Goal: Task Accomplishment & Management: Complete application form

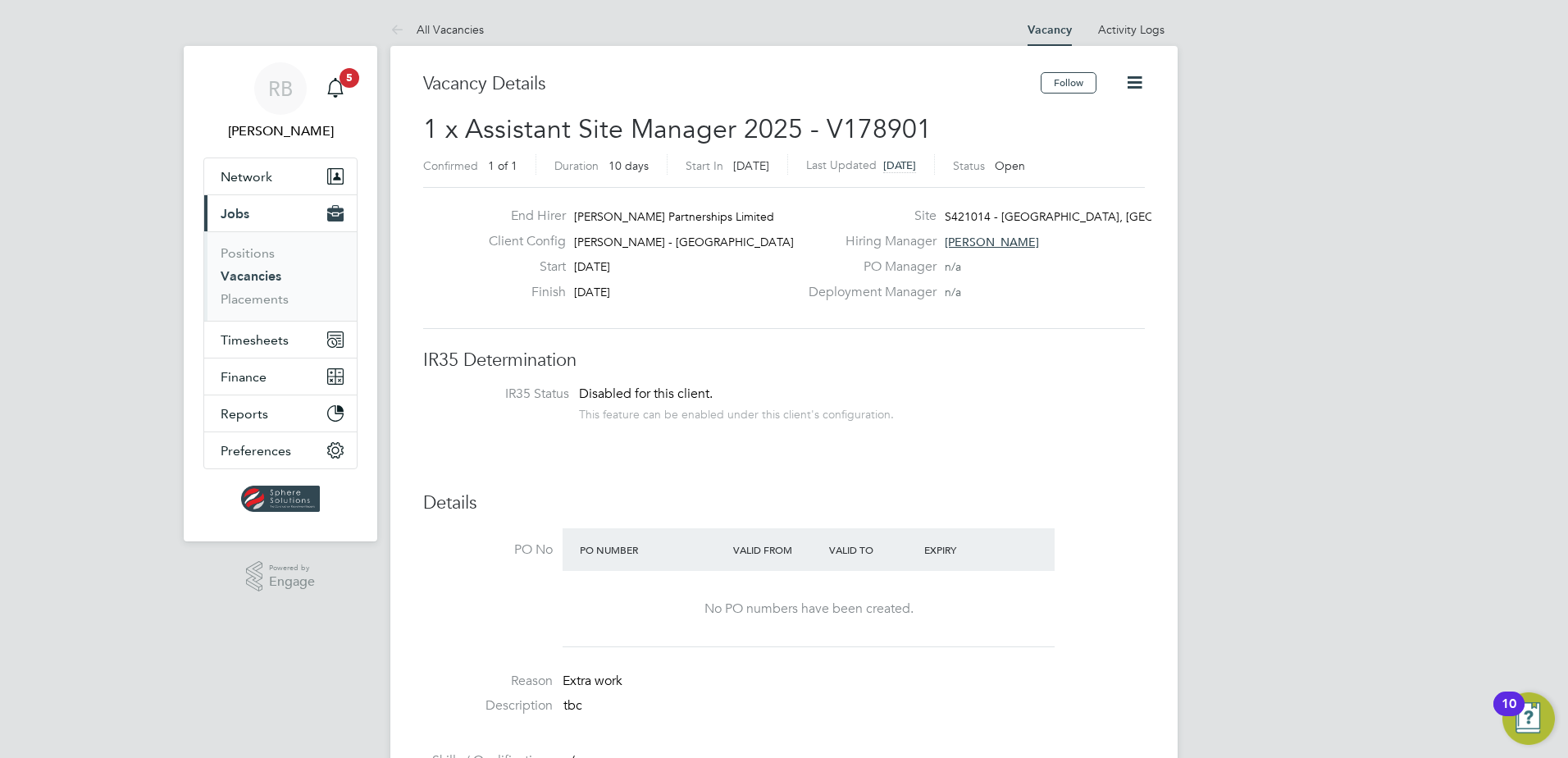
click at [247, 217] on span "Jobs" at bounding box center [235, 214] width 29 height 15
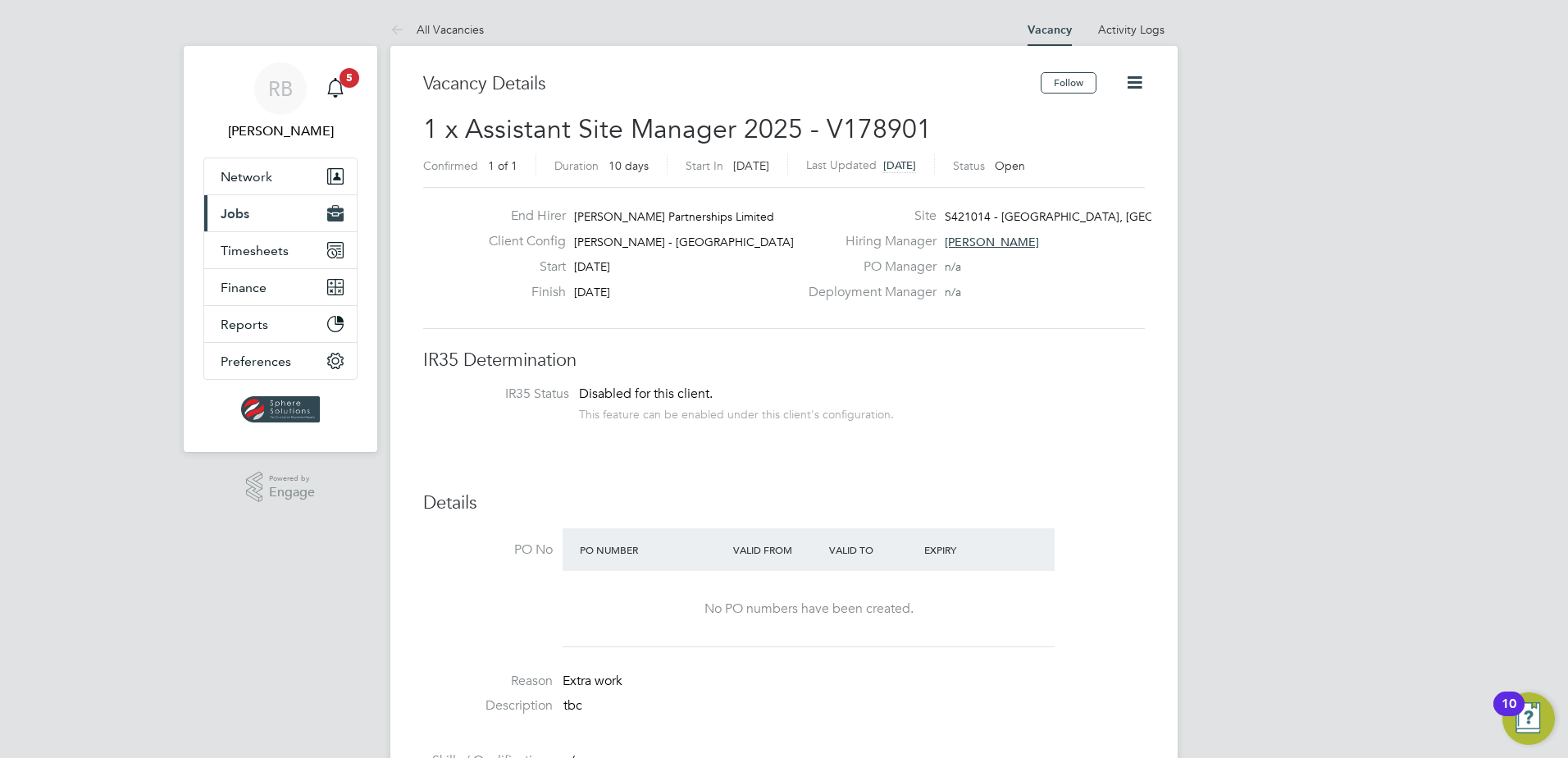
click at [239, 215] on span "Jobs" at bounding box center [235, 214] width 29 height 15
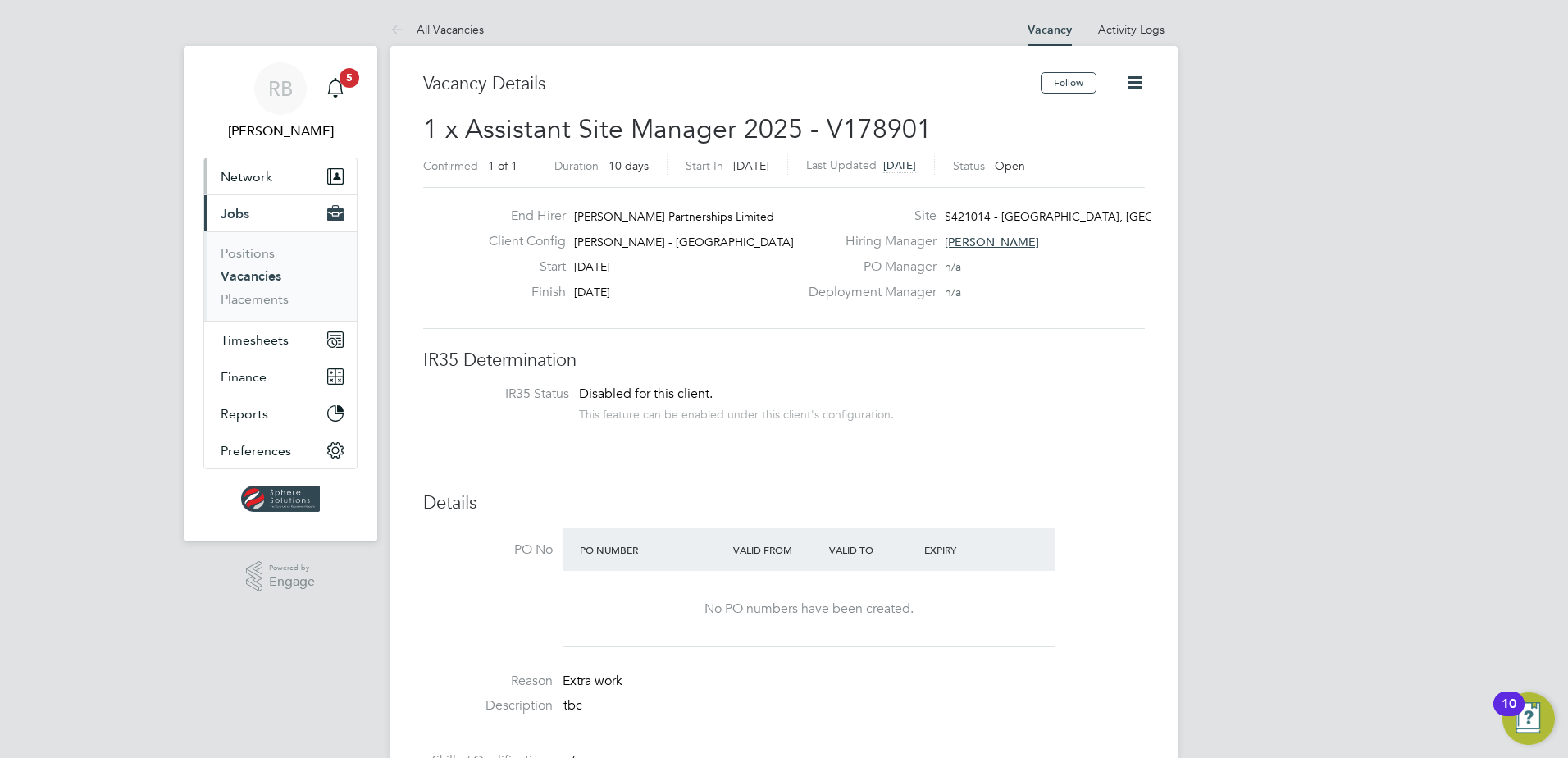
click at [247, 176] on span "Network" at bounding box center [246, 176] width 52 height 15
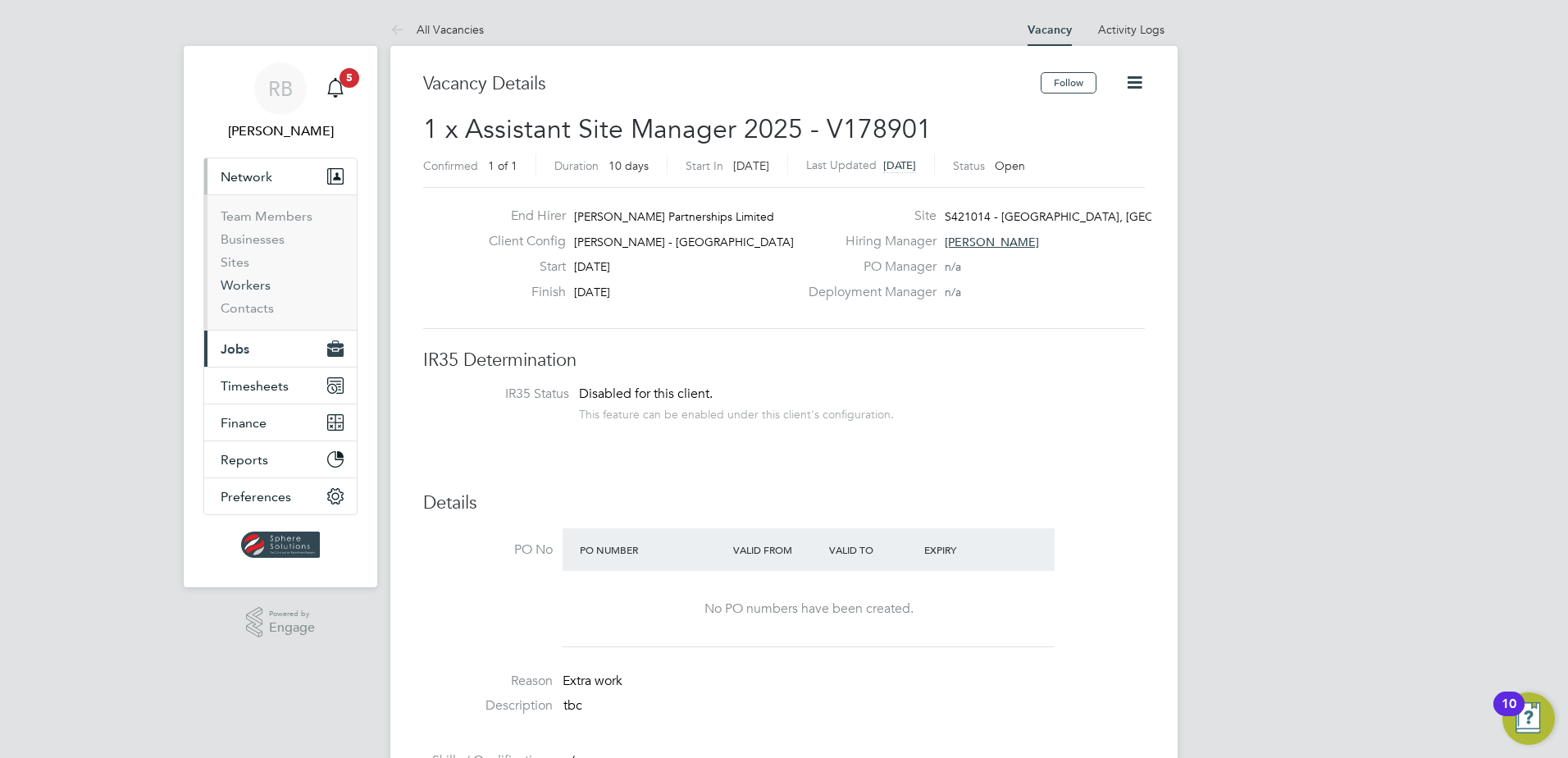
click at [243, 281] on link "Workers" at bounding box center [245, 285] width 50 height 15
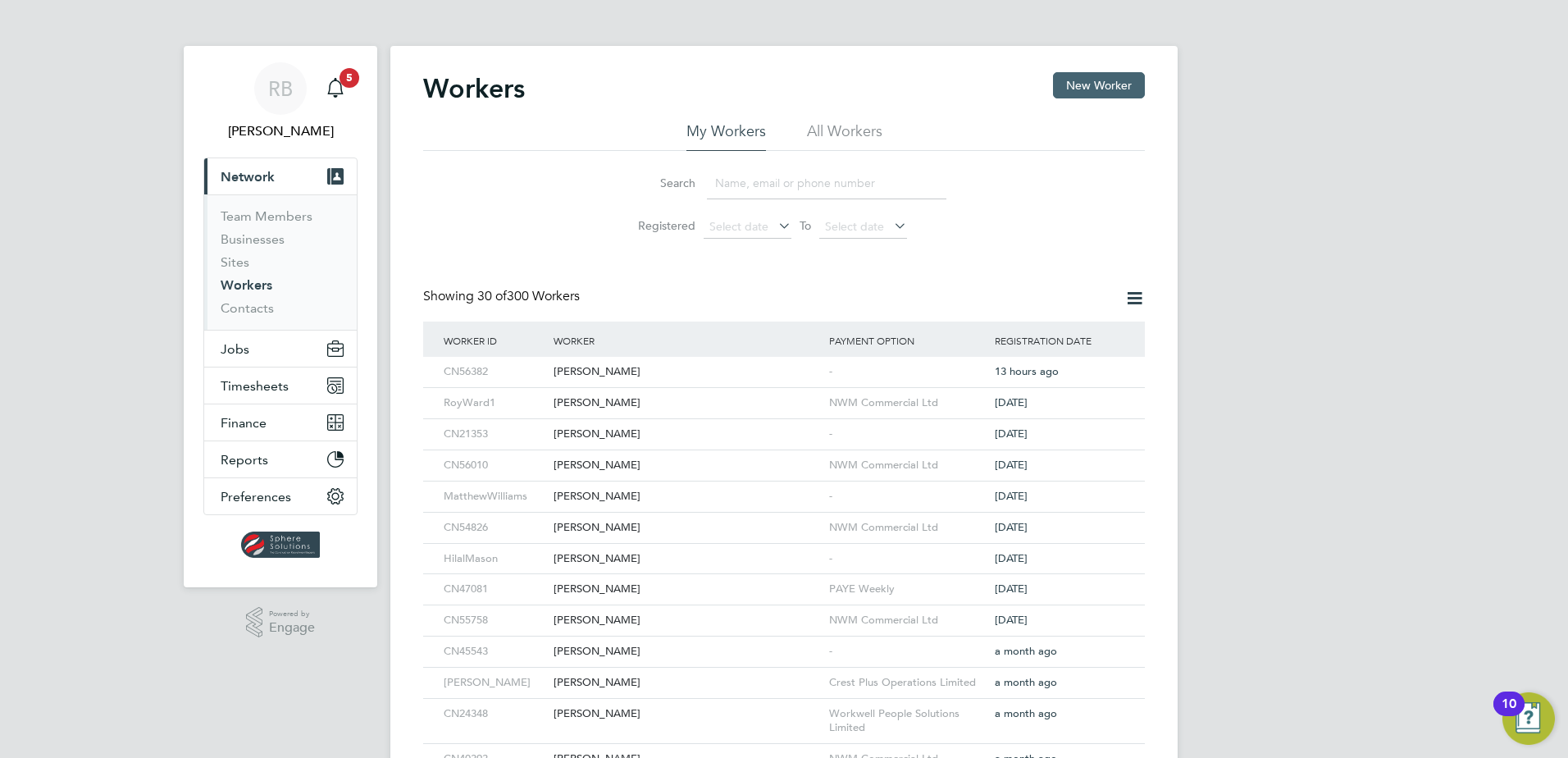
click at [1104, 89] on button "New Worker" at bounding box center [1099, 86] width 92 height 27
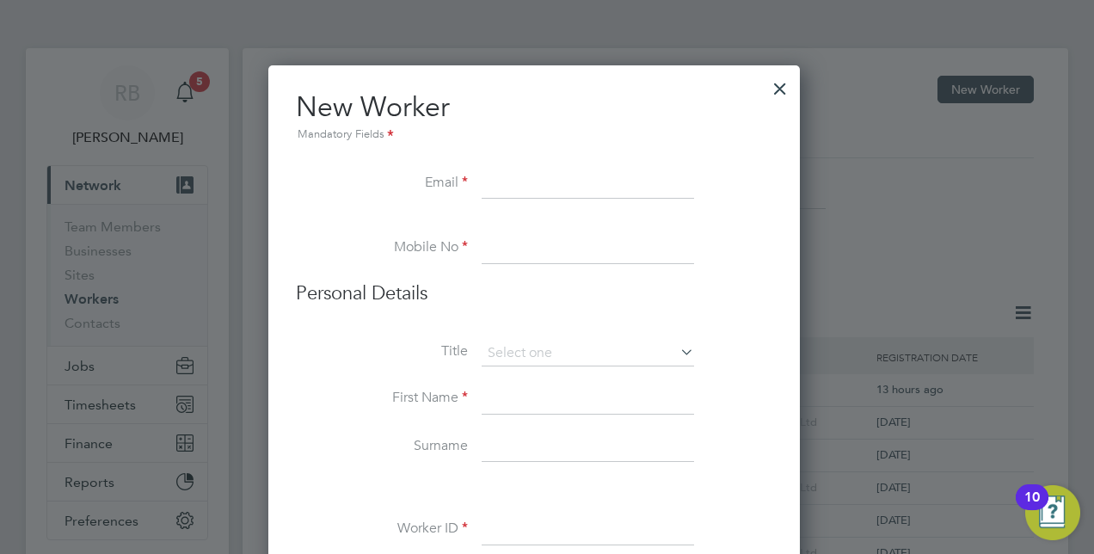
scroll to position [1661, 700]
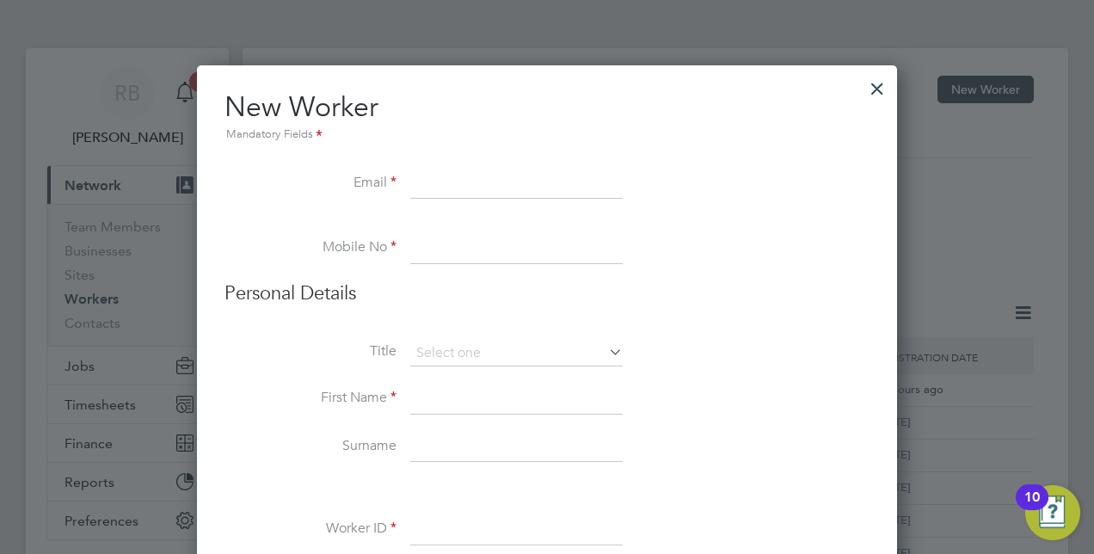
click at [483, 180] on input at bounding box center [516, 184] width 212 height 31
paste input "[PERSON_NAME][EMAIL_ADDRESS][DOMAIN_NAME]"
type input "[PERSON_NAME][EMAIL_ADDRESS][DOMAIN_NAME]"
click at [437, 237] on input at bounding box center [516, 248] width 212 height 31
paste input "07597557492"
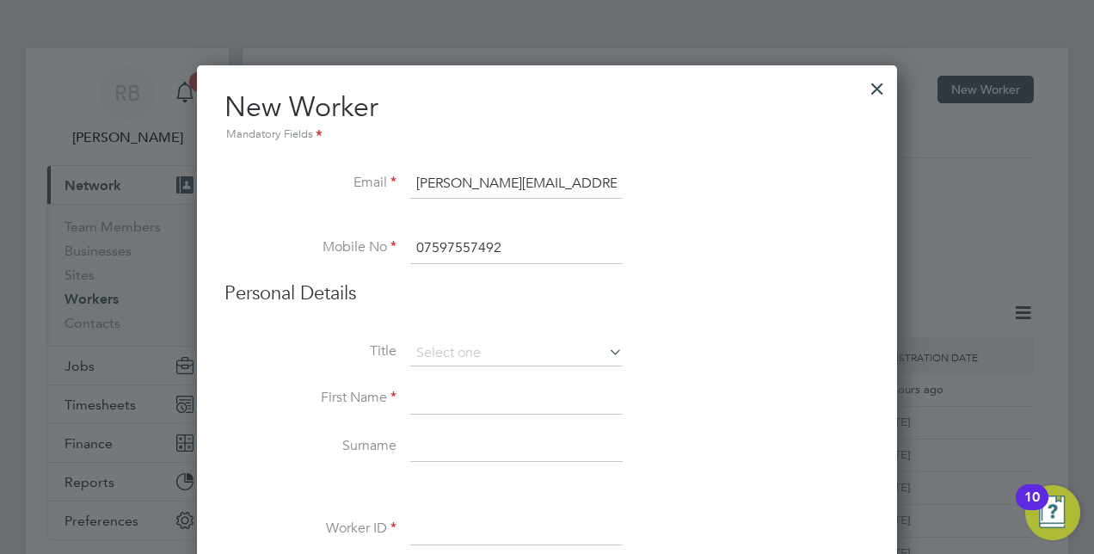
type input "07597557492"
click at [454, 341] on input at bounding box center [516, 354] width 212 height 26
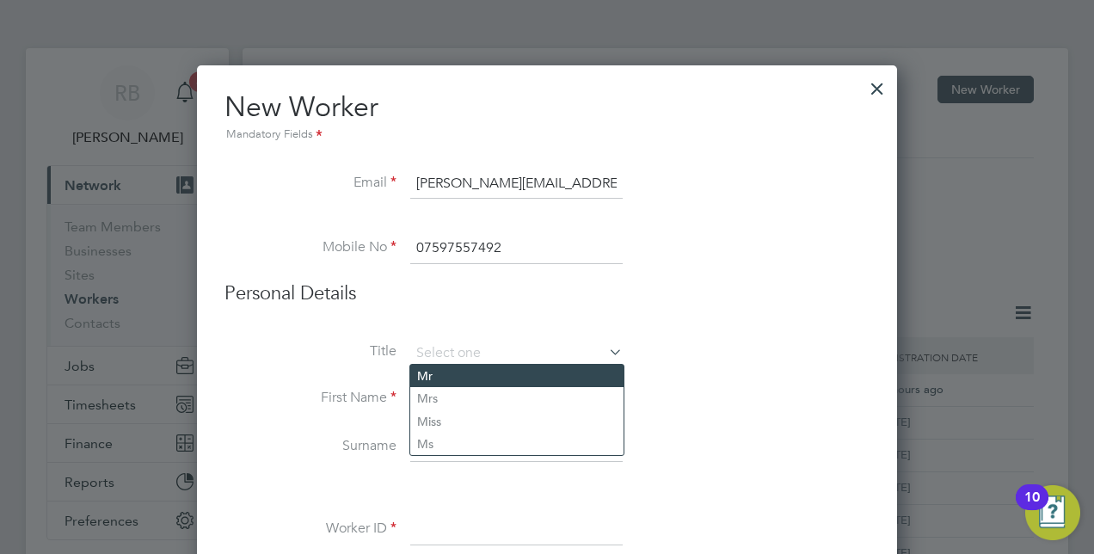
click at [489, 378] on li "Mr" at bounding box center [516, 376] width 213 height 22
type input "Mr"
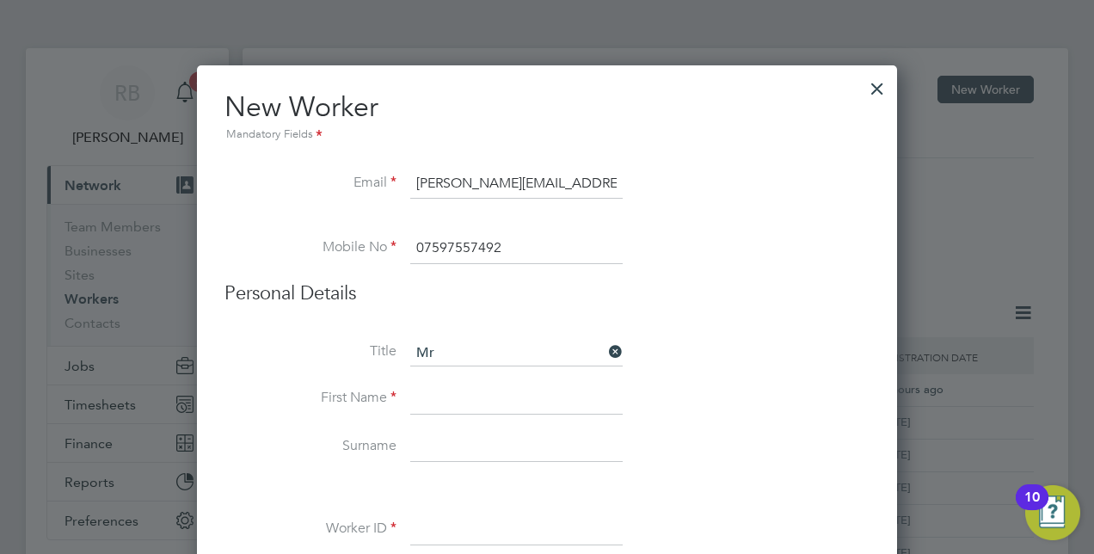
click at [493, 386] on input at bounding box center [516, 399] width 212 height 31
type input "[PERSON_NAME]"
click at [451, 447] on input at bounding box center [516, 447] width 212 height 31
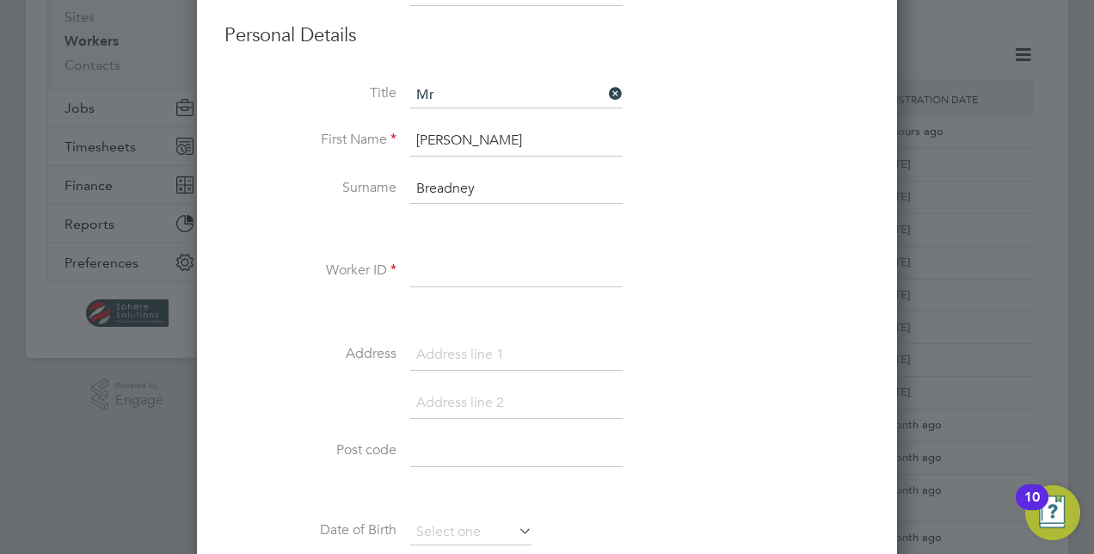
type input "Breadney"
click at [495, 270] on input at bounding box center [516, 271] width 212 height 31
click at [764, 248] on div "Title Mr First Name Craig Surname Breadney Worker ID Address Post code Date of …" at bounding box center [546, 395] width 645 height 624
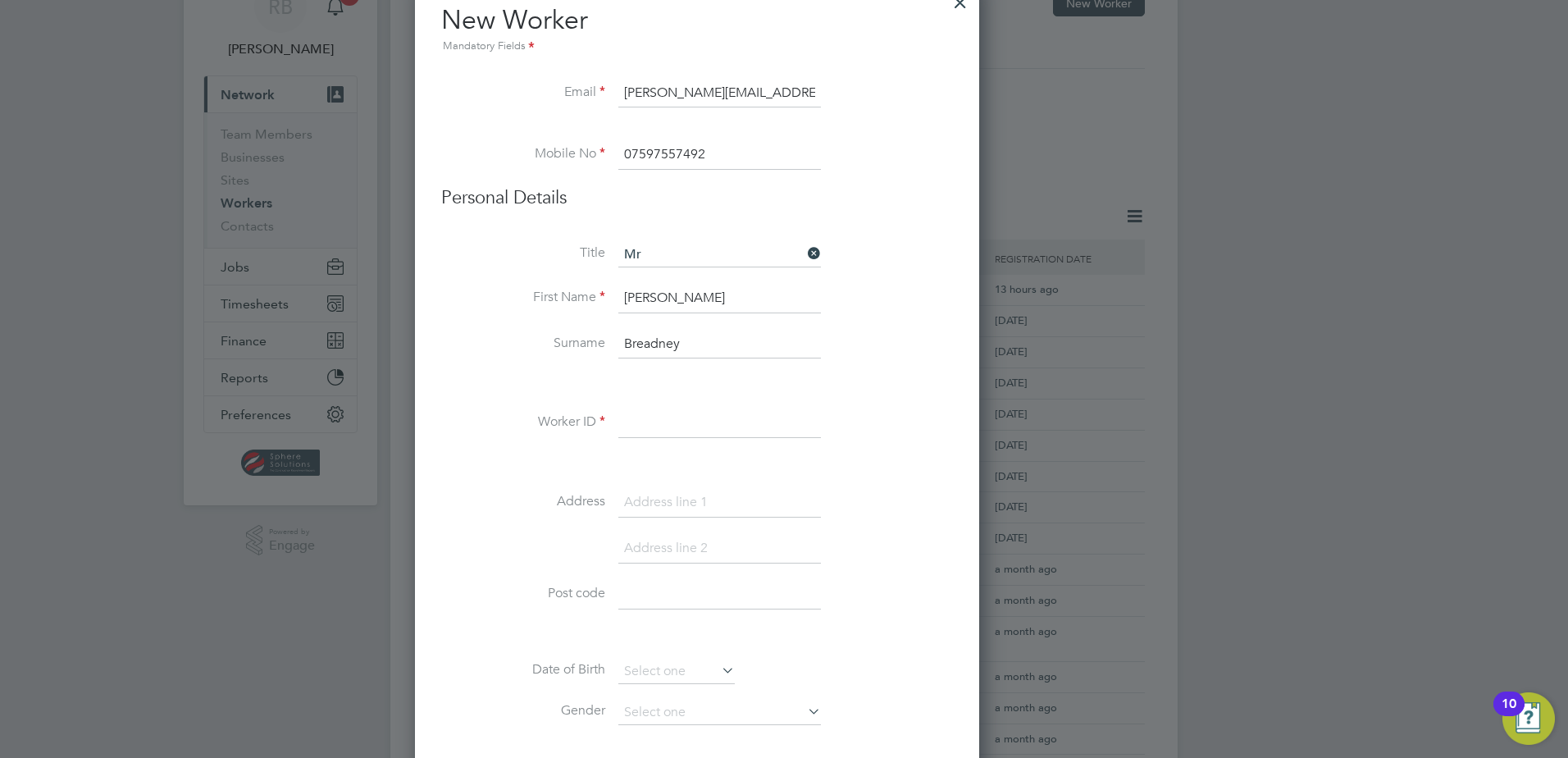
scroll to position [1591, 669]
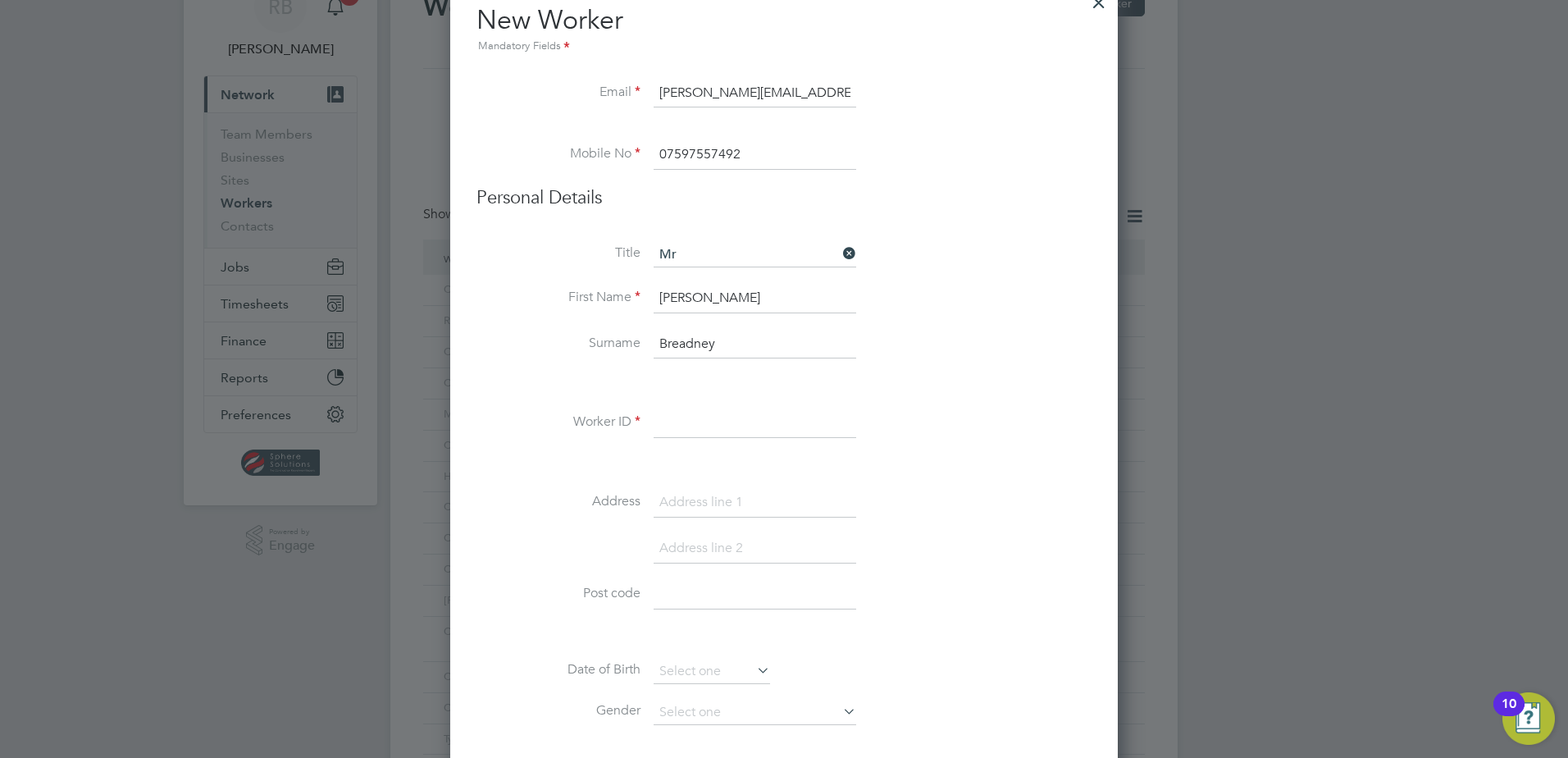
click at [676, 426] on input at bounding box center [754, 422] width 202 height 30
type input "craigbreadney"
click at [705, 507] on input at bounding box center [754, 502] width 202 height 30
paste input "1"
click at [687, 493] on input "1" at bounding box center [754, 502] width 202 height 30
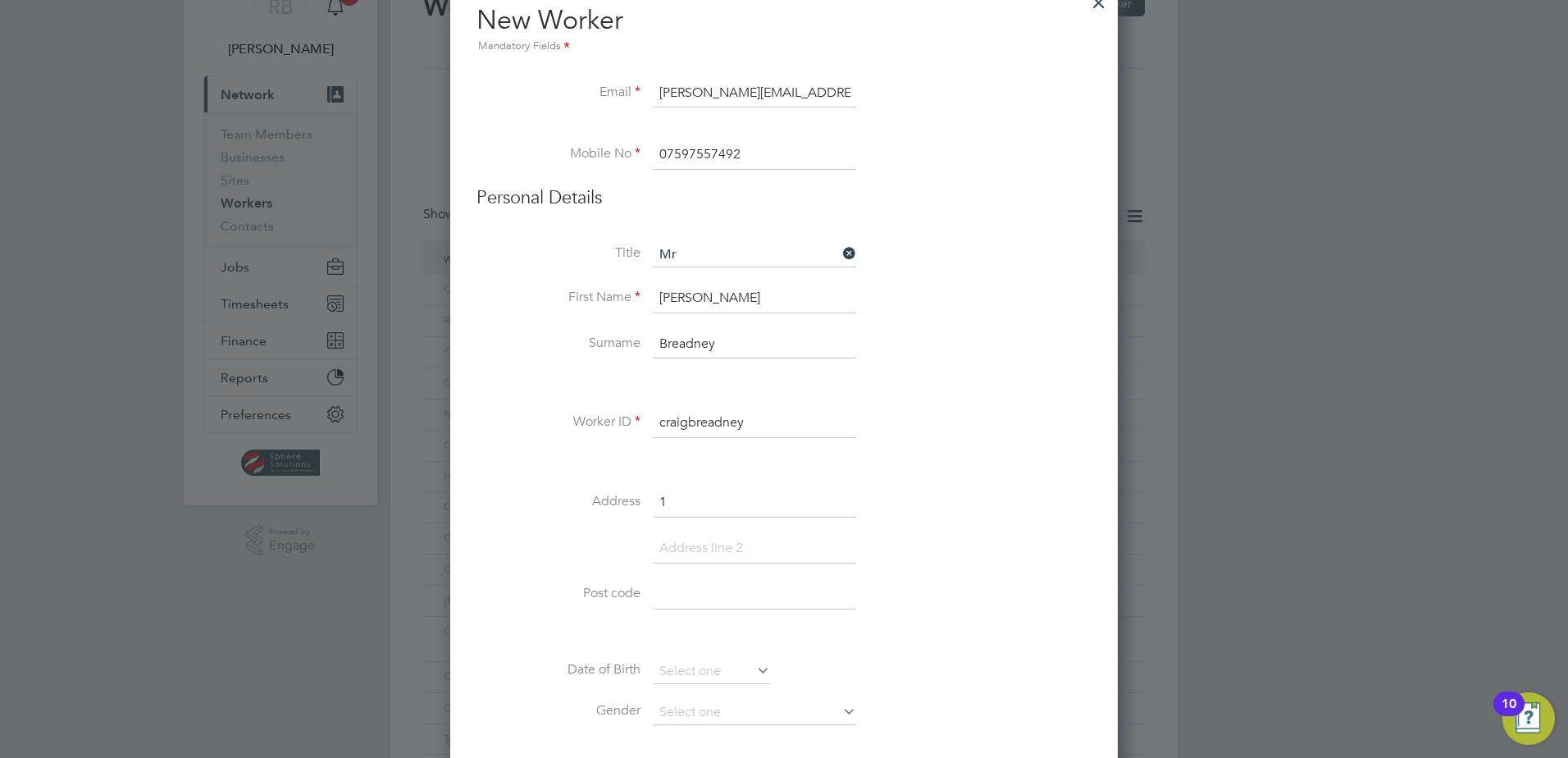
paste input "Mount Villas"
type input "1 Mount Villas"
click at [712, 544] on input at bounding box center [754, 548] width 202 height 30
paste input "Andover"
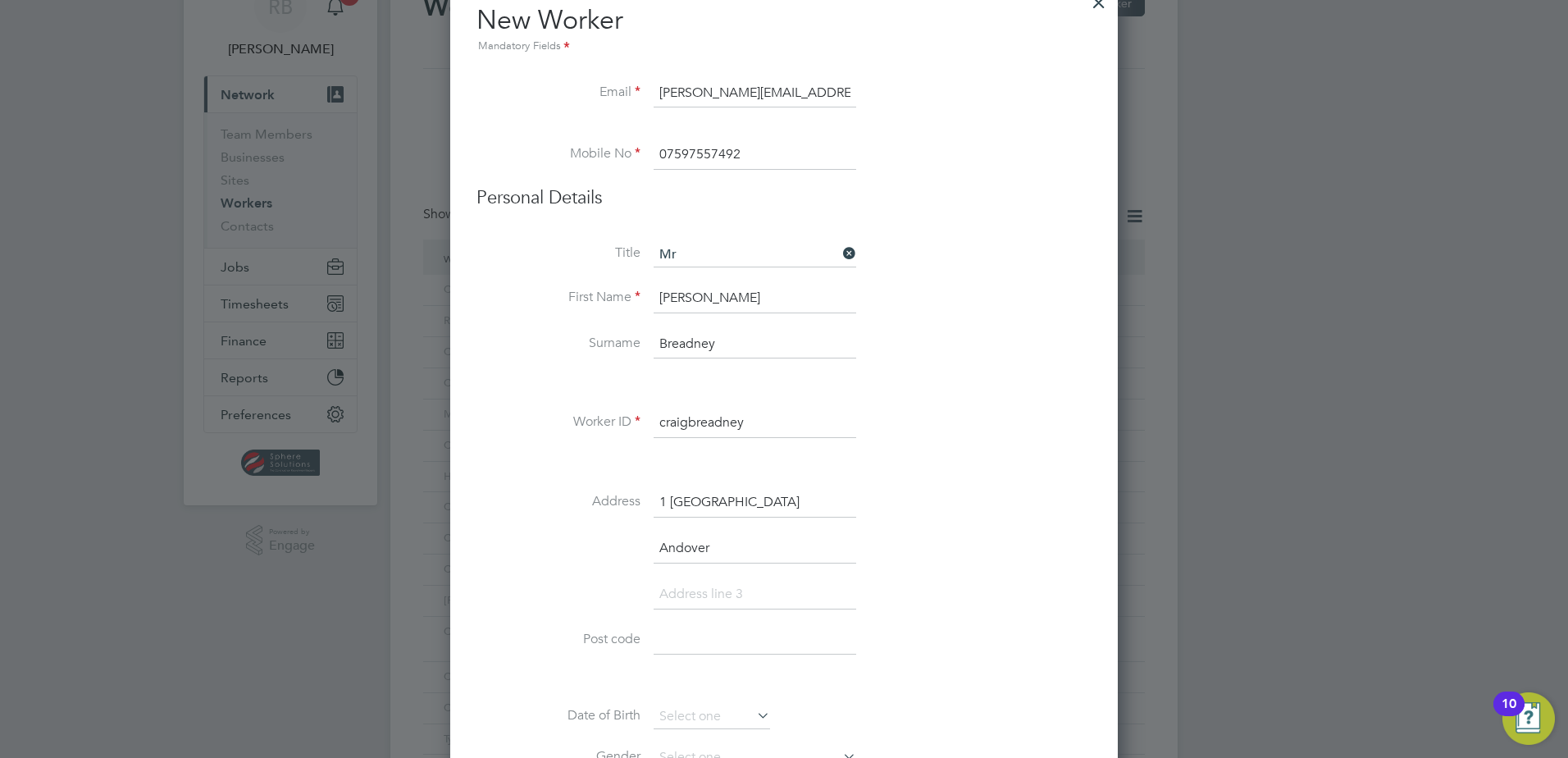
type input "Andover"
click at [714, 637] on input at bounding box center [754, 640] width 202 height 30
paste input "SP11 7QQ"
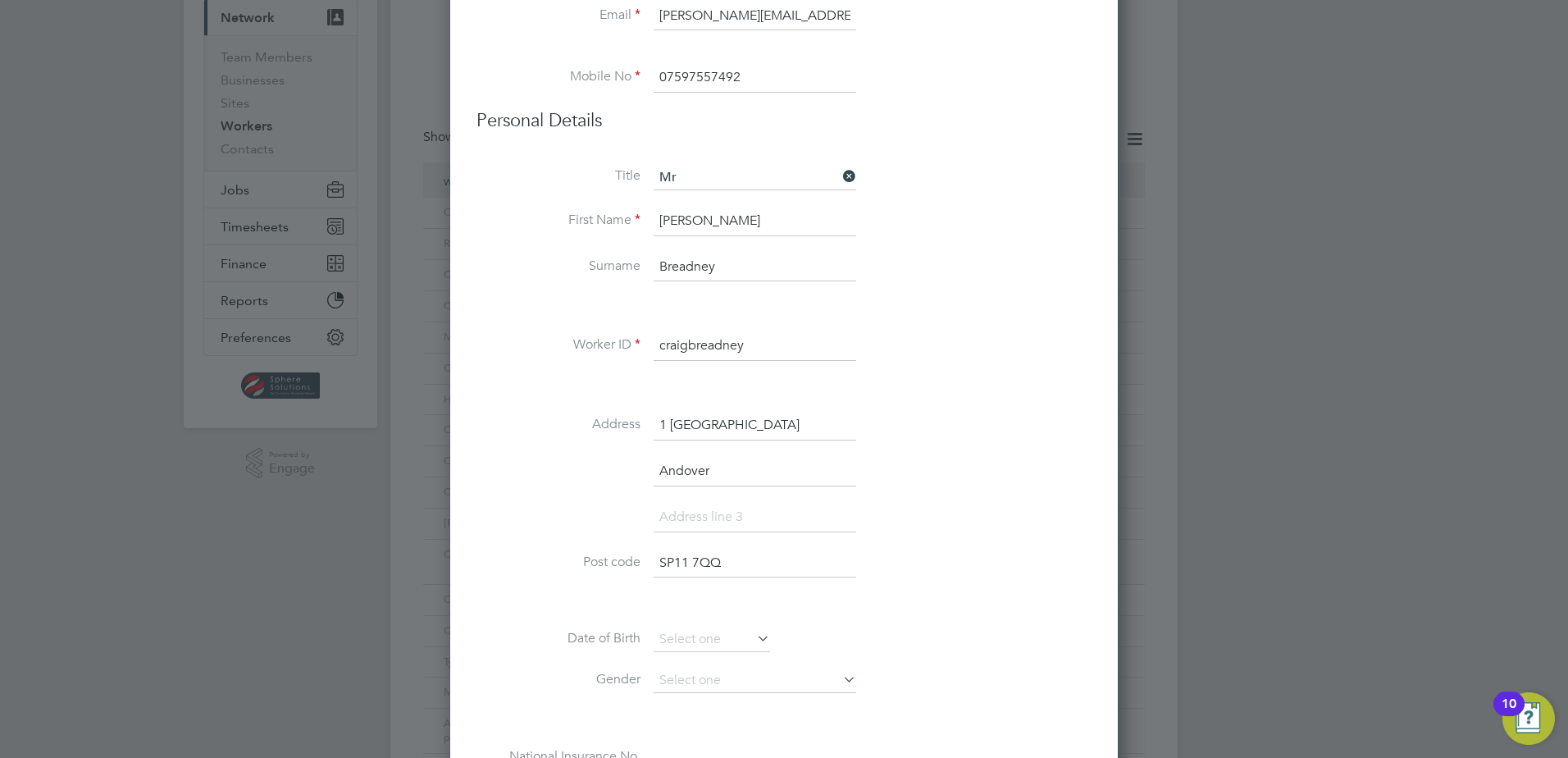
scroll to position [246, 0]
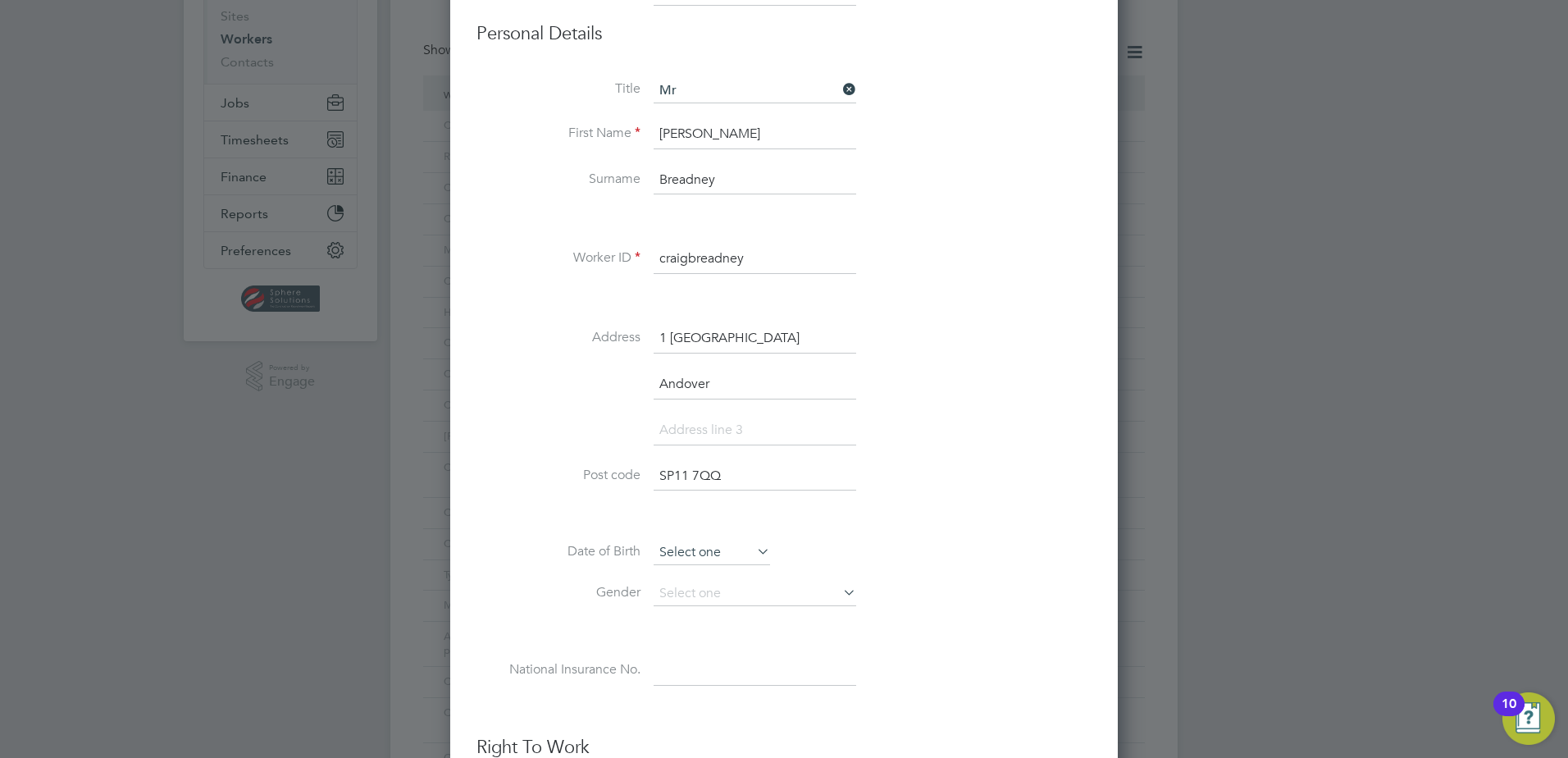
type input "SP11 7QQ"
click at [695, 557] on input at bounding box center [712, 553] width 116 height 25
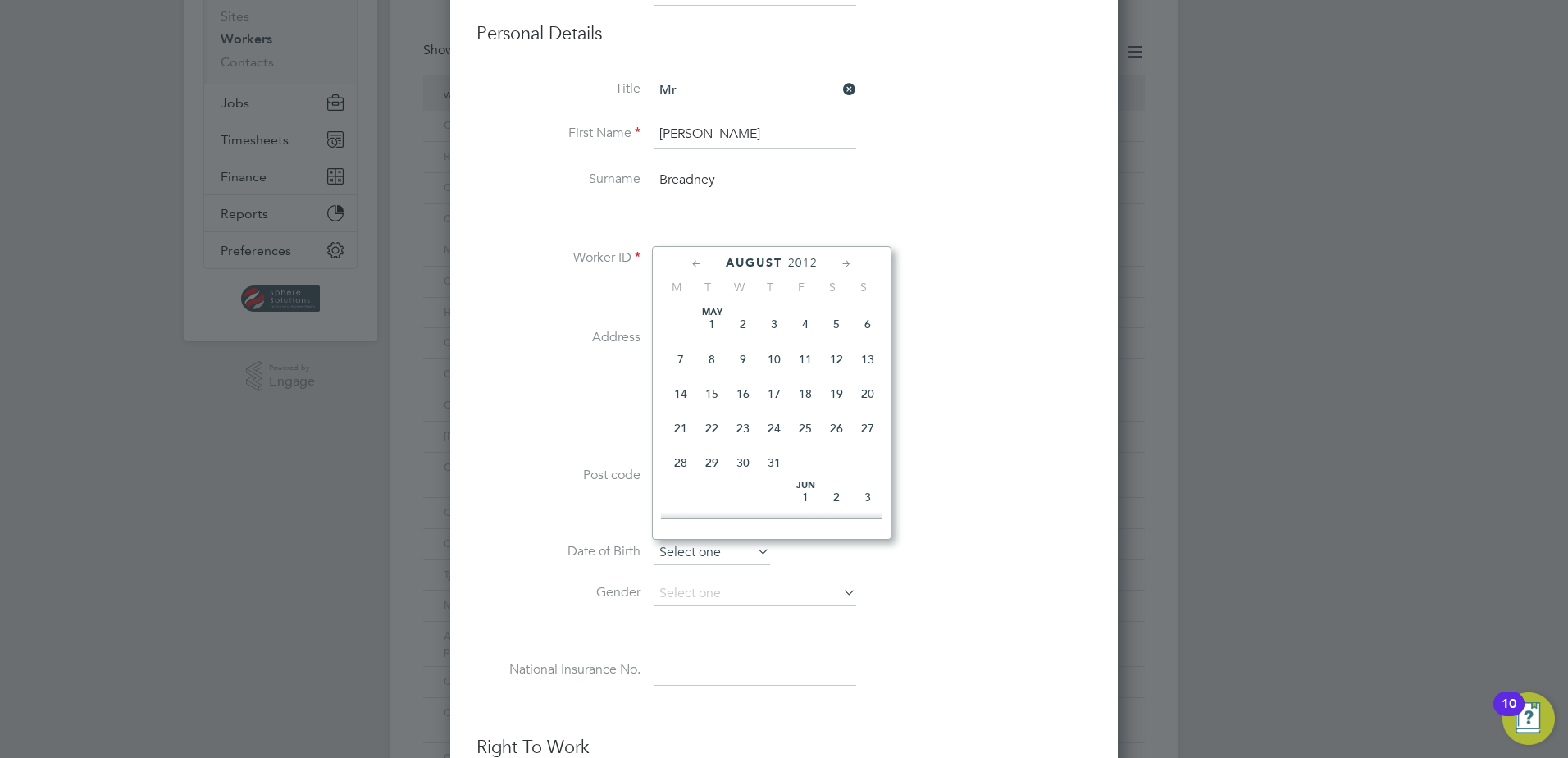
scroll to position [604, 0]
drag, startPoint x: 814, startPoint y: 262, endPoint x: 793, endPoint y: 264, distance: 21.1
click at [814, 262] on span "2012" at bounding box center [802, 262] width 30 height 14
click at [813, 255] on div "August 2012" at bounding box center [772, 262] width 221 height 15
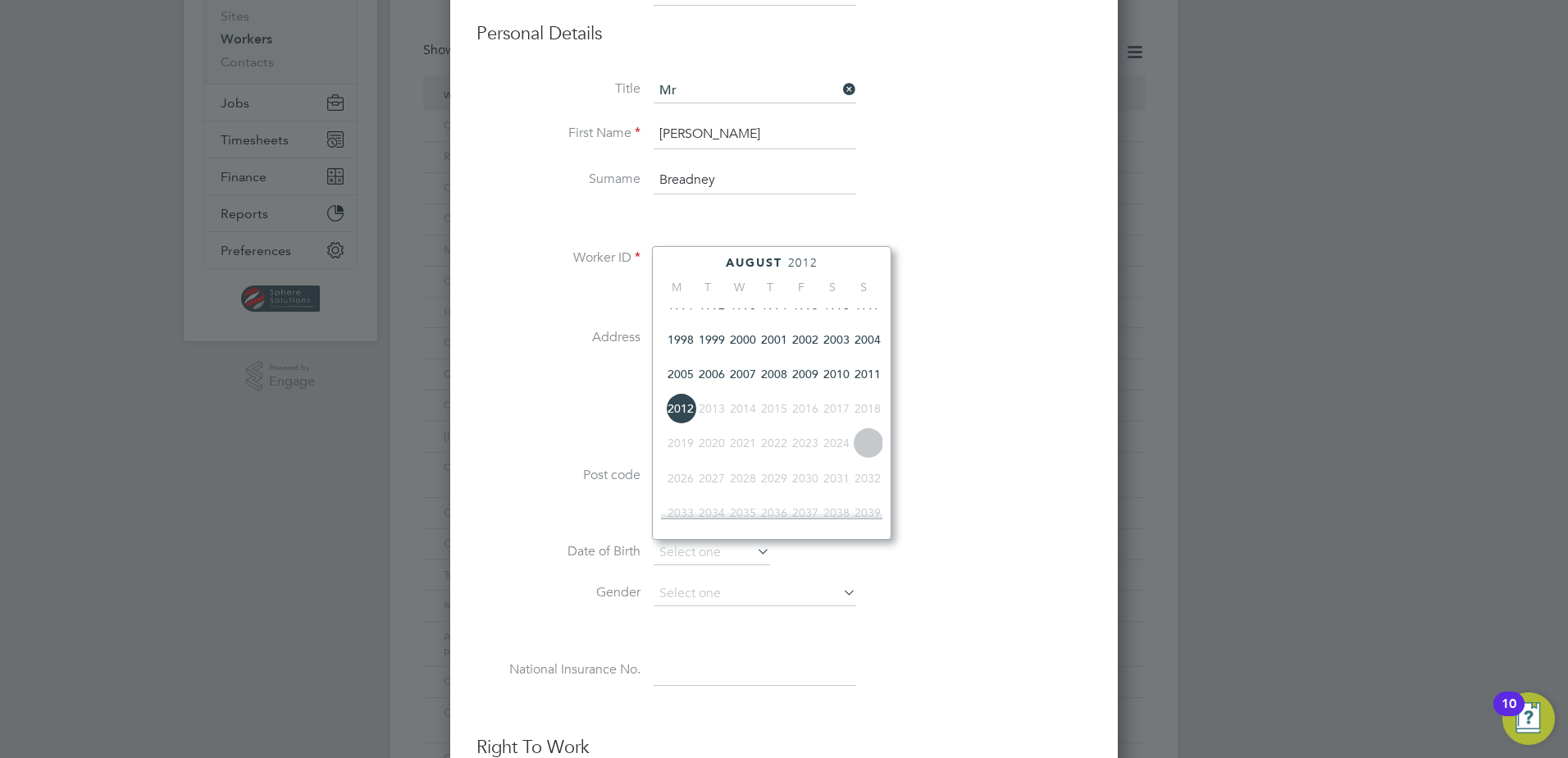
scroll to position [353, 0]
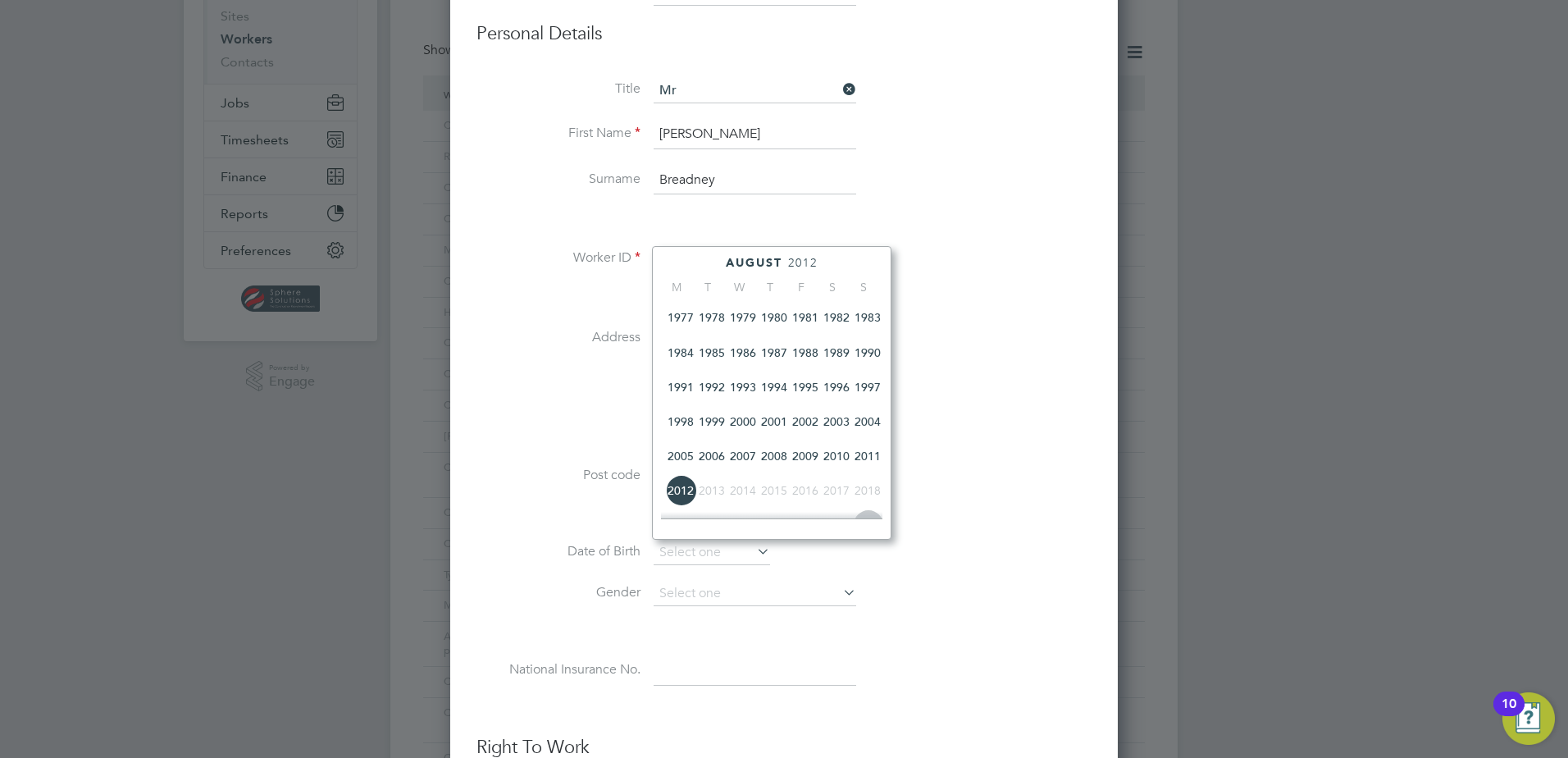
click at [864, 363] on span "1990" at bounding box center [867, 352] width 31 height 31
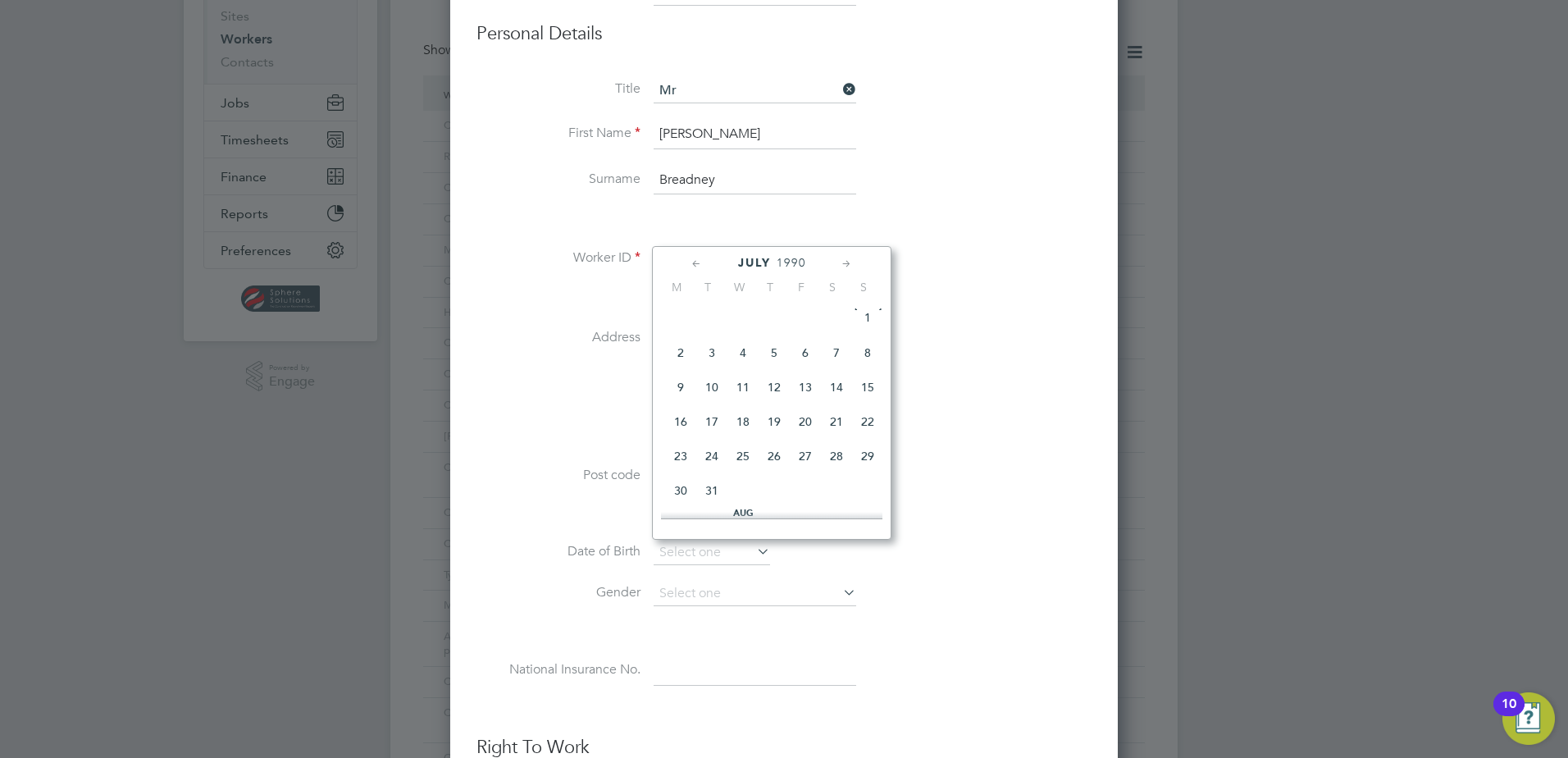
click at [853, 261] on icon at bounding box center [847, 263] width 15 height 18
click at [852, 261] on icon at bounding box center [847, 263] width 15 height 18
click at [686, 461] on span "24" at bounding box center [680, 445] width 31 height 31
type input "24 Sep 1990"
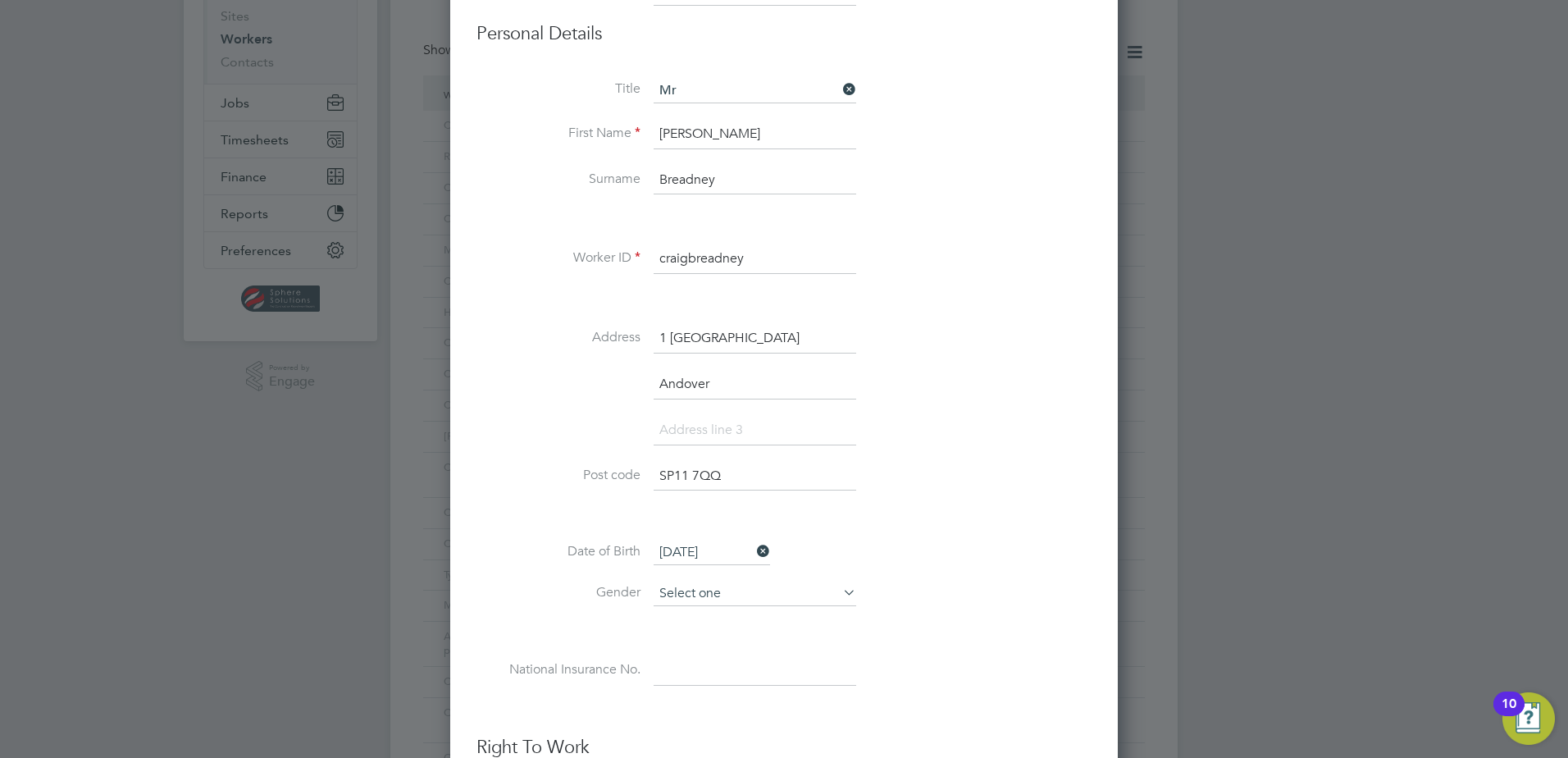
click at [727, 586] on input at bounding box center [754, 594] width 202 height 25
click at [712, 620] on li "Male" at bounding box center [755, 616] width 204 height 21
type input "Male"
click at [770, 681] on input at bounding box center [754, 670] width 202 height 30
paste input "JP953654C"
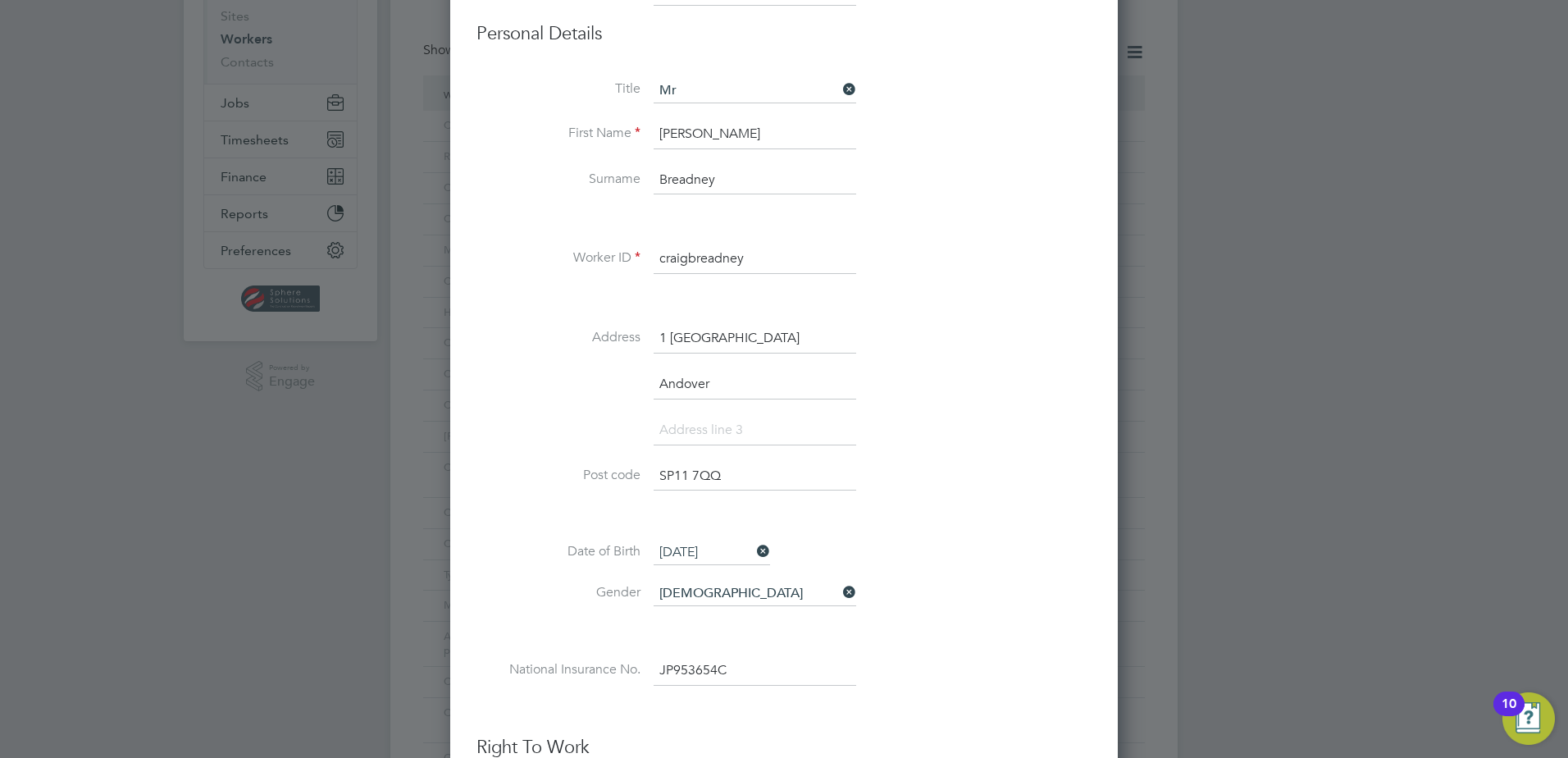
type input "JP 95 36 54 C"
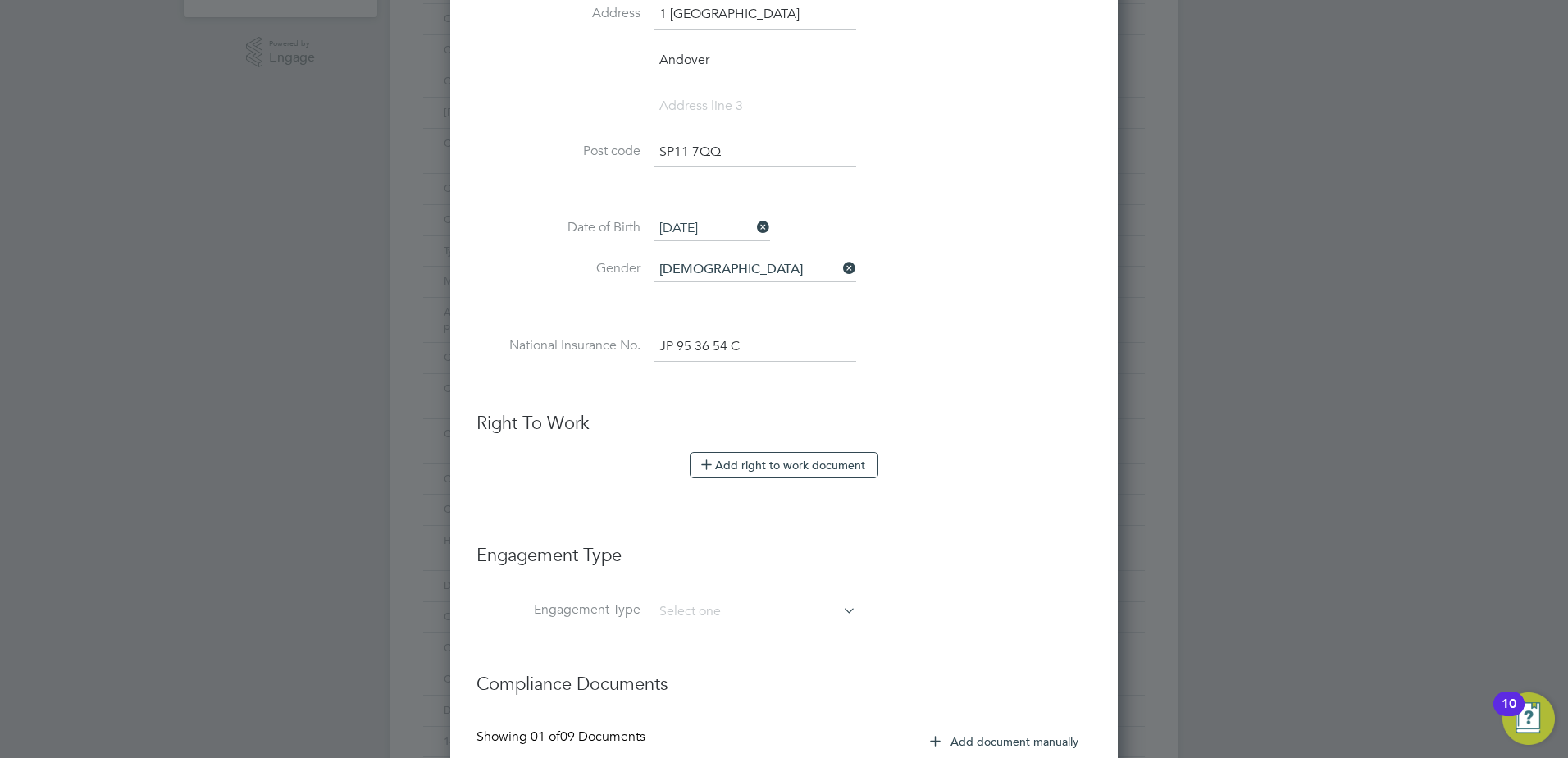
scroll to position [574, 0]
click at [742, 469] on button "Add right to work document" at bounding box center [784, 461] width 189 height 27
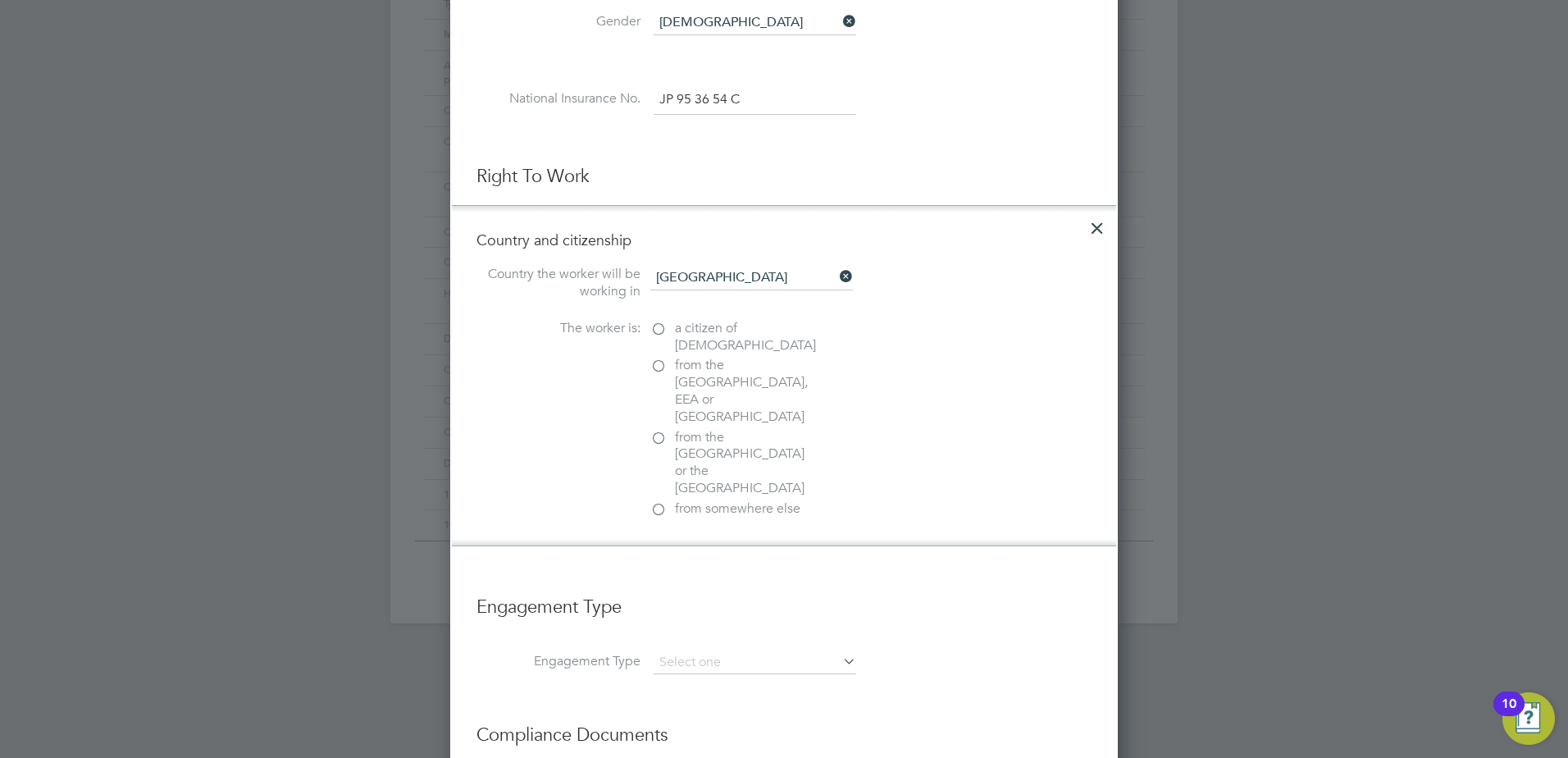
scroll to position [820, 0]
click at [661, 325] on label "a citizen of United Kingdom" at bounding box center [732, 334] width 164 height 34
click at [0, 0] on input "a citizen of United Kingdom" at bounding box center [0, 0] width 0 height 0
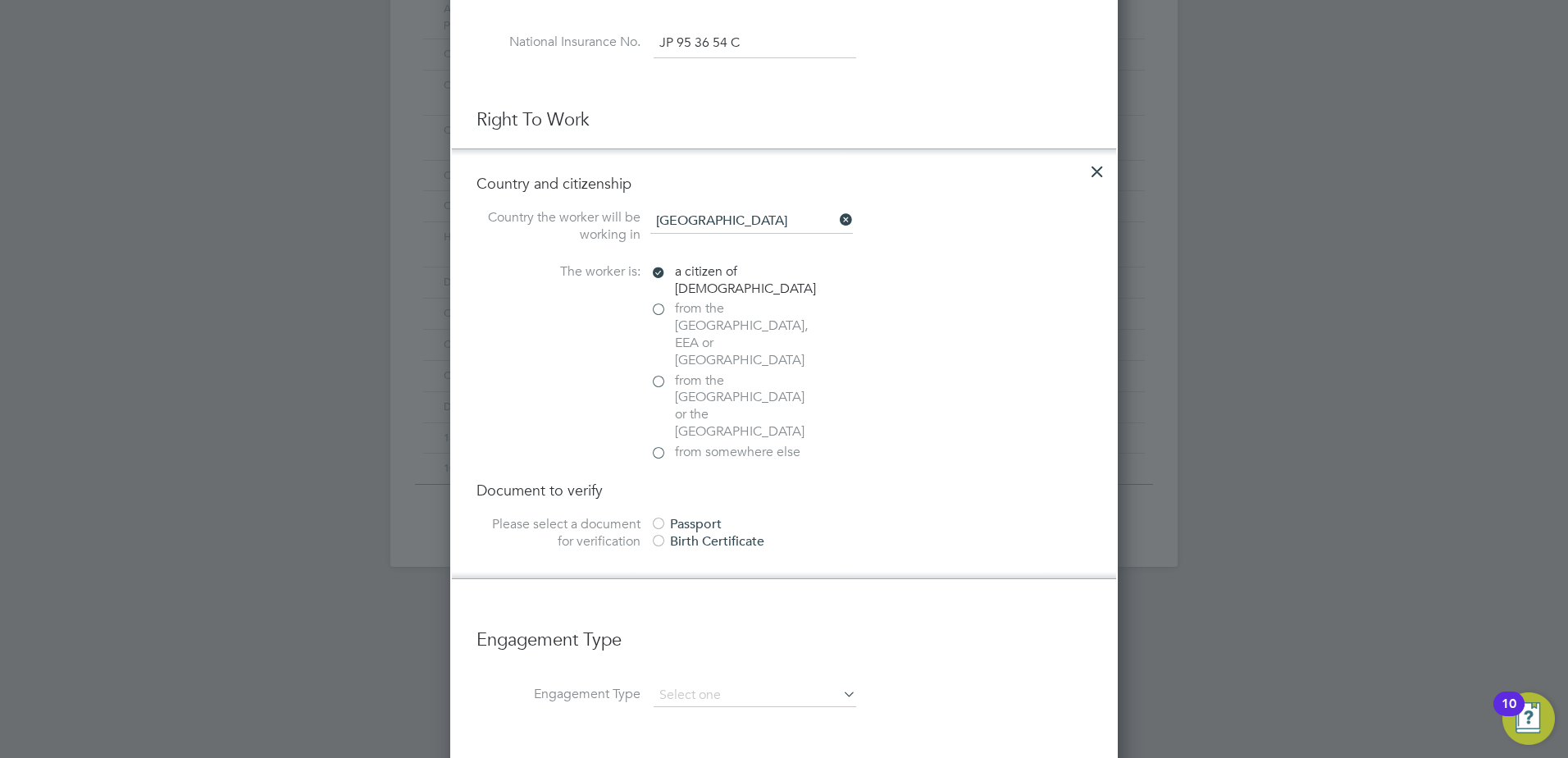
scroll to position [902, 0]
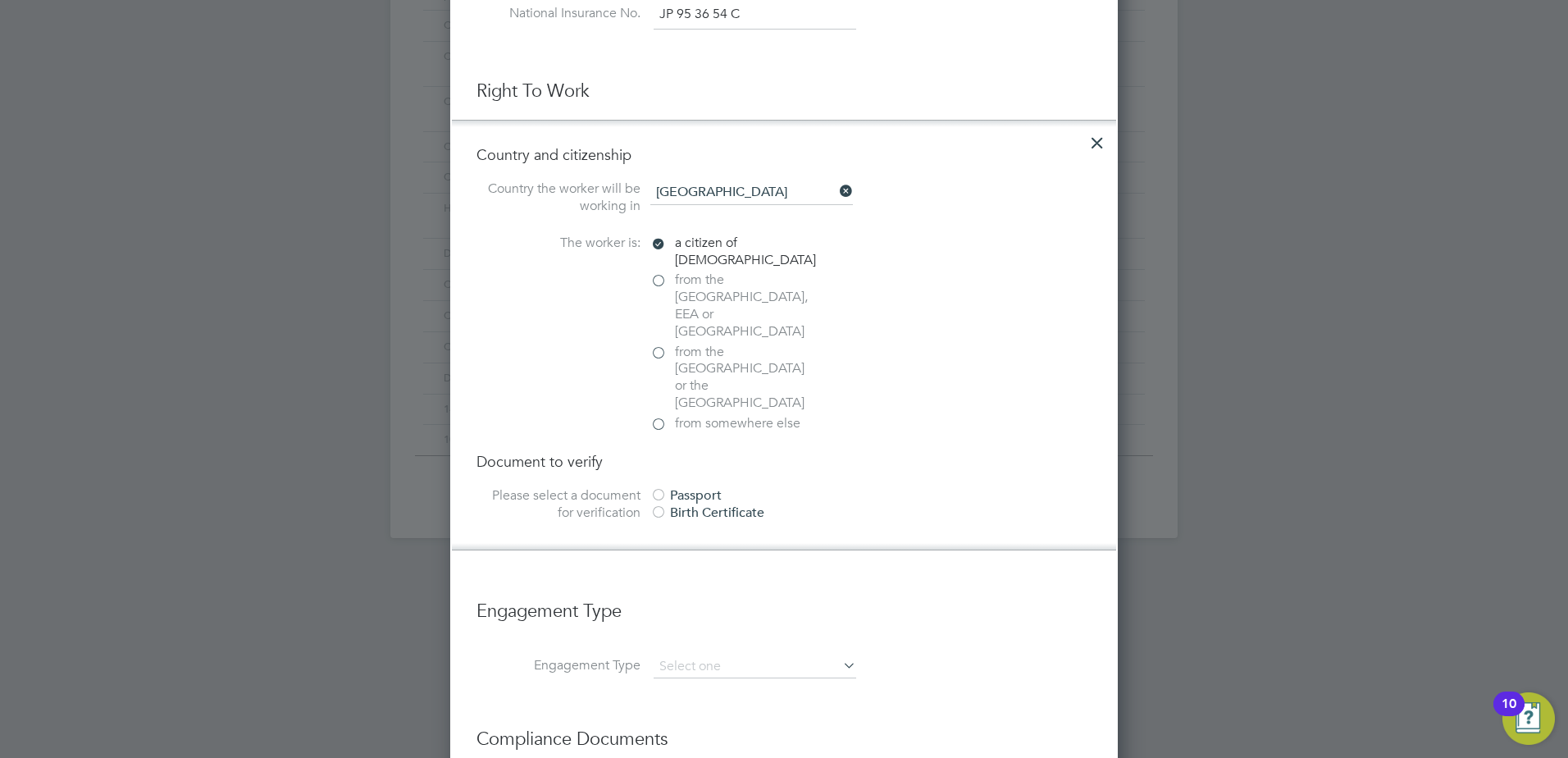
click at [664, 488] on div at bounding box center [658, 496] width 16 height 16
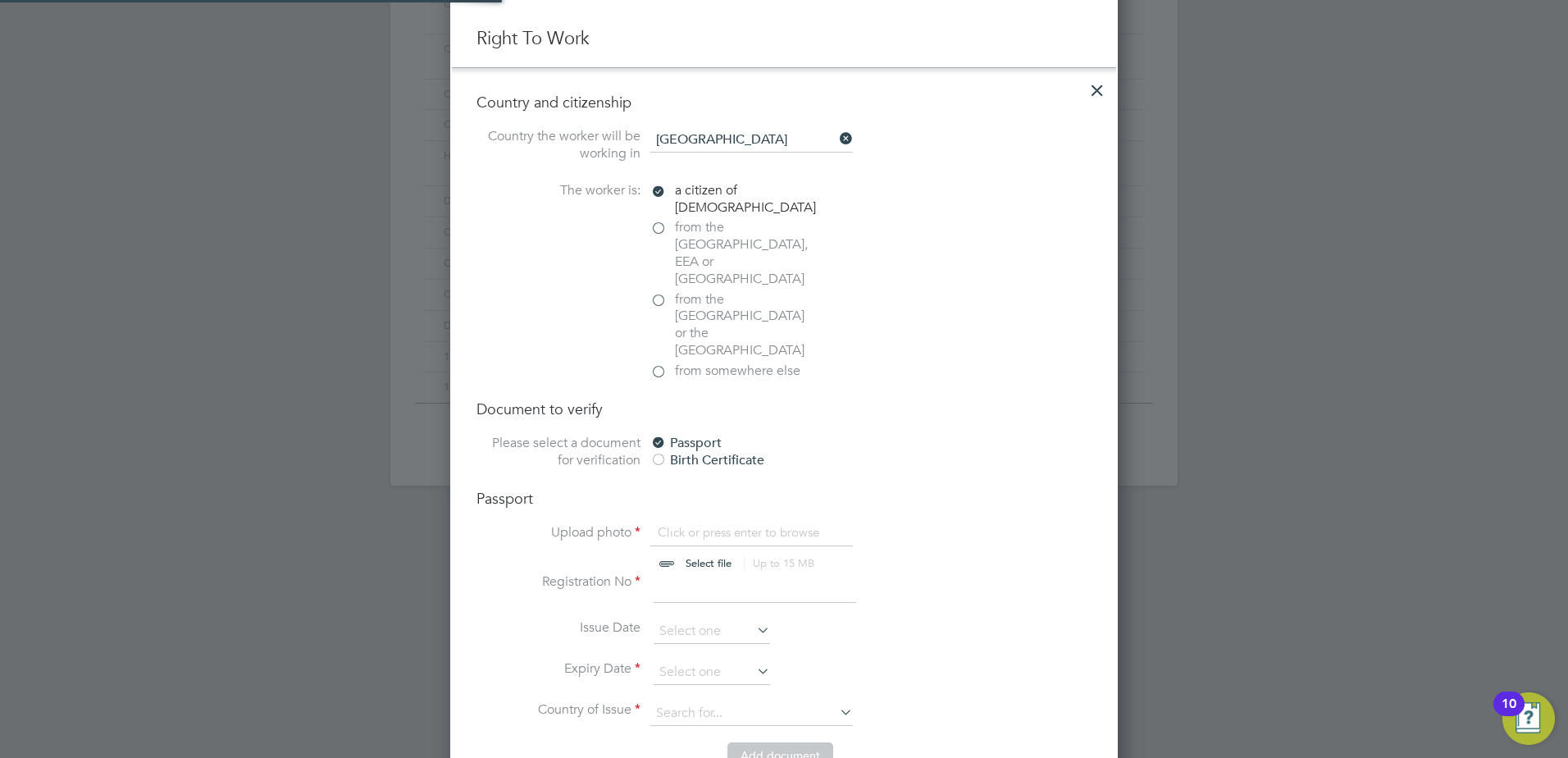
scroll to position [984, 0]
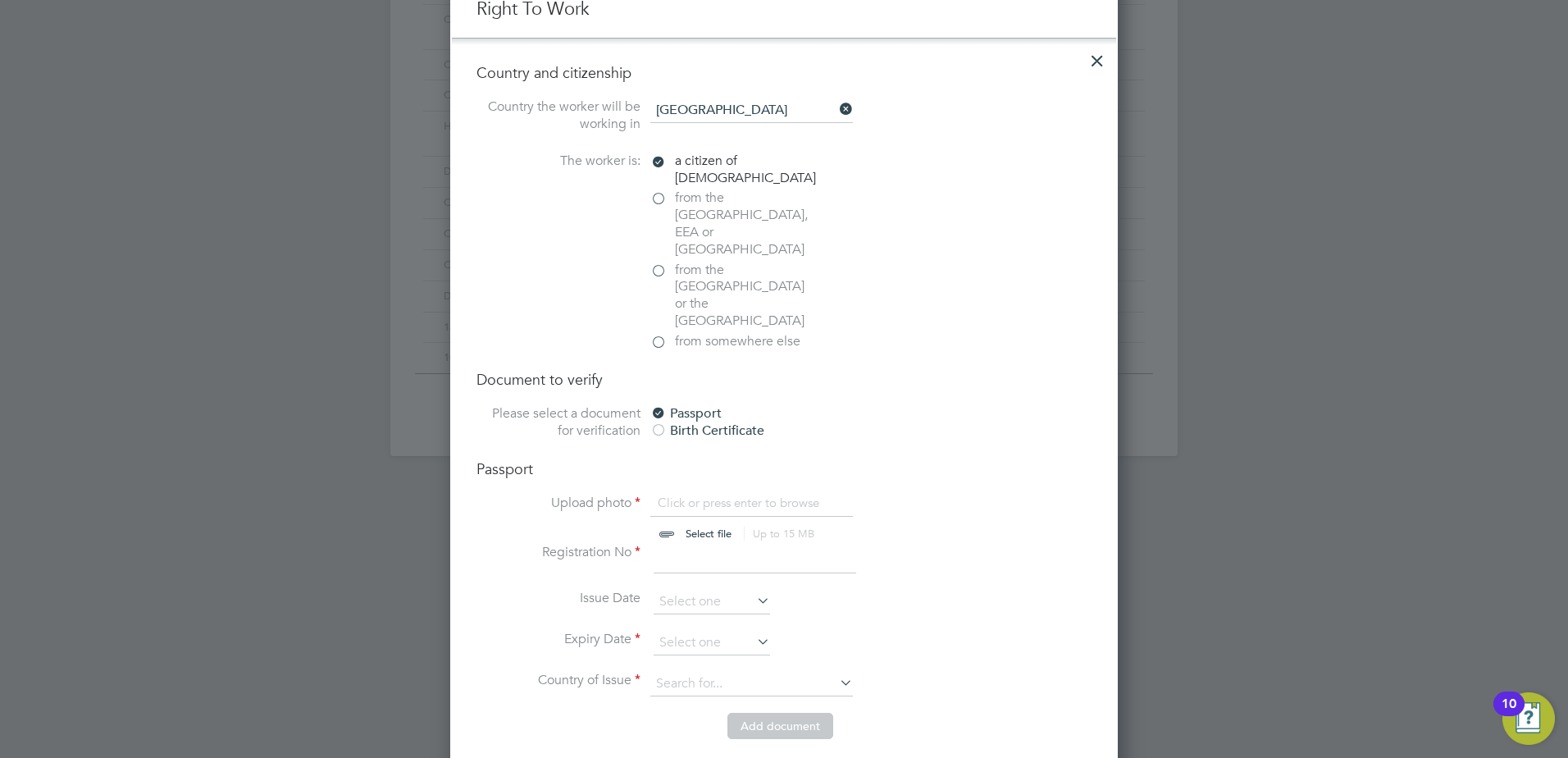
click at [680, 495] on input "file" at bounding box center [724, 520] width 258 height 50
type input "C:\fakepath\PP.jpg"
click at [734, 543] on input at bounding box center [754, 558] width 202 height 30
type input "155043308"
click at [697, 589] on input at bounding box center [712, 602] width 116 height 25
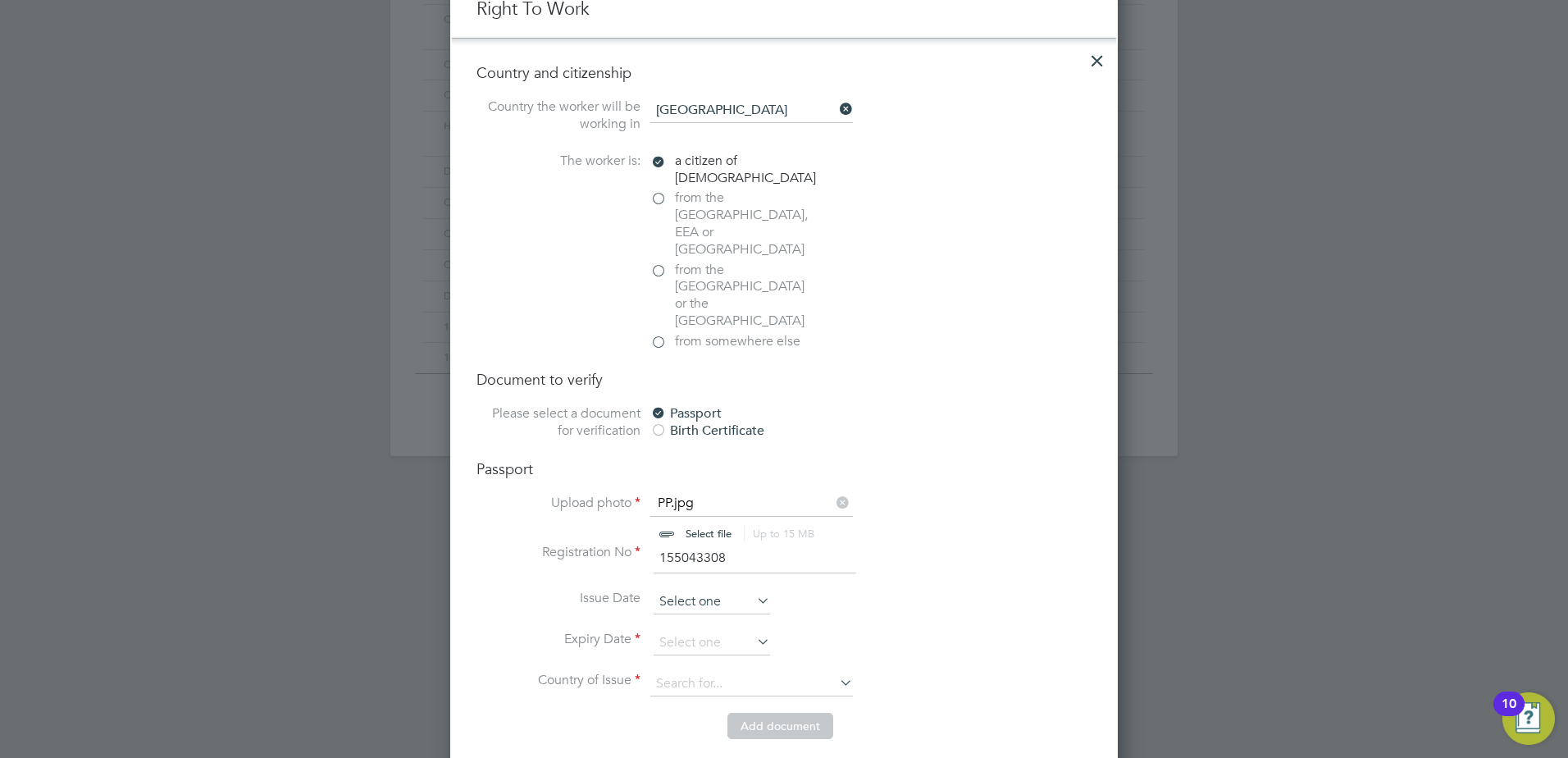
scroll to position [639, 0]
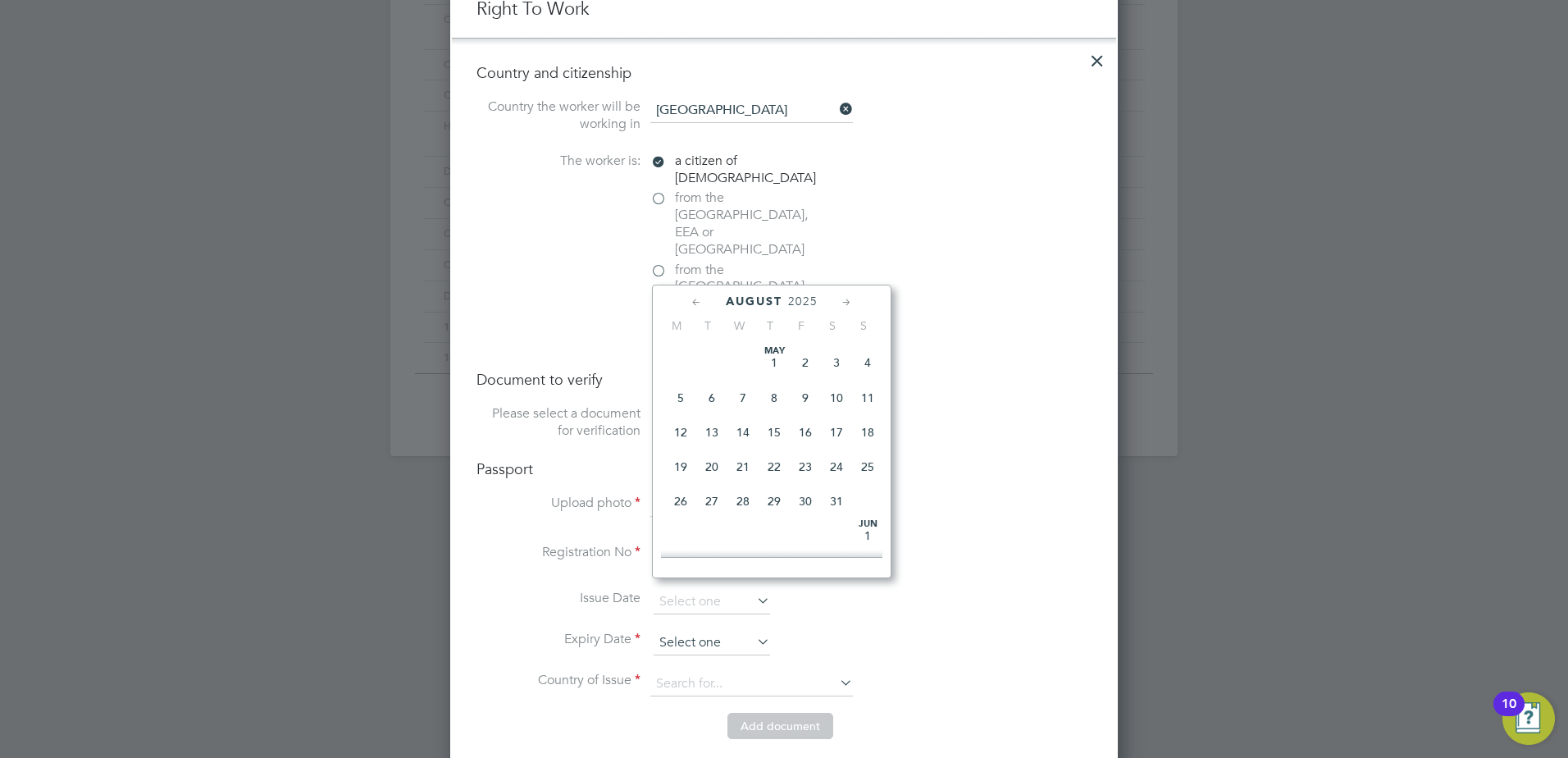
click at [746, 630] on input at bounding box center [712, 643] width 116 height 25
click at [702, 298] on icon at bounding box center [696, 302] width 15 height 18
click at [791, 304] on span "2025" at bounding box center [793, 301] width 30 height 14
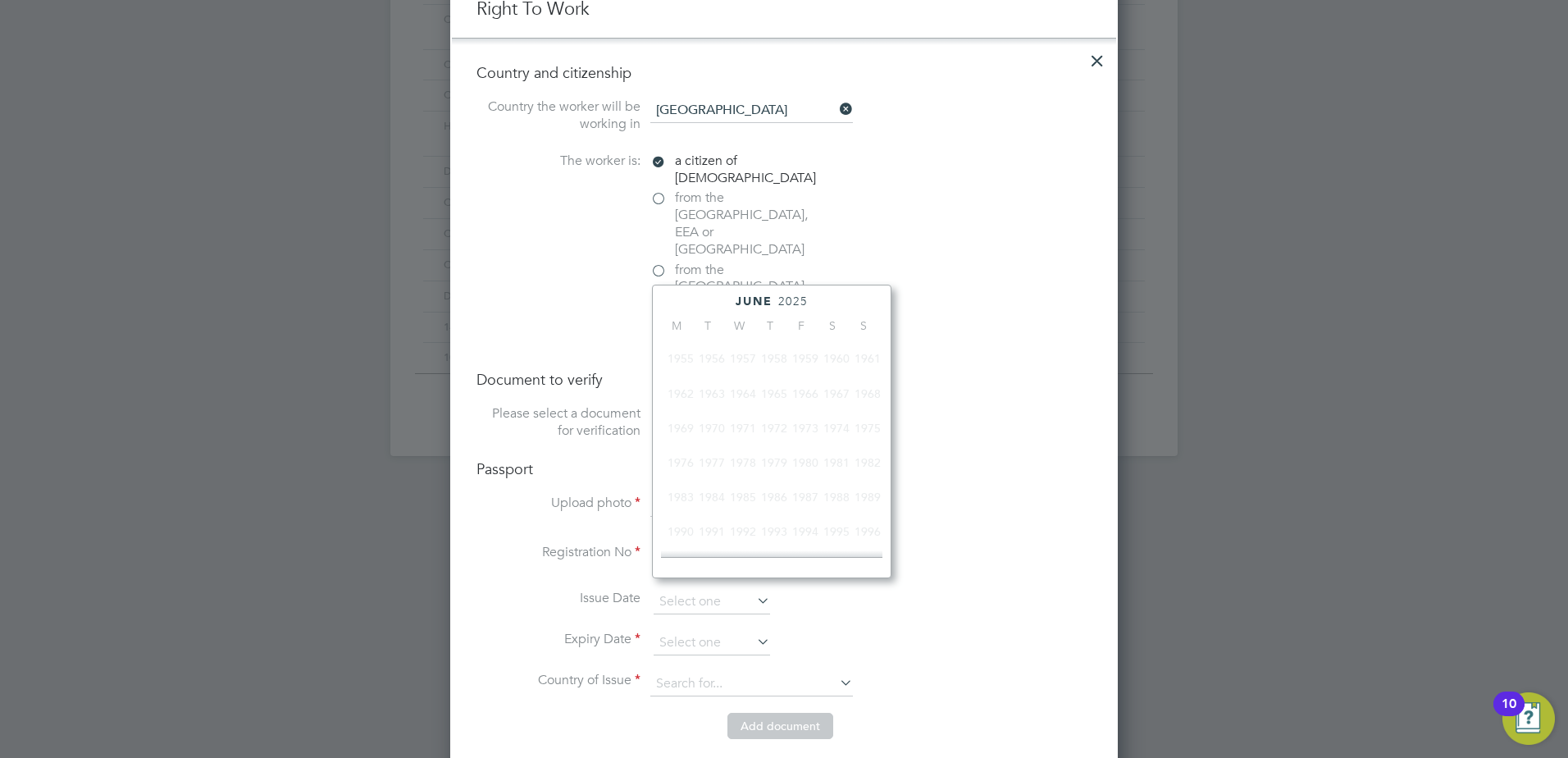
scroll to position [435, 0]
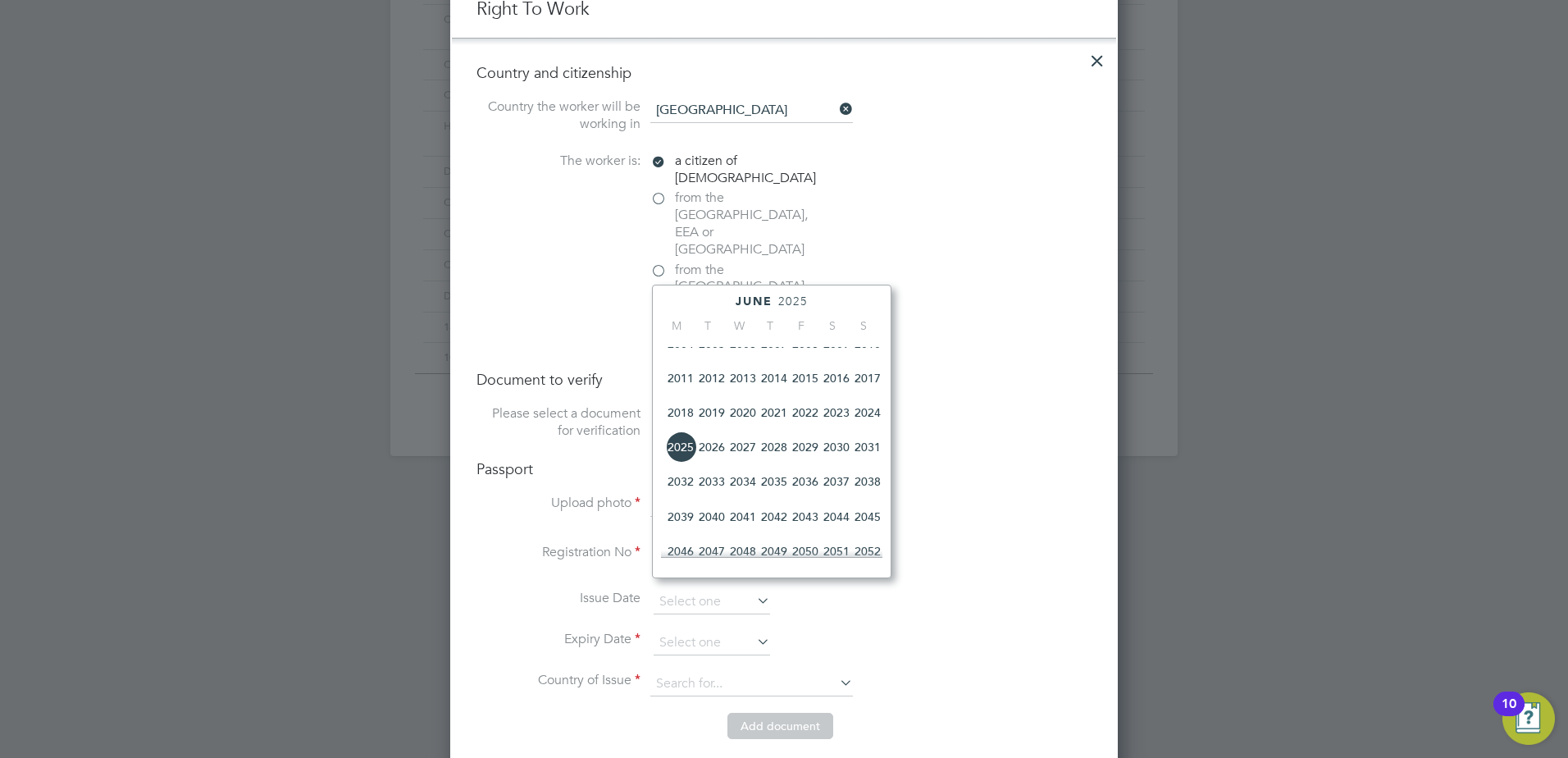
click at [782, 495] on span "2035" at bounding box center [774, 481] width 31 height 31
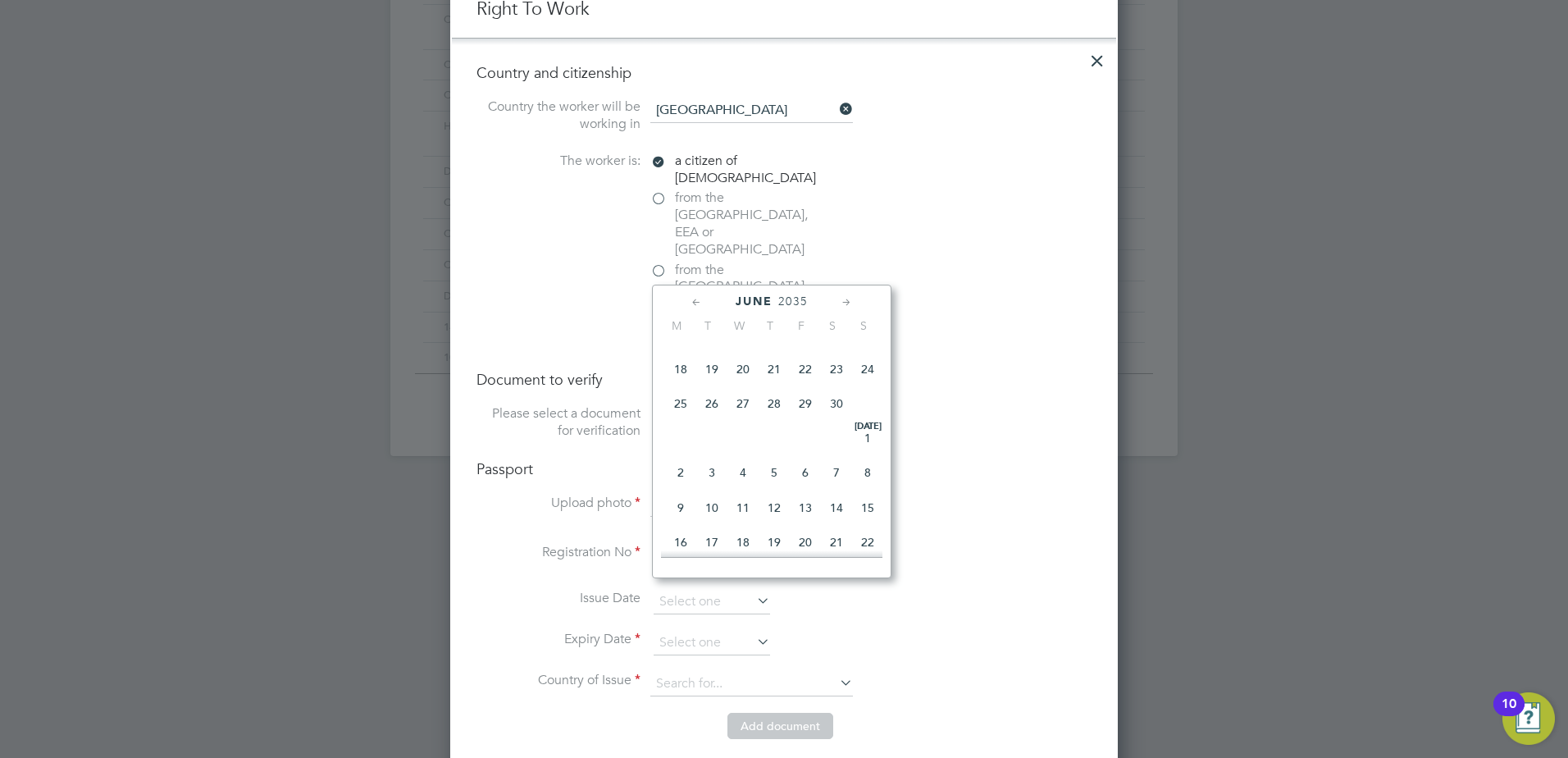
scroll to position [189, 0]
click at [686, 421] on span "11" at bounding box center [680, 417] width 31 height 31
type input "[DATE]"
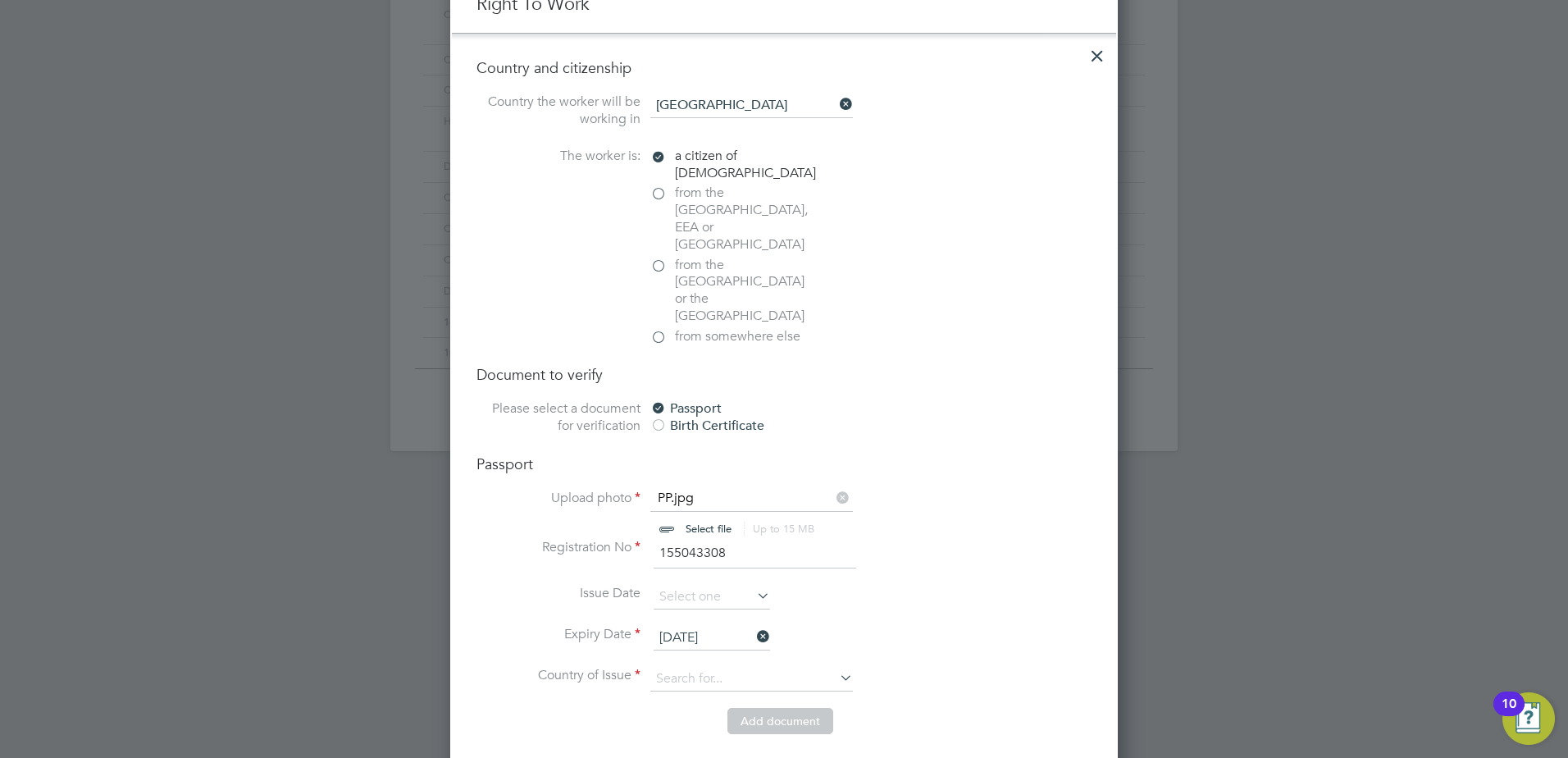
scroll to position [1066, 0]
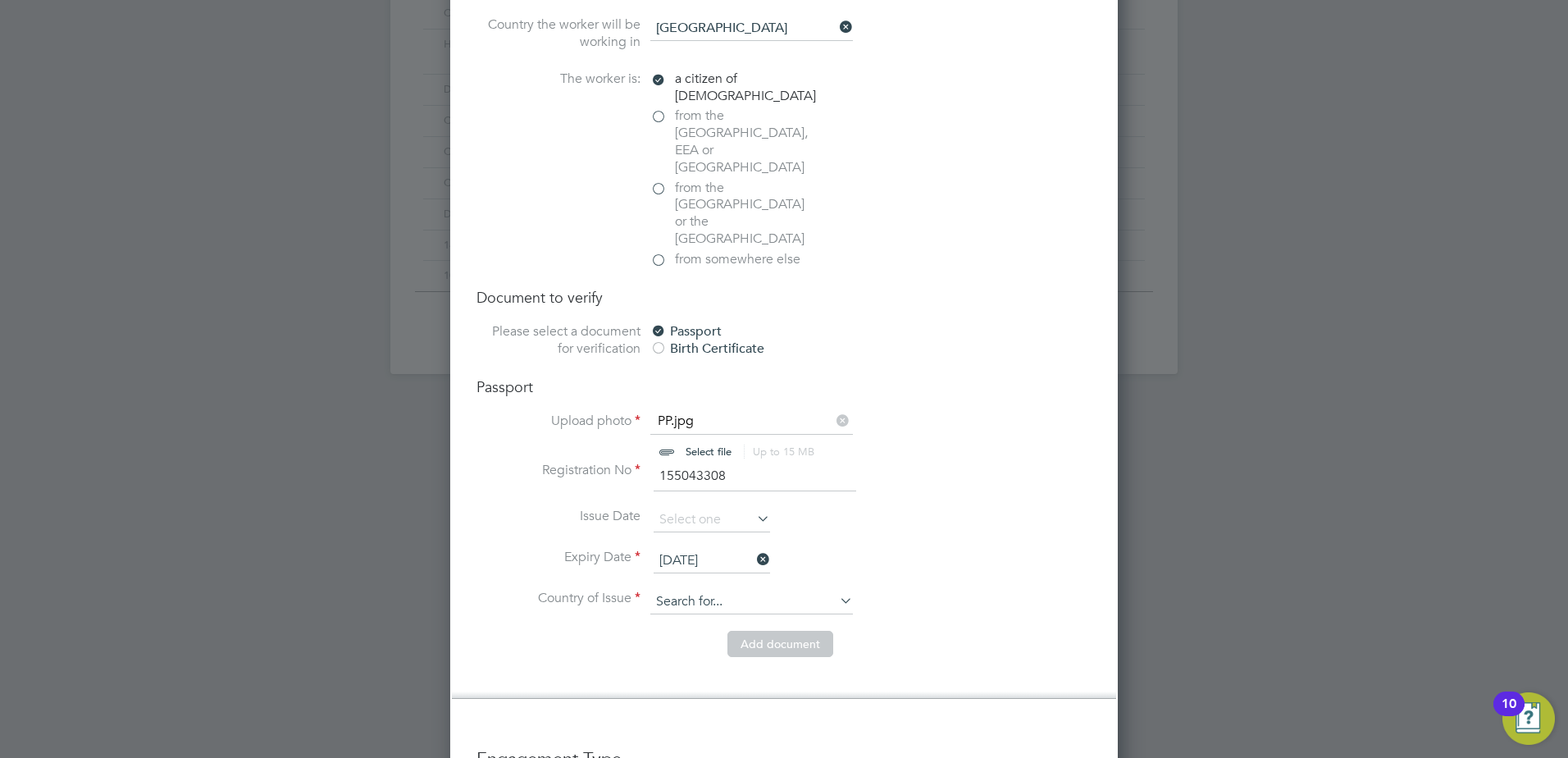
click at [832, 589] on input at bounding box center [752, 602] width 202 height 25
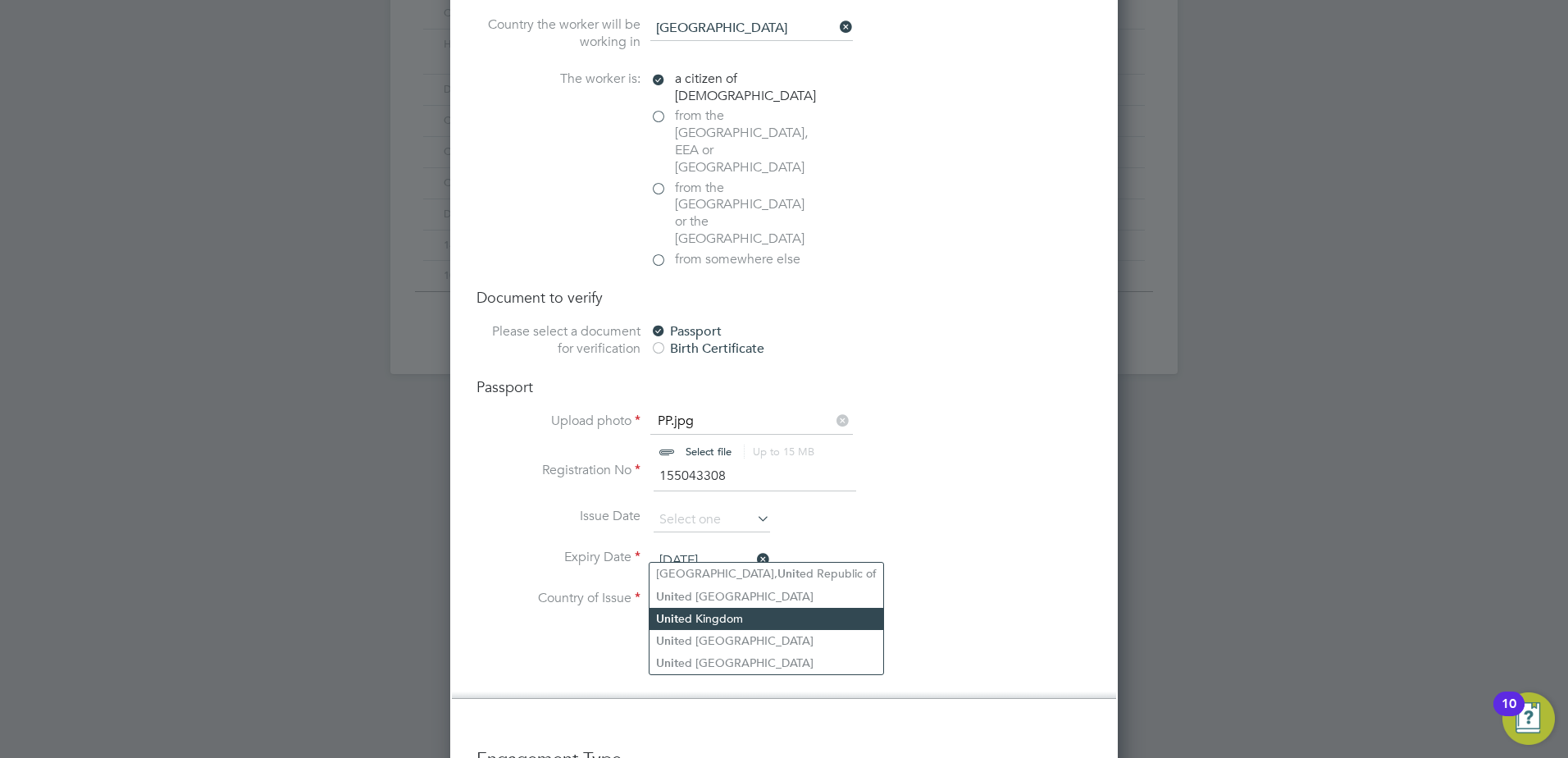
click at [756, 621] on li "Unit ed Kingdom" at bounding box center [766, 618] width 234 height 22
type input "United Kingdom"
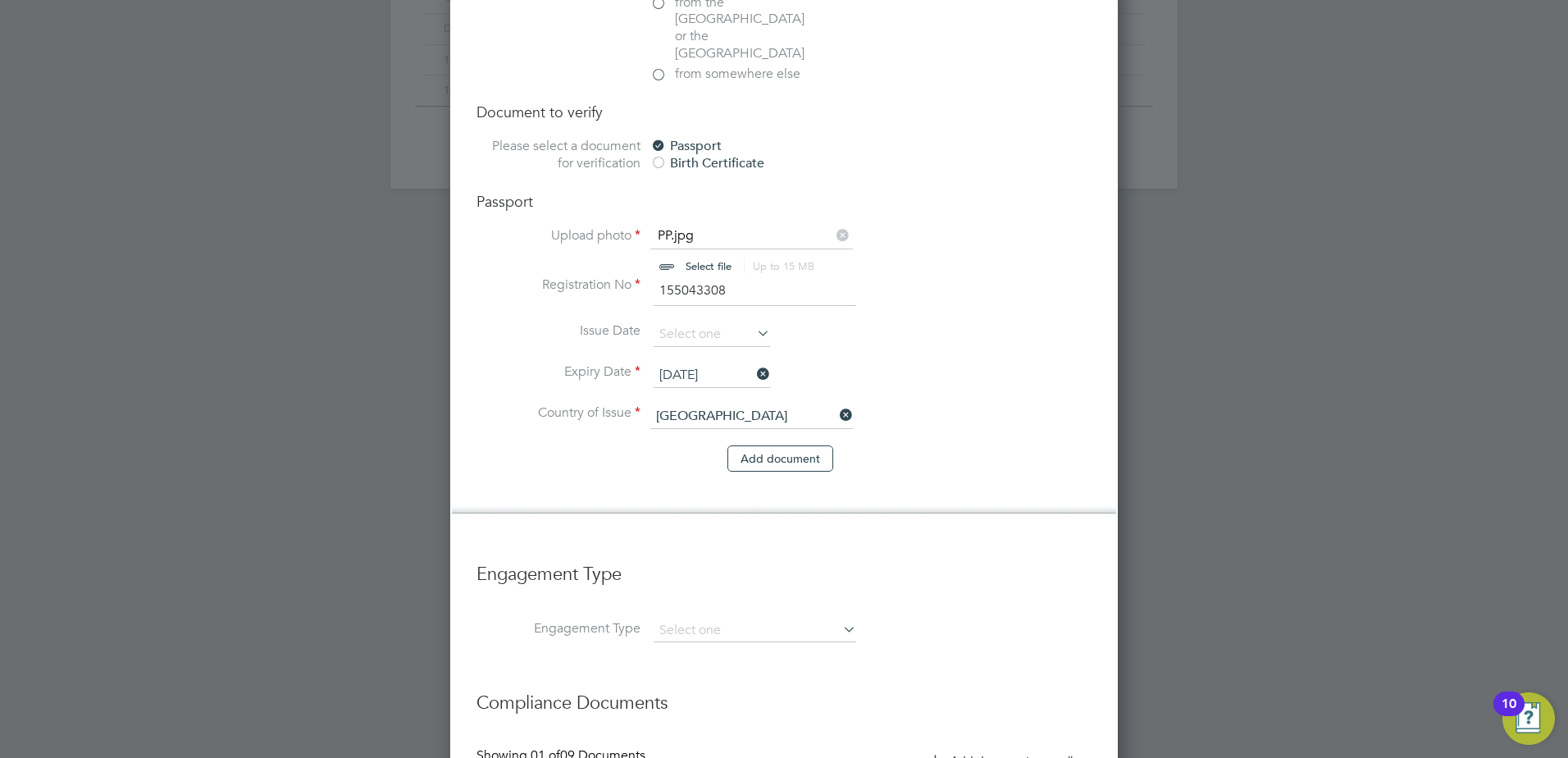
scroll to position [1312, 0]
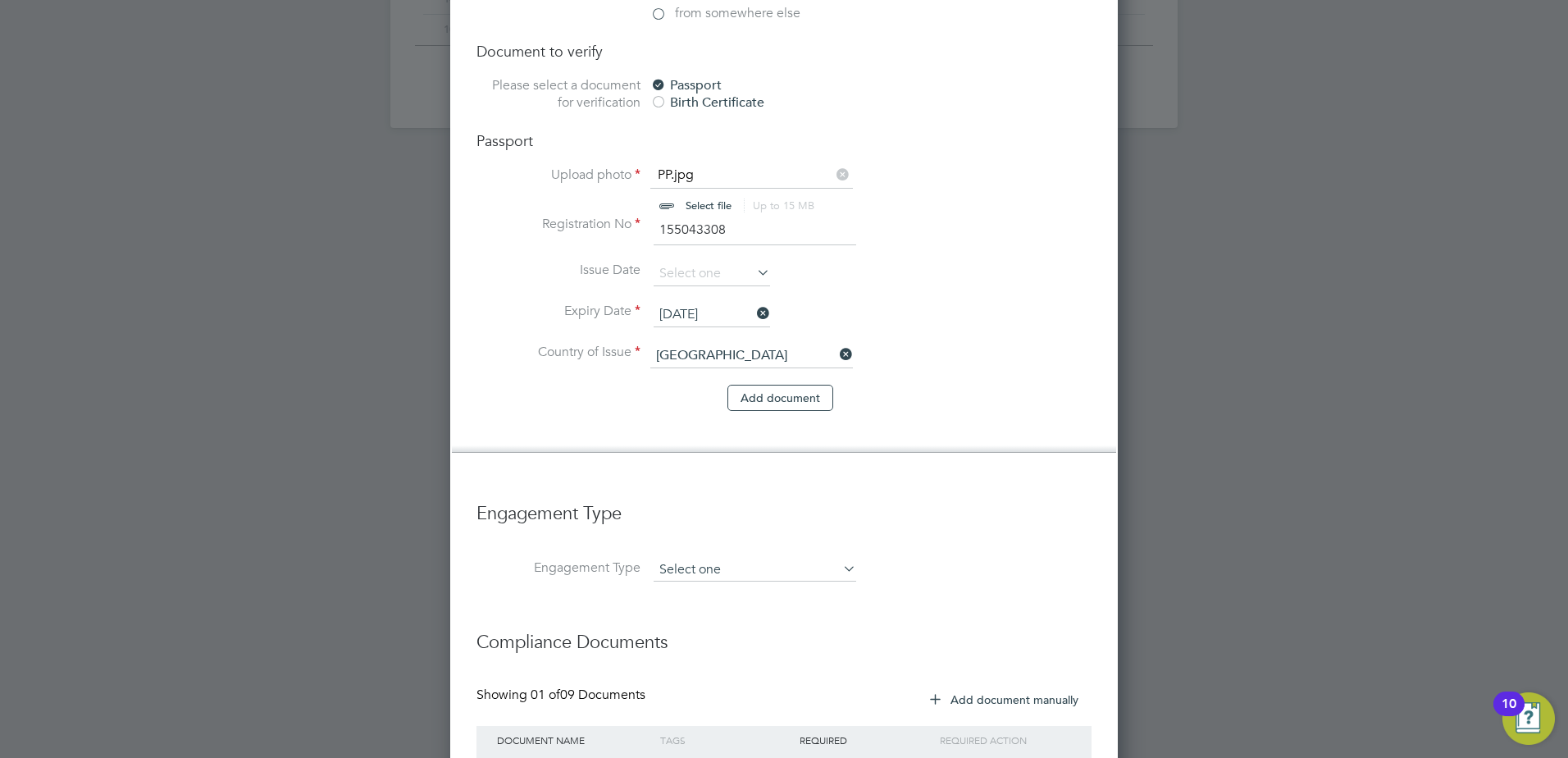
click at [691, 559] on input at bounding box center [754, 570] width 202 height 23
click at [705, 607] on li "Umbrella" at bounding box center [755, 612] width 204 height 24
type input "Umbrella"
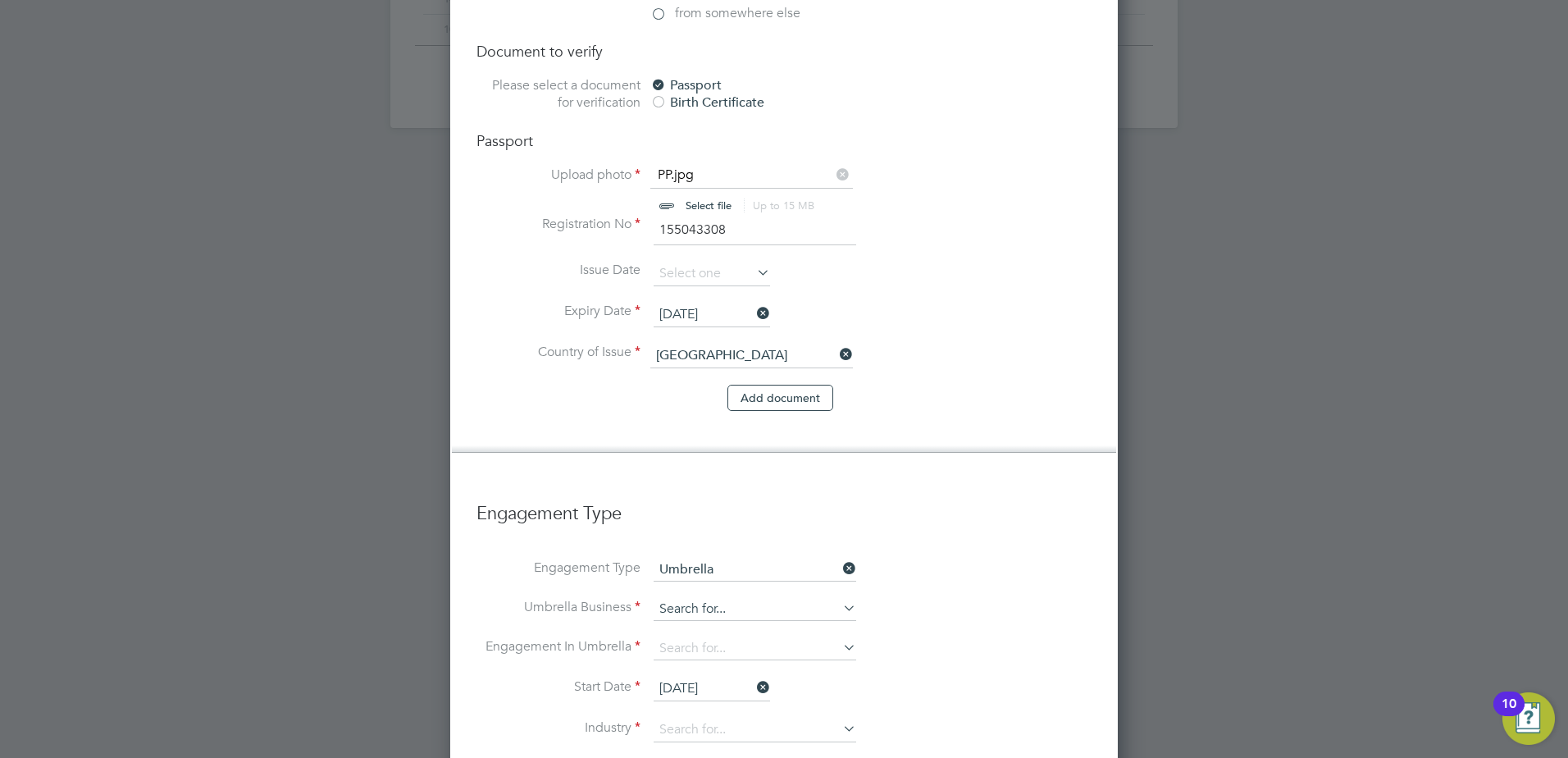
click at [711, 598] on input at bounding box center [754, 609] width 202 height 23
click at [718, 572] on li "NWM Commercial Ltd" at bounding box center [755, 581] width 204 height 24
type input "NWM Commercial Ltd"
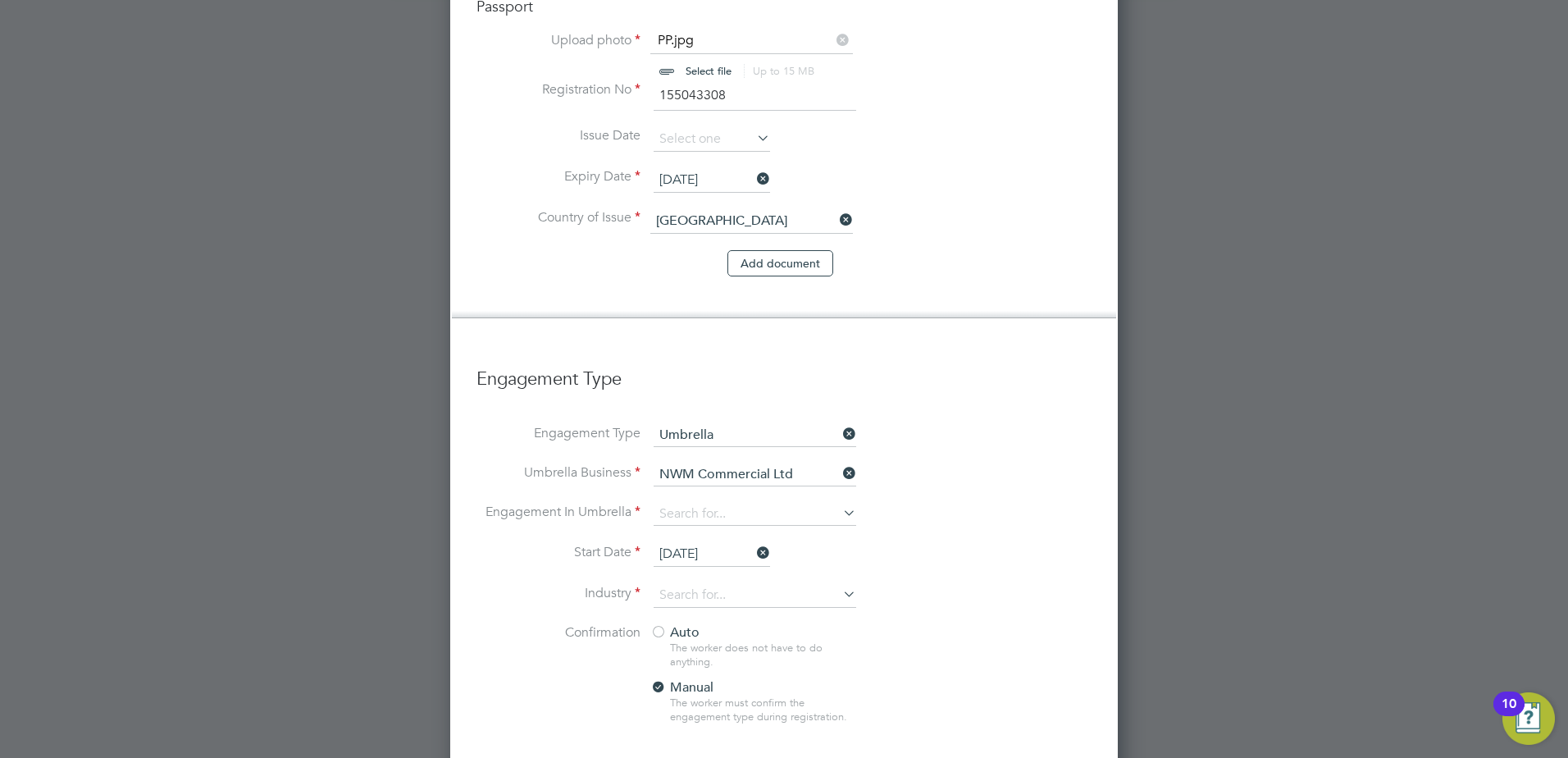
scroll to position [1476, 0]
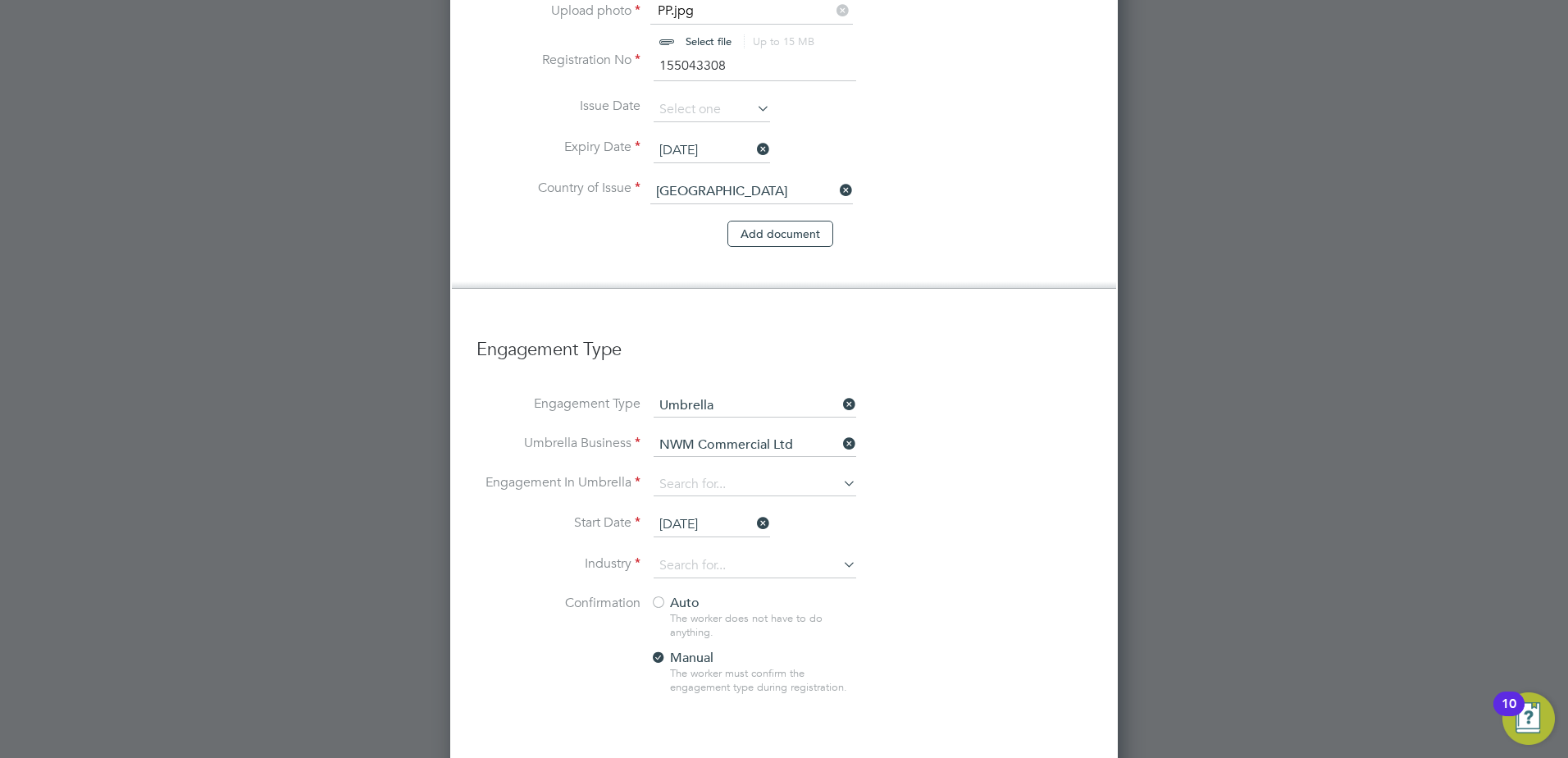
click at [732, 594] on div "Auto The worker does not have to do anything. Manual The worker must confirm th…" at bounding box center [753, 648] width 205 height 110
click at [709, 612] on div "The worker does not have to do anything." at bounding box center [763, 625] width 185 height 28
click at [674, 594] on span "Auto" at bounding box center [675, 602] width 50 height 16
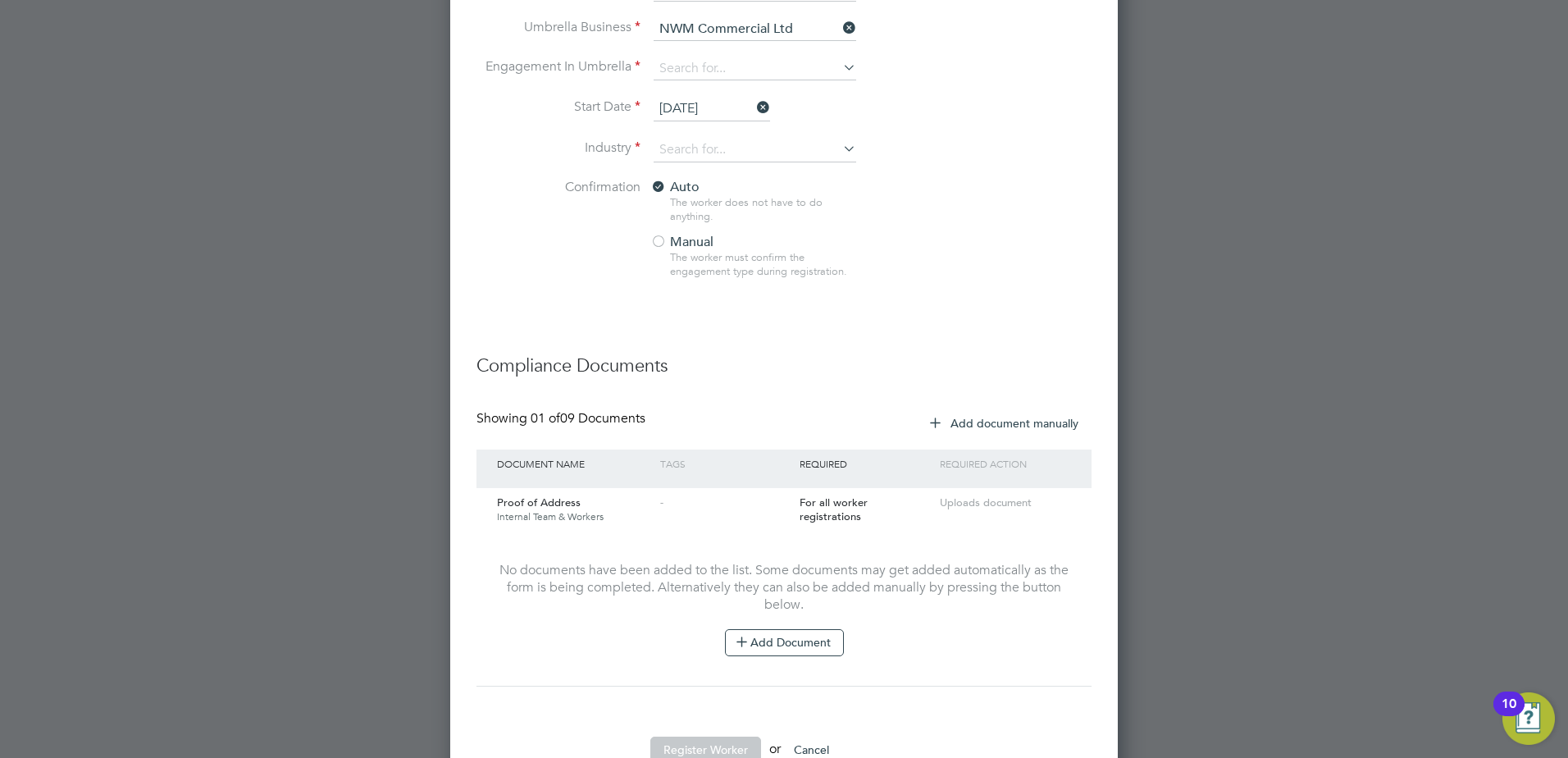
scroll to position [1894, 0]
click at [720, 734] on button "Register Worker" at bounding box center [706, 748] width 111 height 27
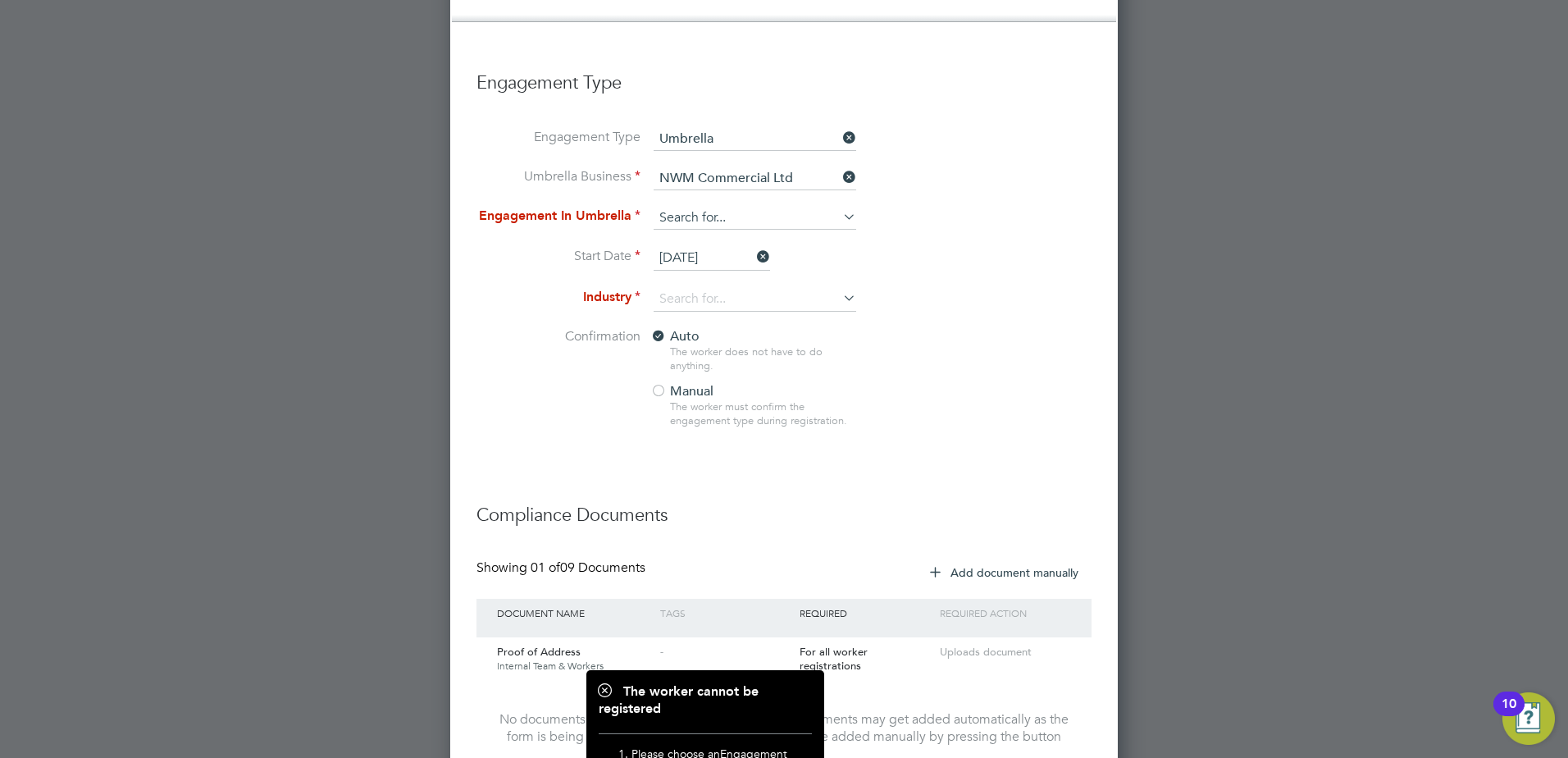
scroll to position [1730, 0]
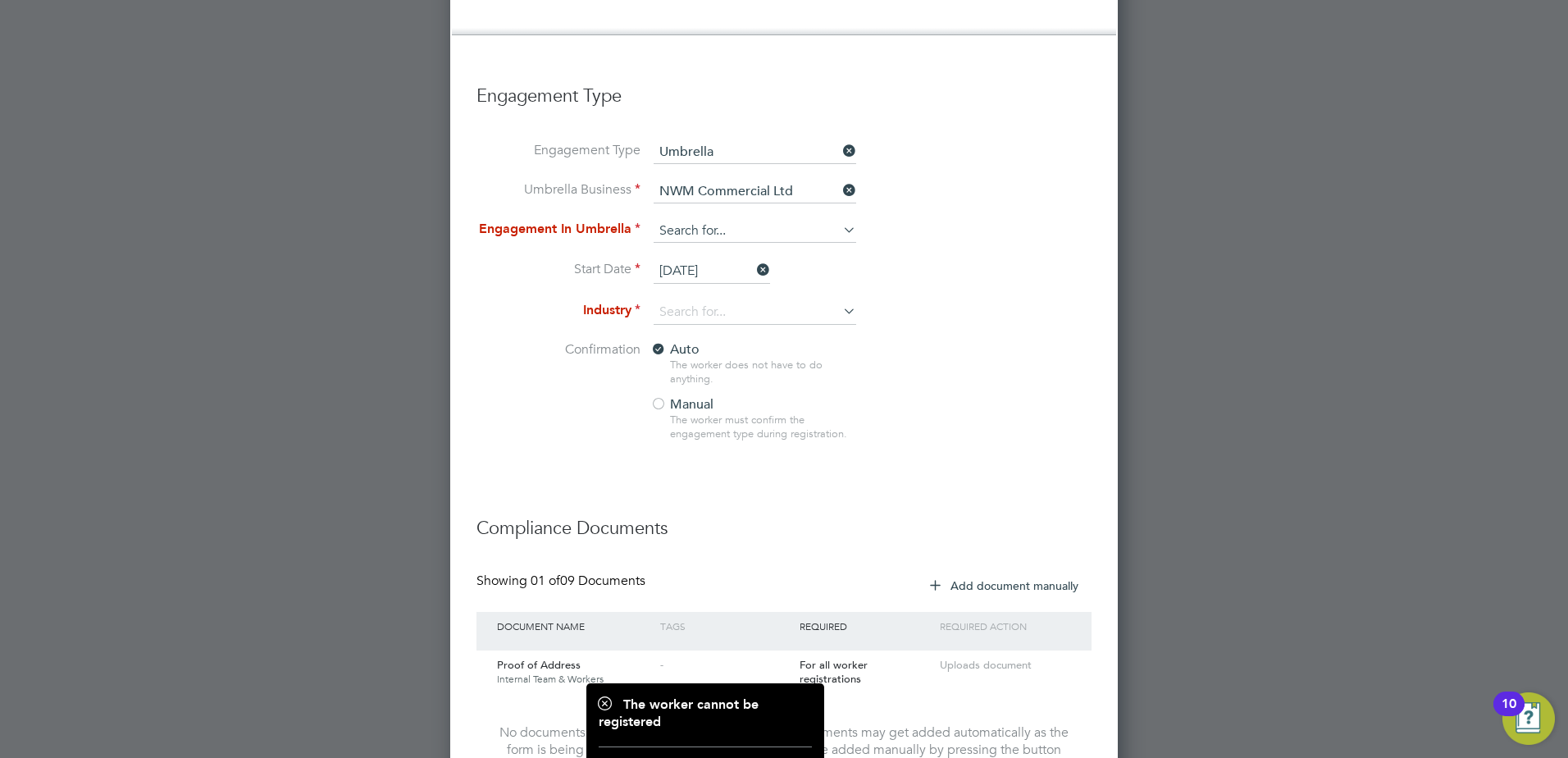
click at [730, 219] on input at bounding box center [754, 231] width 202 height 23
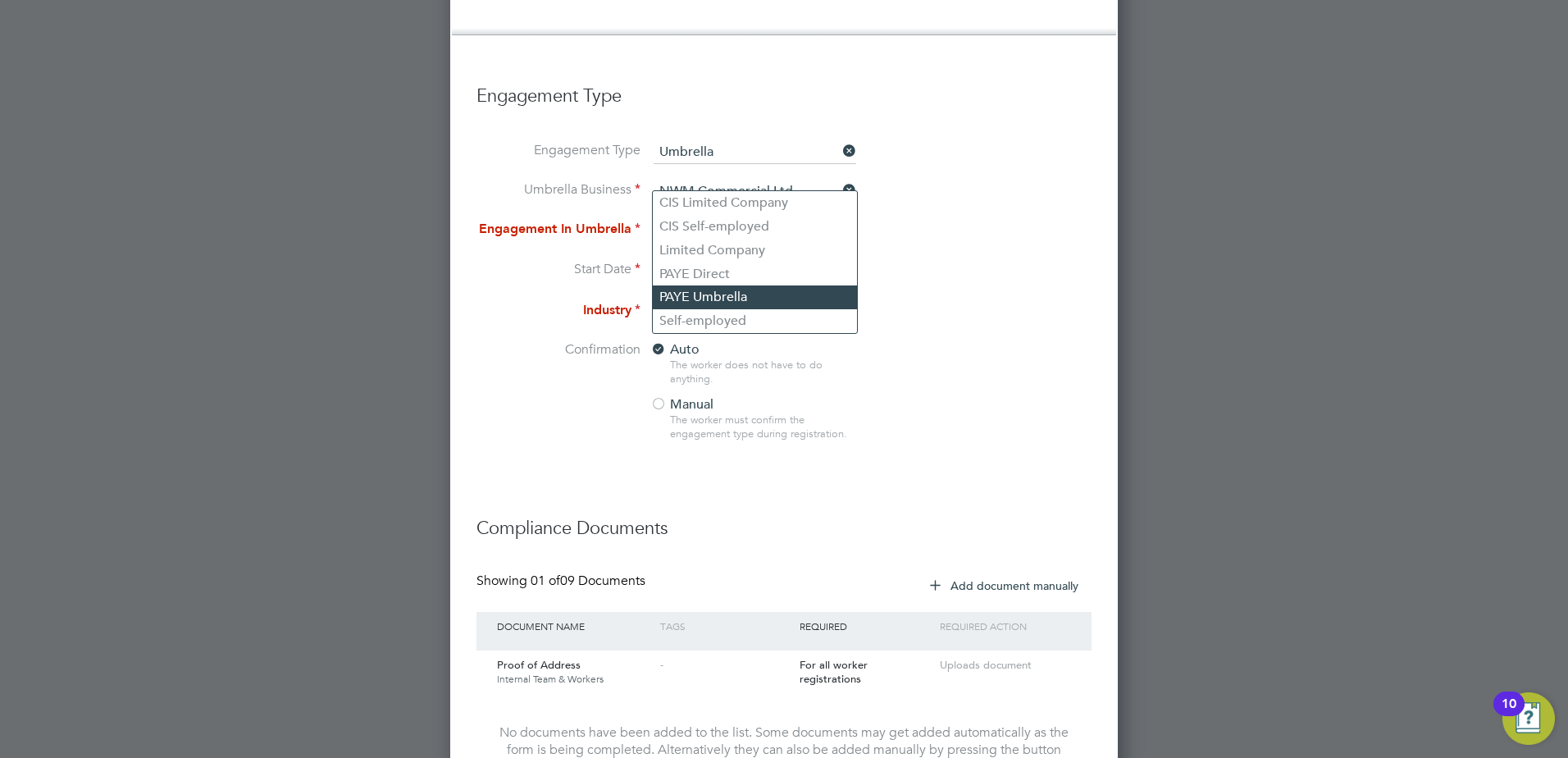
click at [734, 296] on li "PAYE Umbrella" at bounding box center [755, 297] width 204 height 24
type input "PAYE Umbrella"
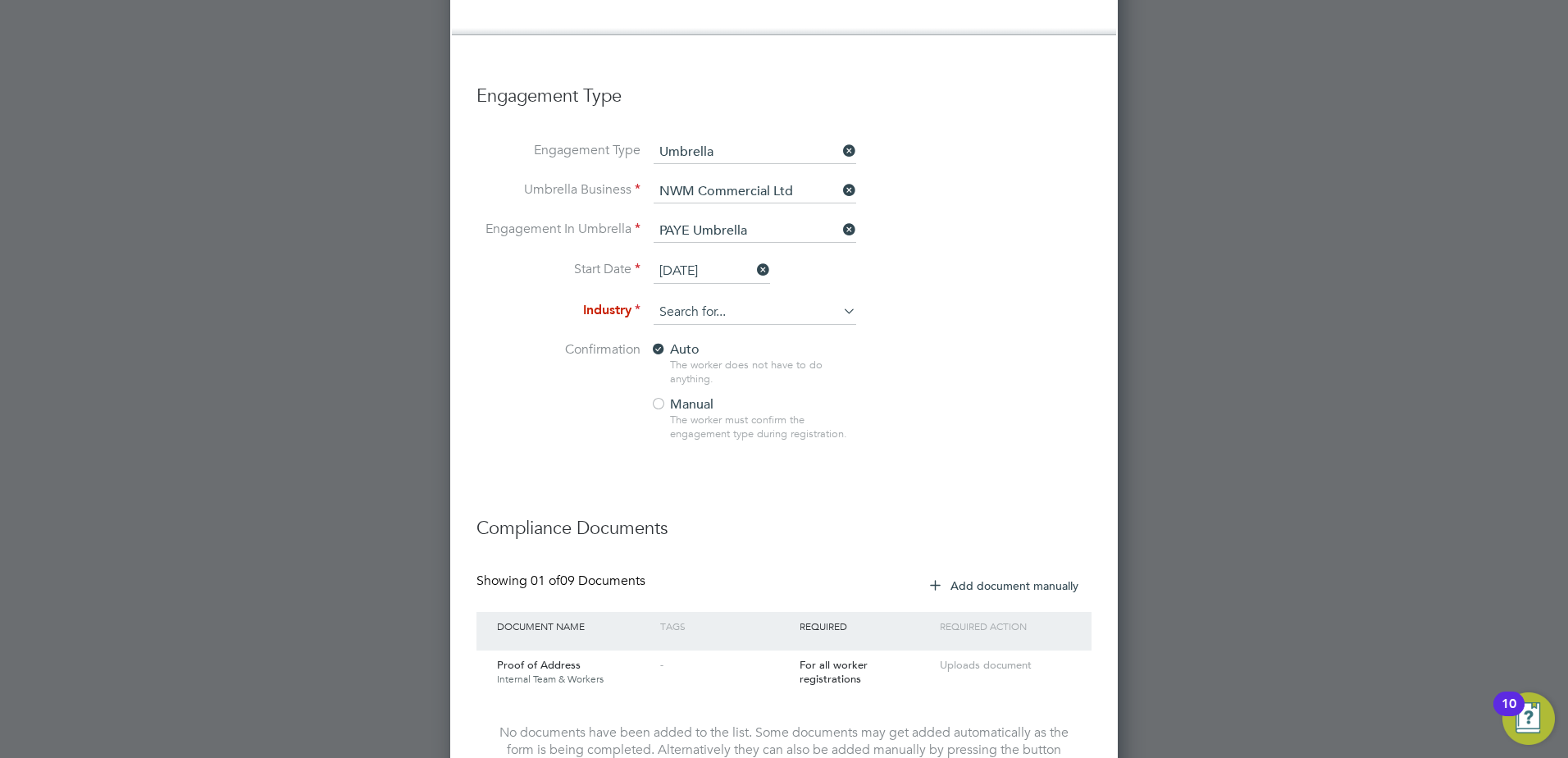
click at [750, 300] on input at bounding box center [754, 313] width 202 height 25
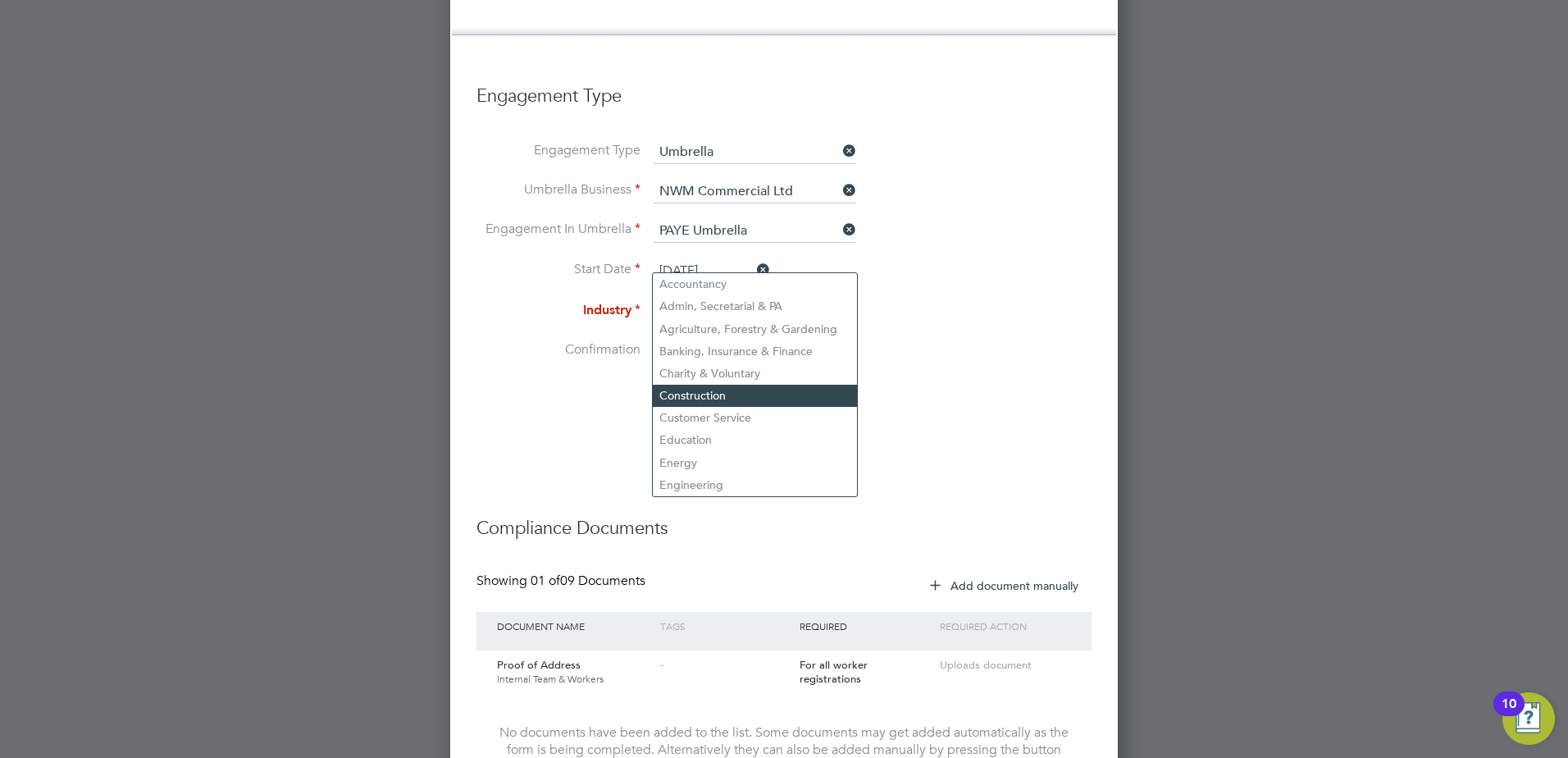
click at [751, 395] on li "Construction" at bounding box center [755, 395] width 204 height 22
type input "Construction"
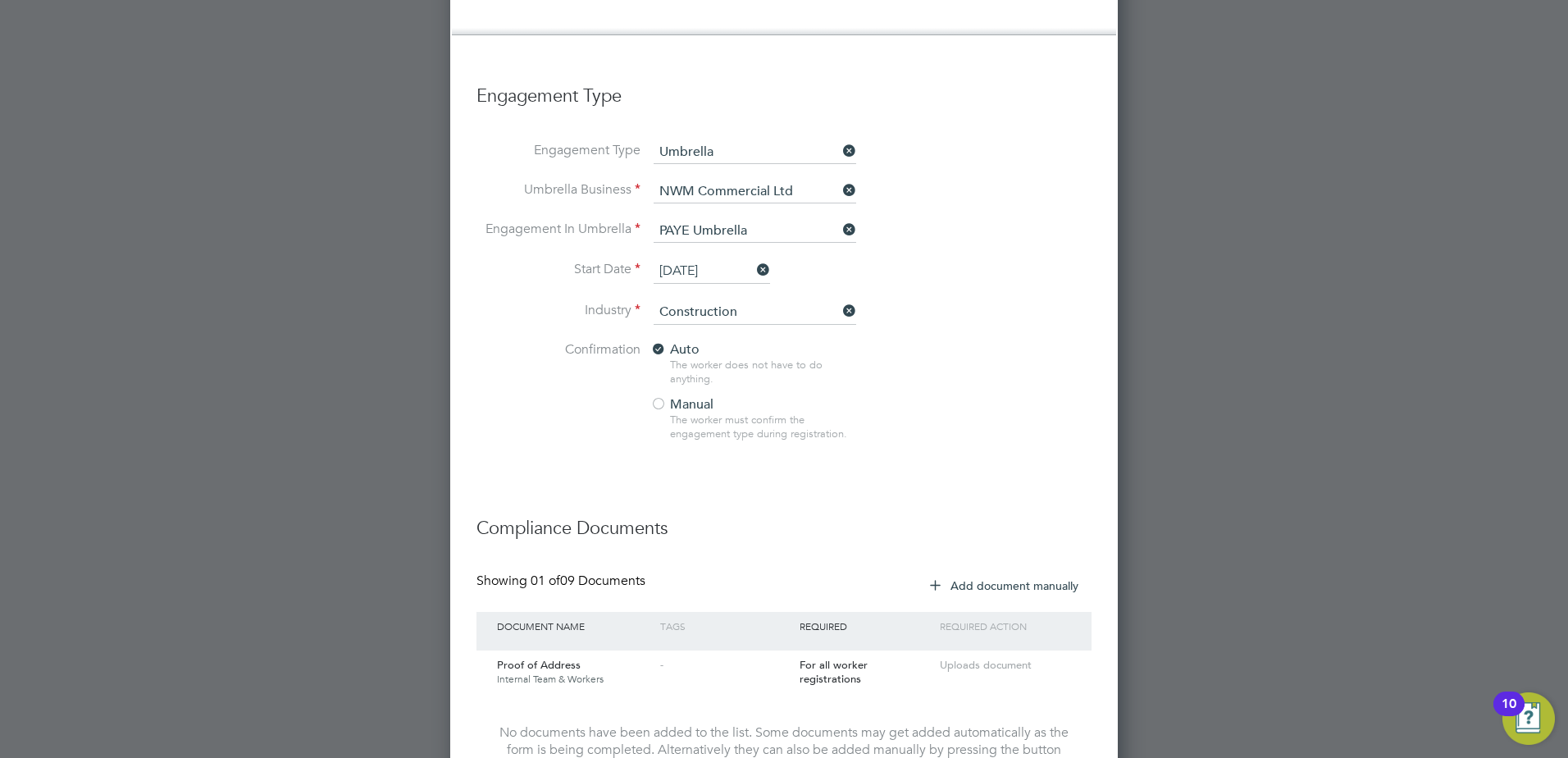
click at [869, 341] on li "Confirmation Auto The worker does not have to do anything. Manual The worker mu…" at bounding box center [784, 404] width 615 height 126
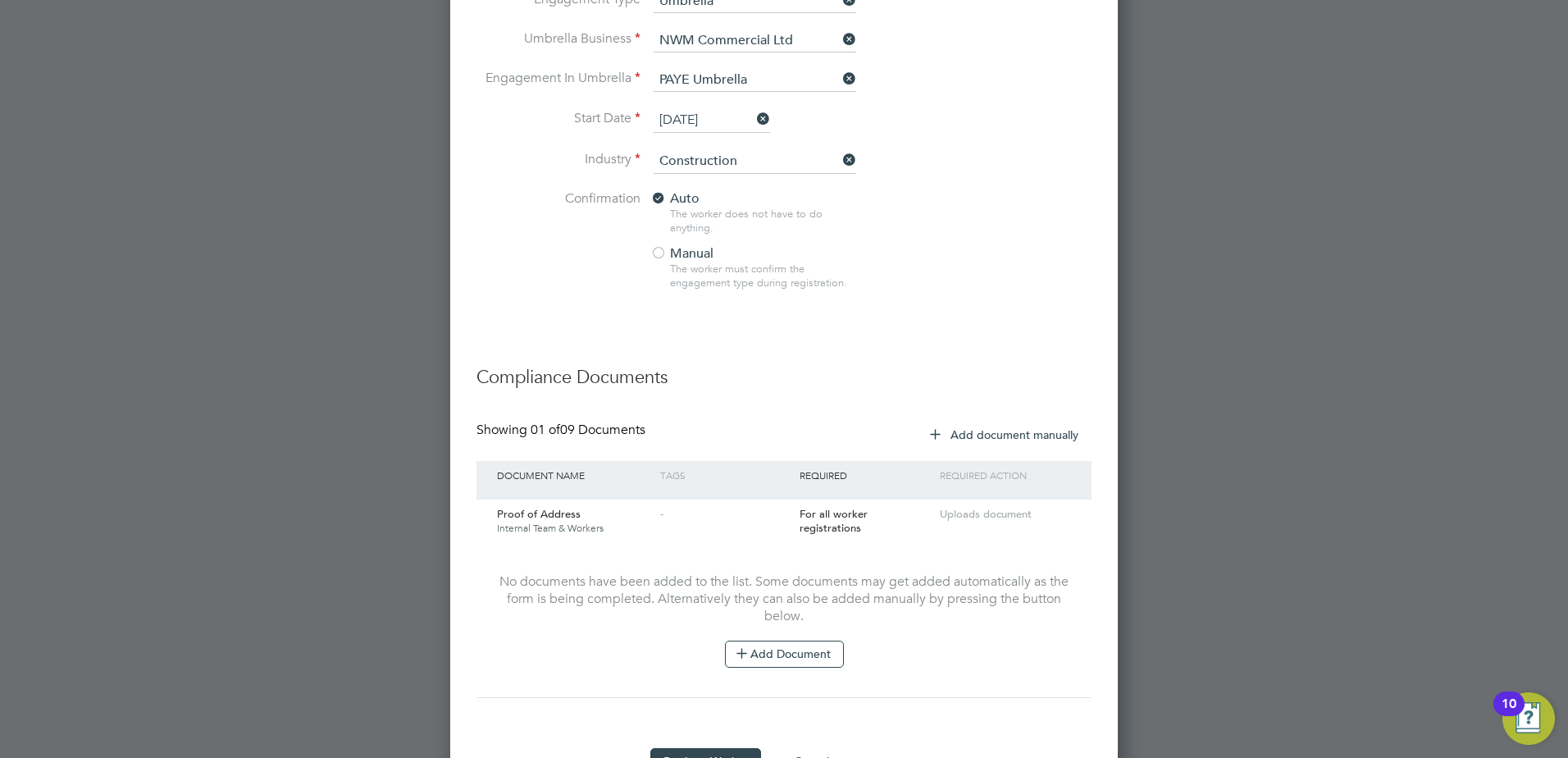
scroll to position [1894, 0]
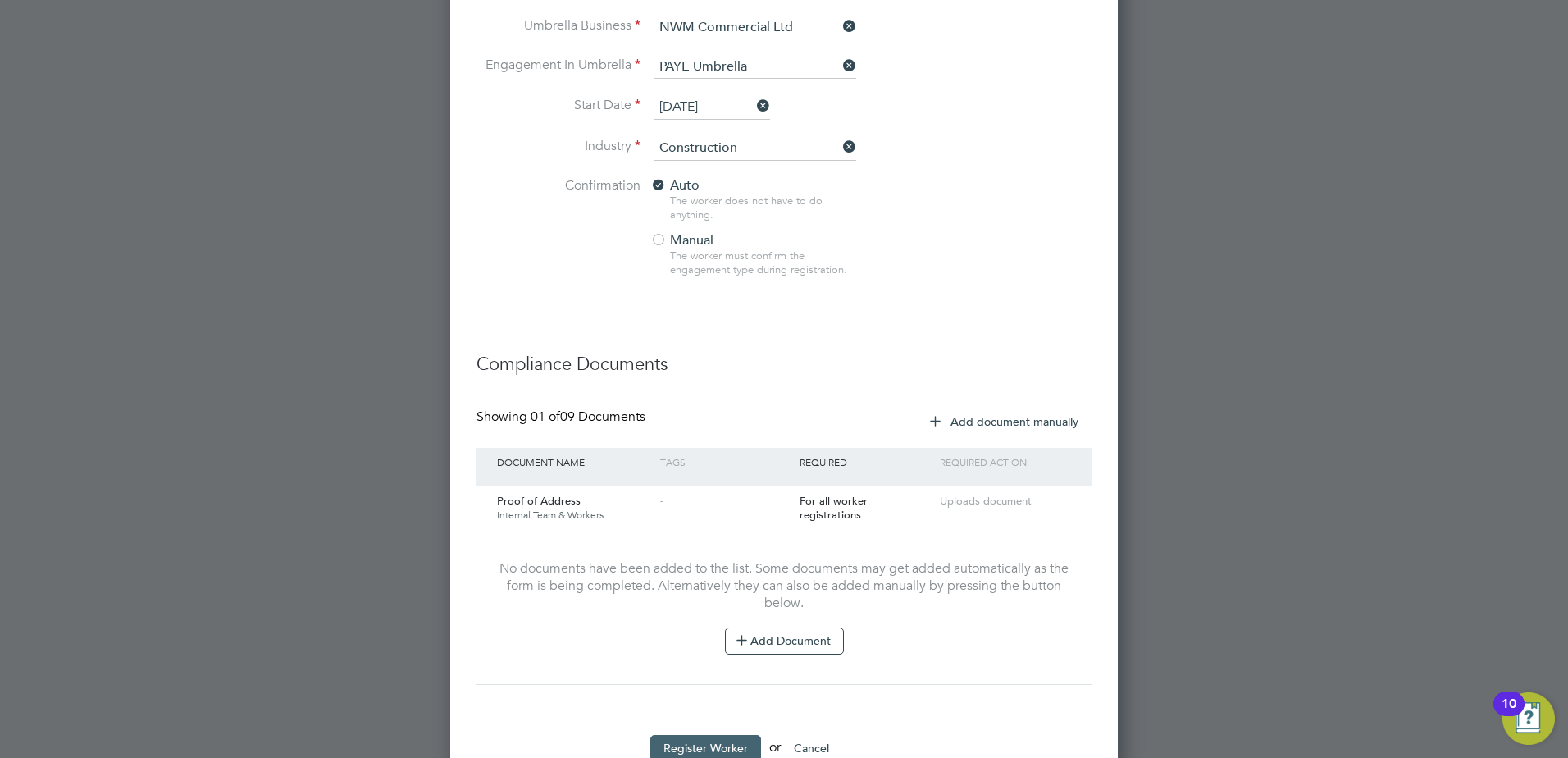
click at [717, 734] on button "Register Worker" at bounding box center [706, 748] width 111 height 27
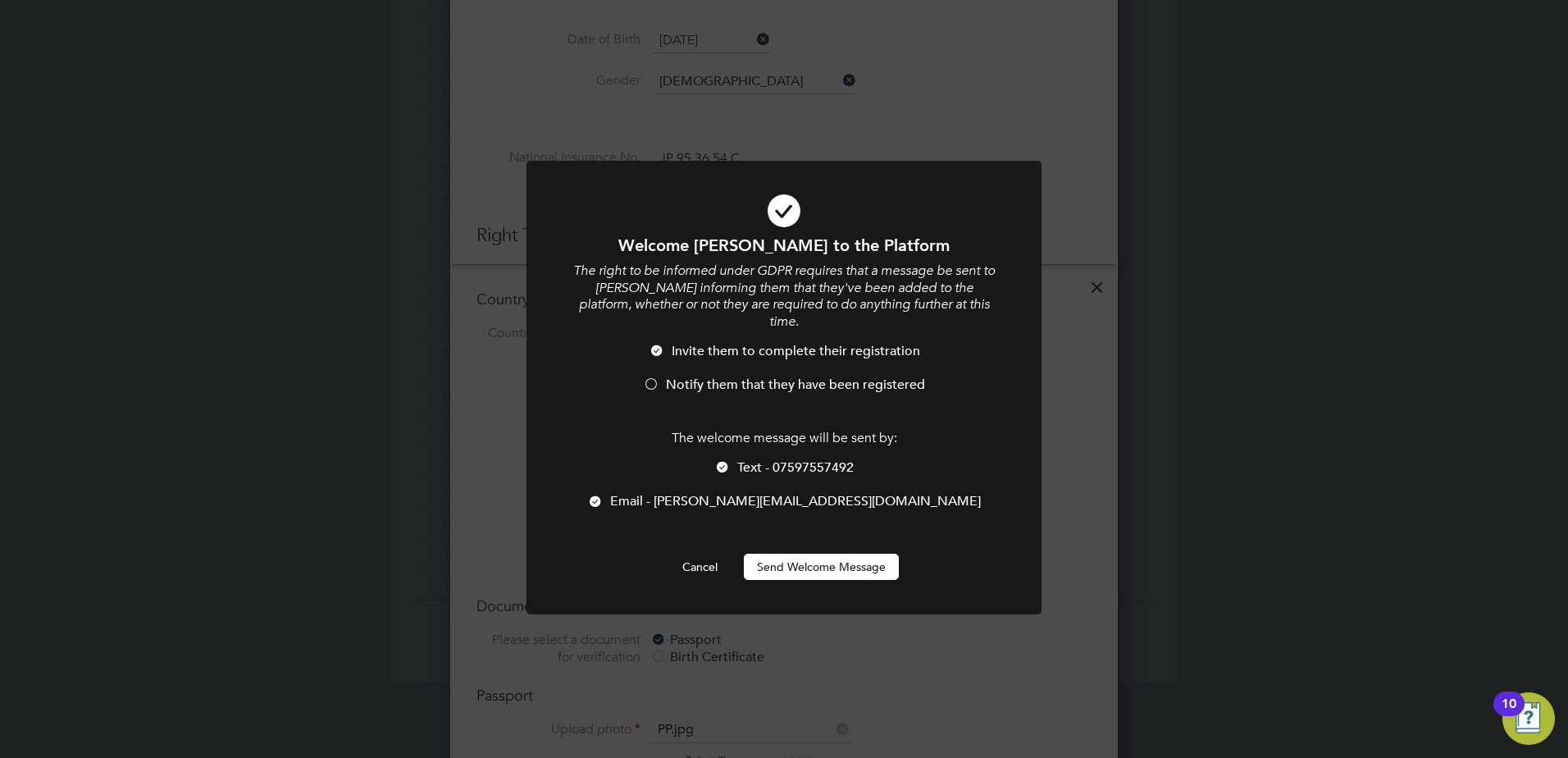
click at [683, 377] on span "Notify them that they have been registered" at bounding box center [795, 384] width 259 height 16
click at [789, 553] on button "Send Welcome Message" at bounding box center [821, 566] width 155 height 27
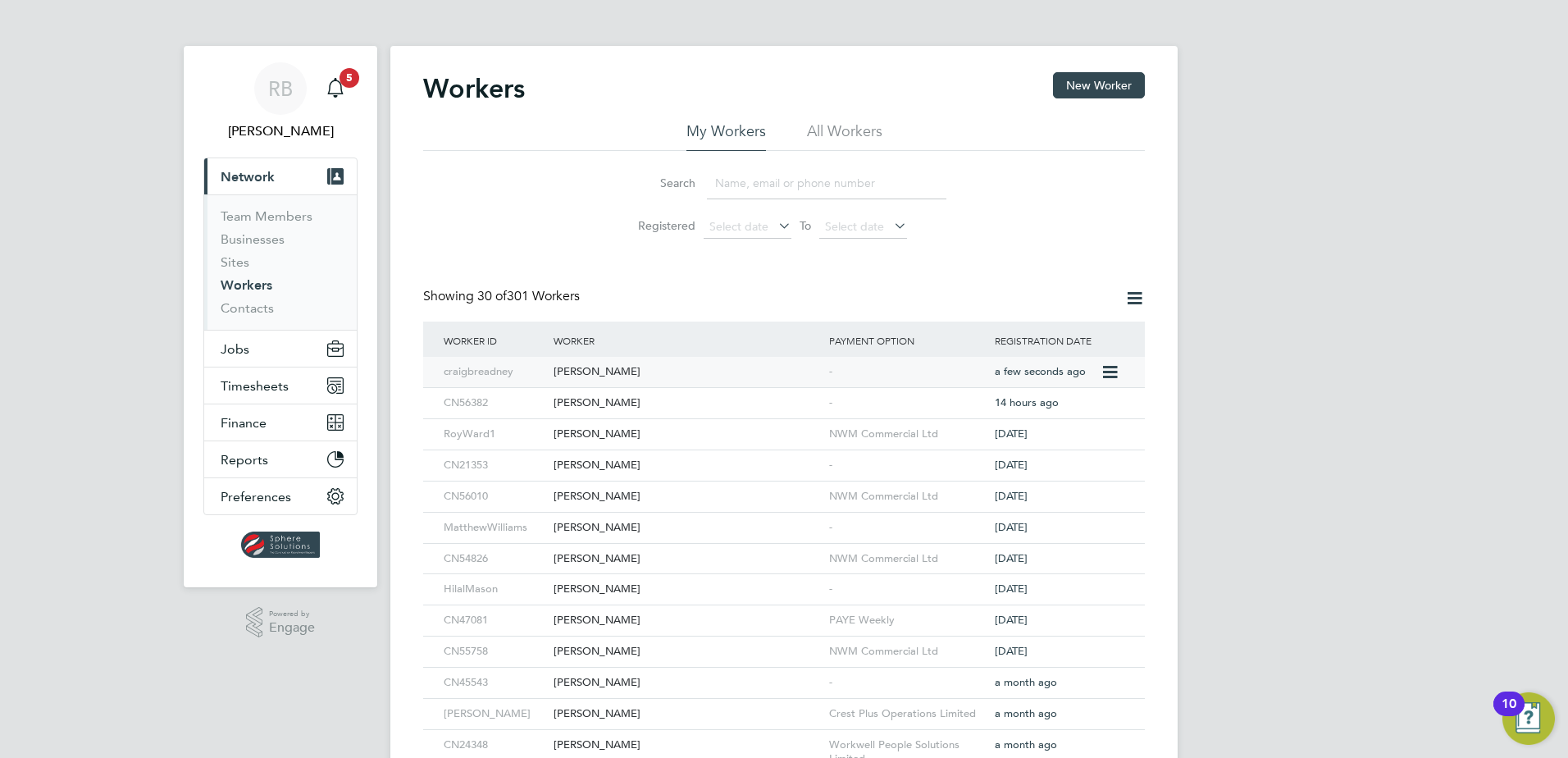
click at [1106, 368] on icon at bounding box center [1108, 372] width 16 height 20
click at [571, 378] on div "[PERSON_NAME]" at bounding box center [687, 372] width 276 height 31
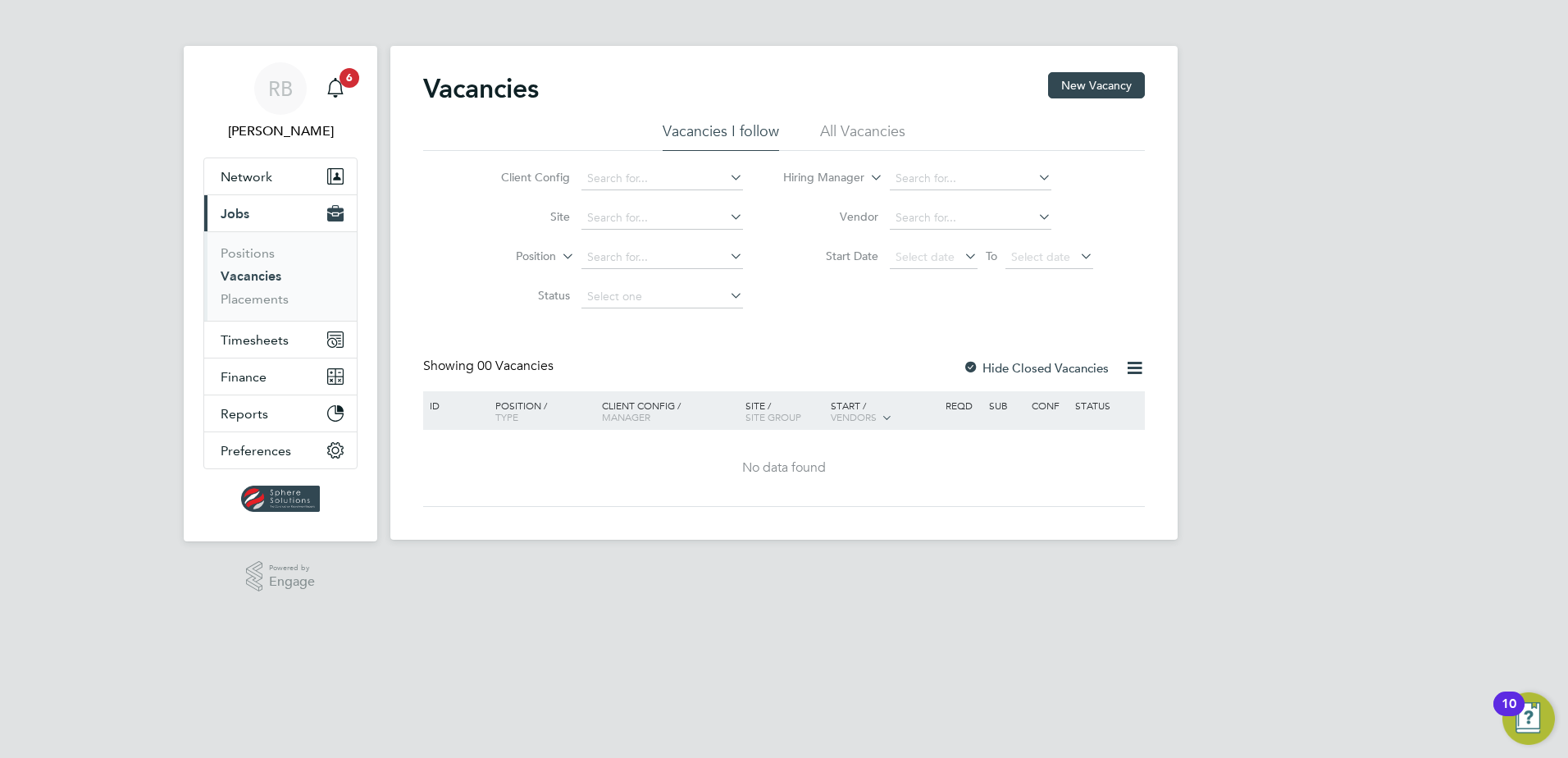
click at [848, 107] on div "Vacancies New Vacancy" at bounding box center [784, 97] width 722 height 50
click at [843, 128] on li "All Vacancies" at bounding box center [862, 135] width 85 height 30
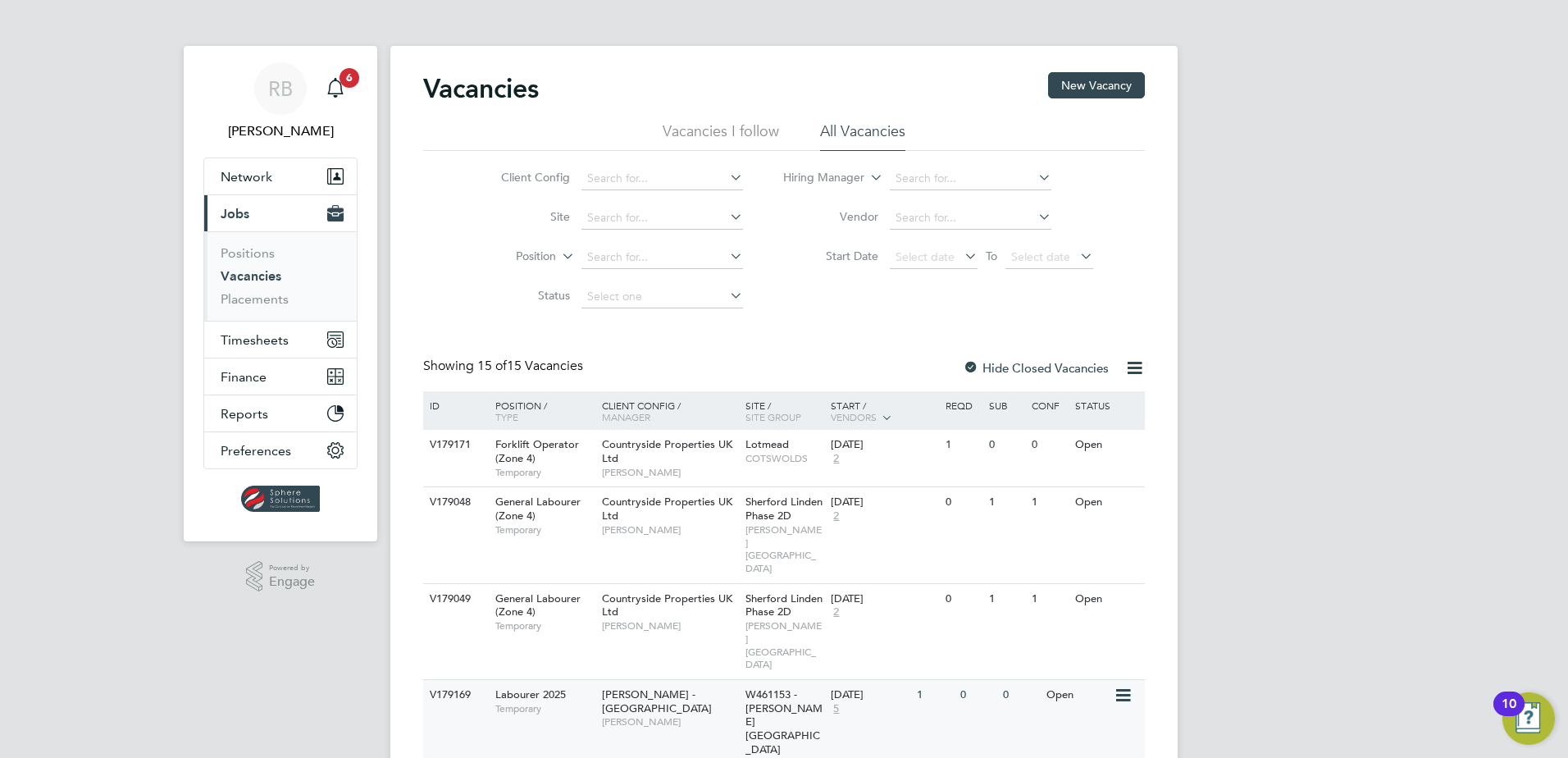
click at [662, 715] on span "Ben Fewtrell" at bounding box center [670, 722] width 135 height 13
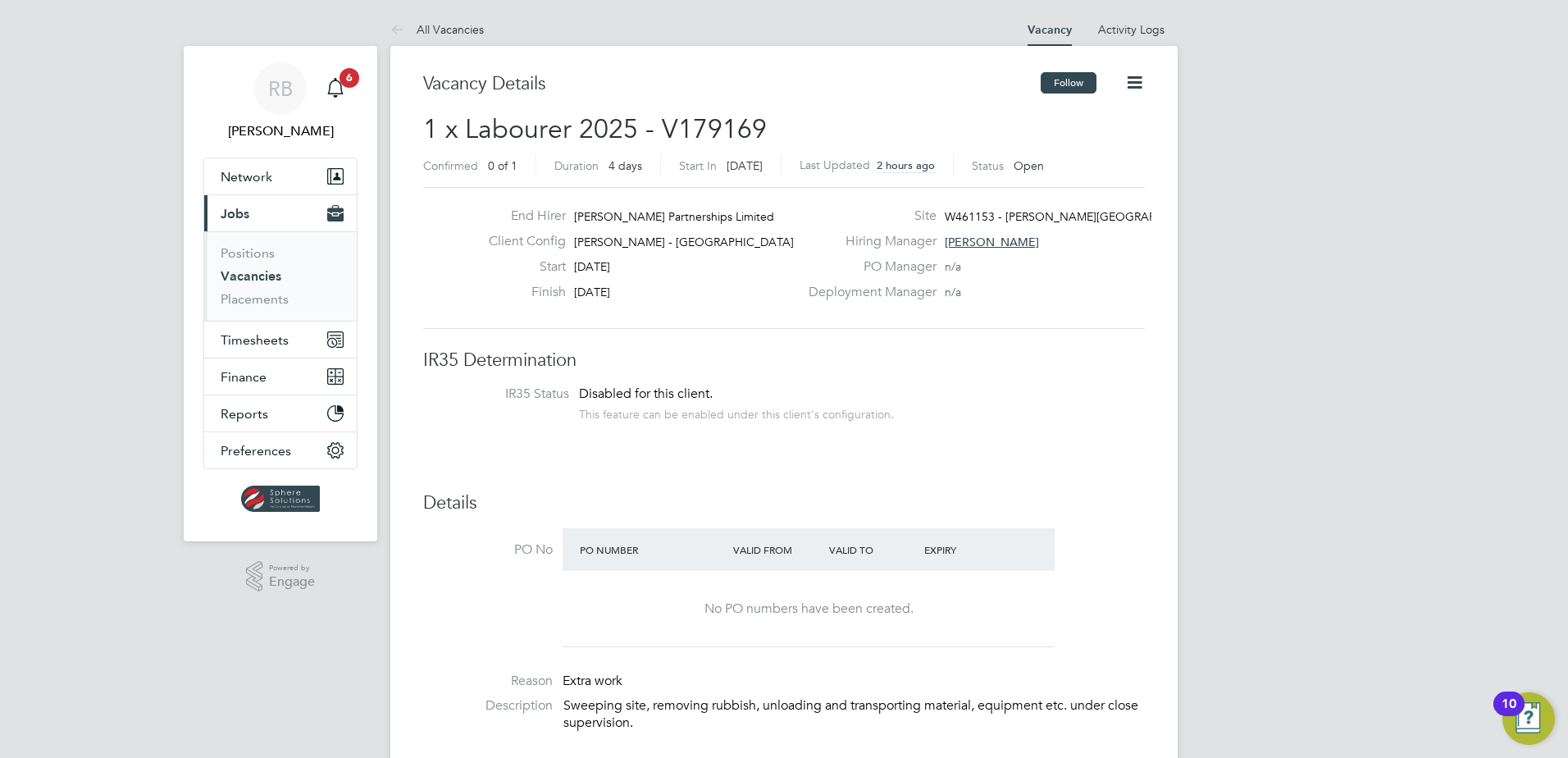
click at [1064, 81] on button "Follow" at bounding box center [1068, 83] width 55 height 21
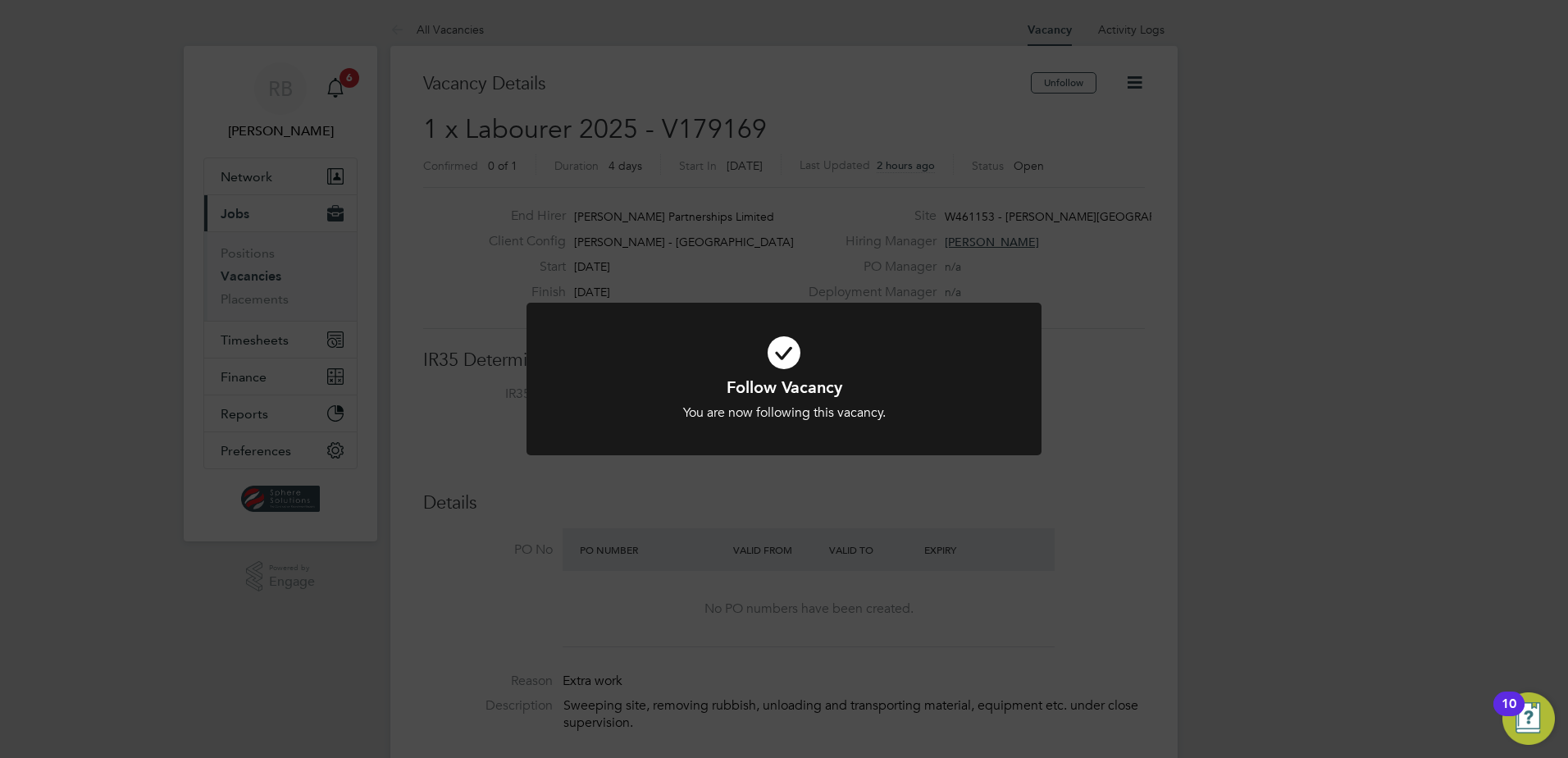
click at [1322, 254] on div "Follow Vacancy You are now following this vacancy. Cancel Okay" at bounding box center [784, 379] width 1568 height 758
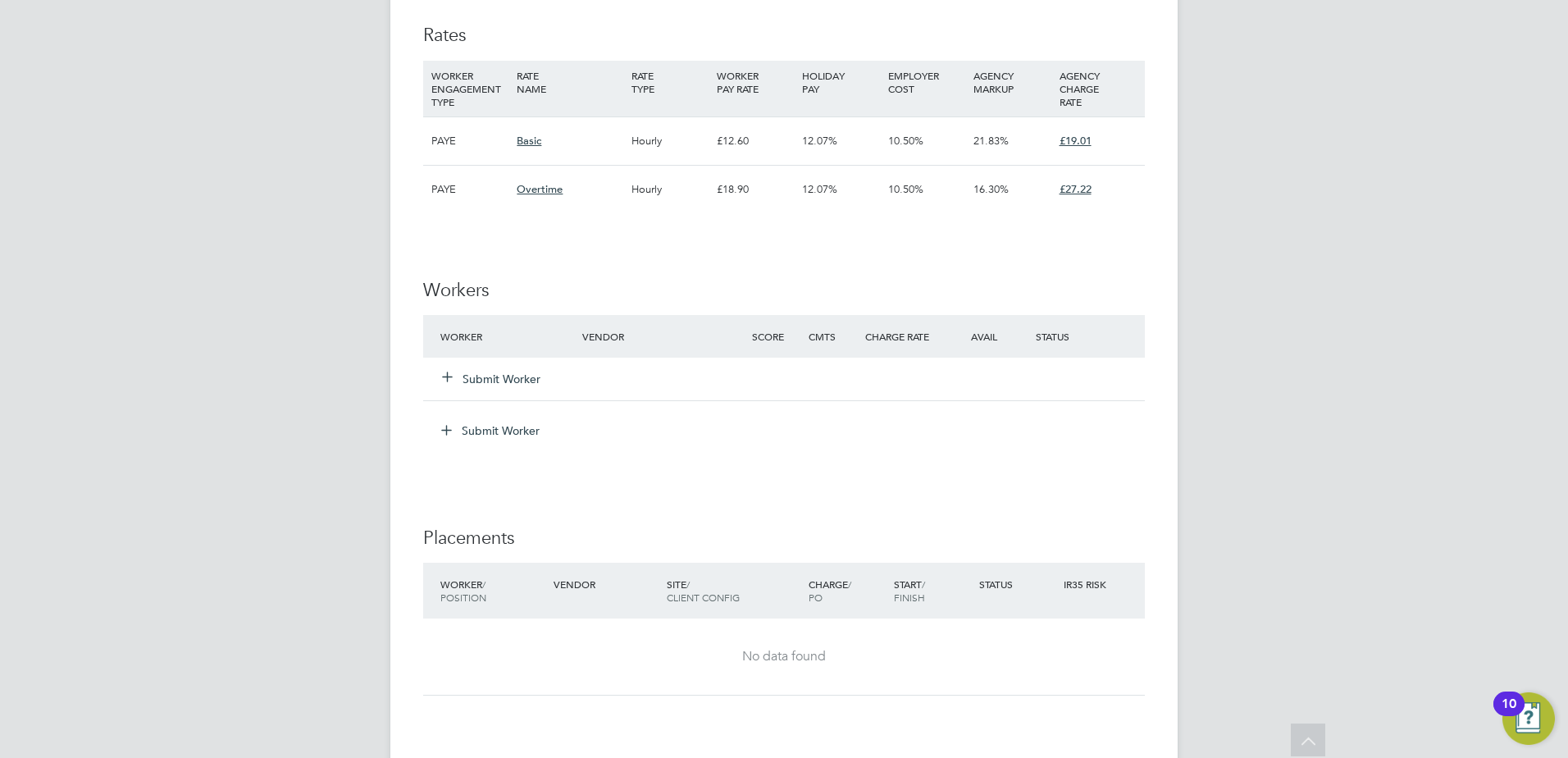
scroll to position [1066, 0]
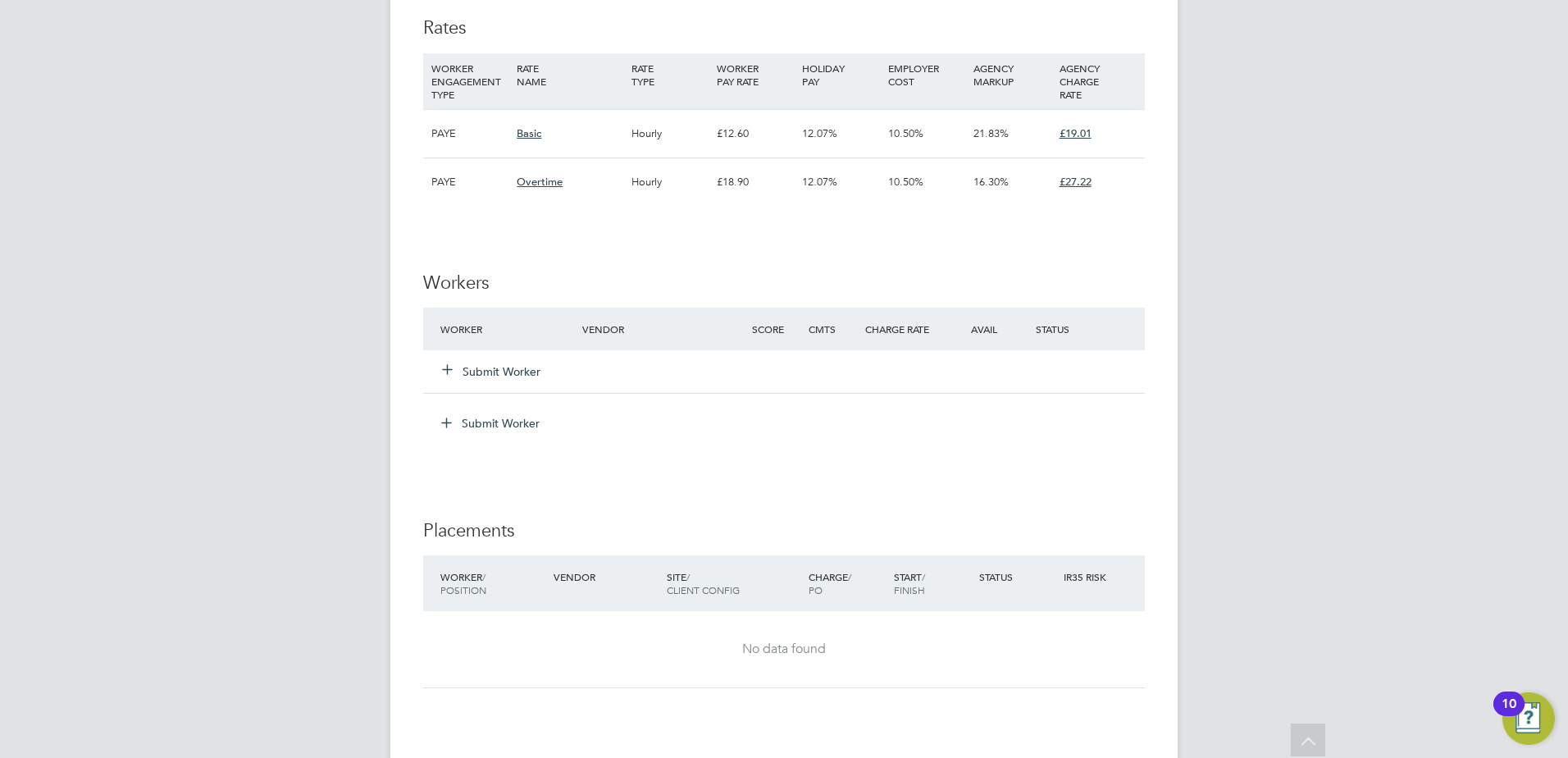
click at [448, 372] on icon at bounding box center [447, 368] width 12 height 12
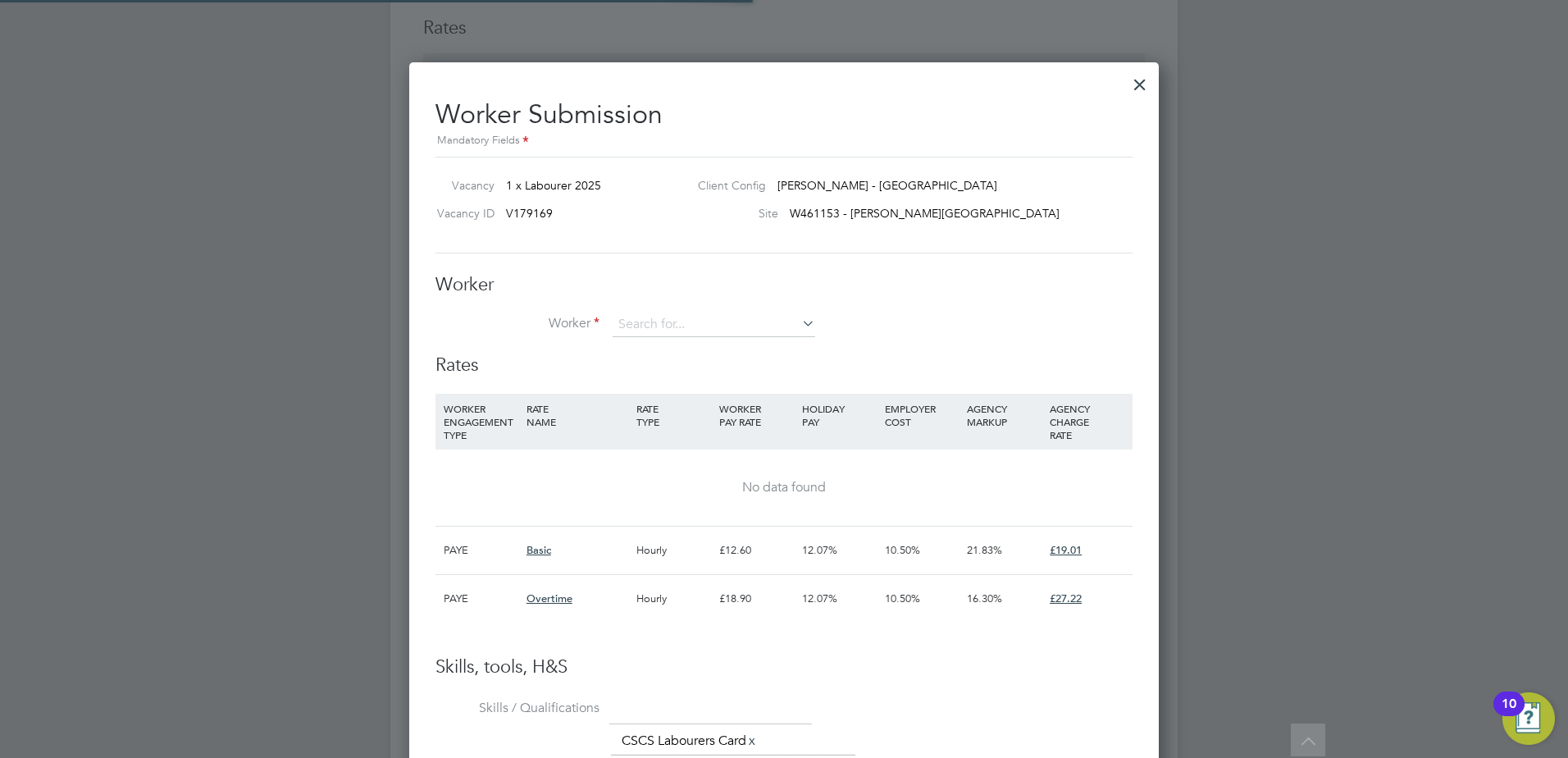
scroll to position [25, 257]
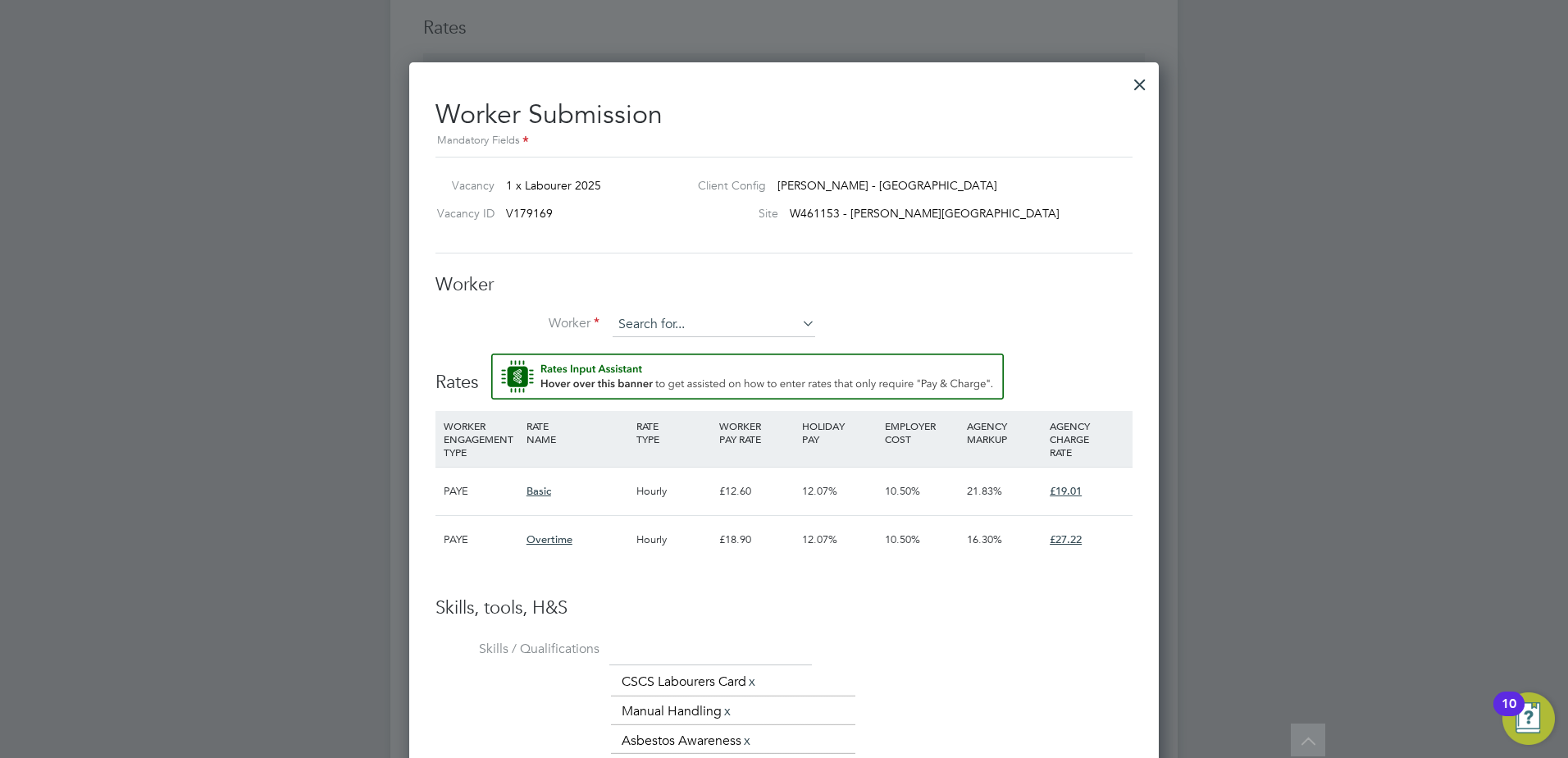
click at [712, 336] on input at bounding box center [713, 325] width 202 height 25
click at [710, 361] on li "[PERSON_NAME] (craigbreadney)" at bounding box center [735, 370] width 247 height 22
type input "[PERSON_NAME] (craigbreadney)"
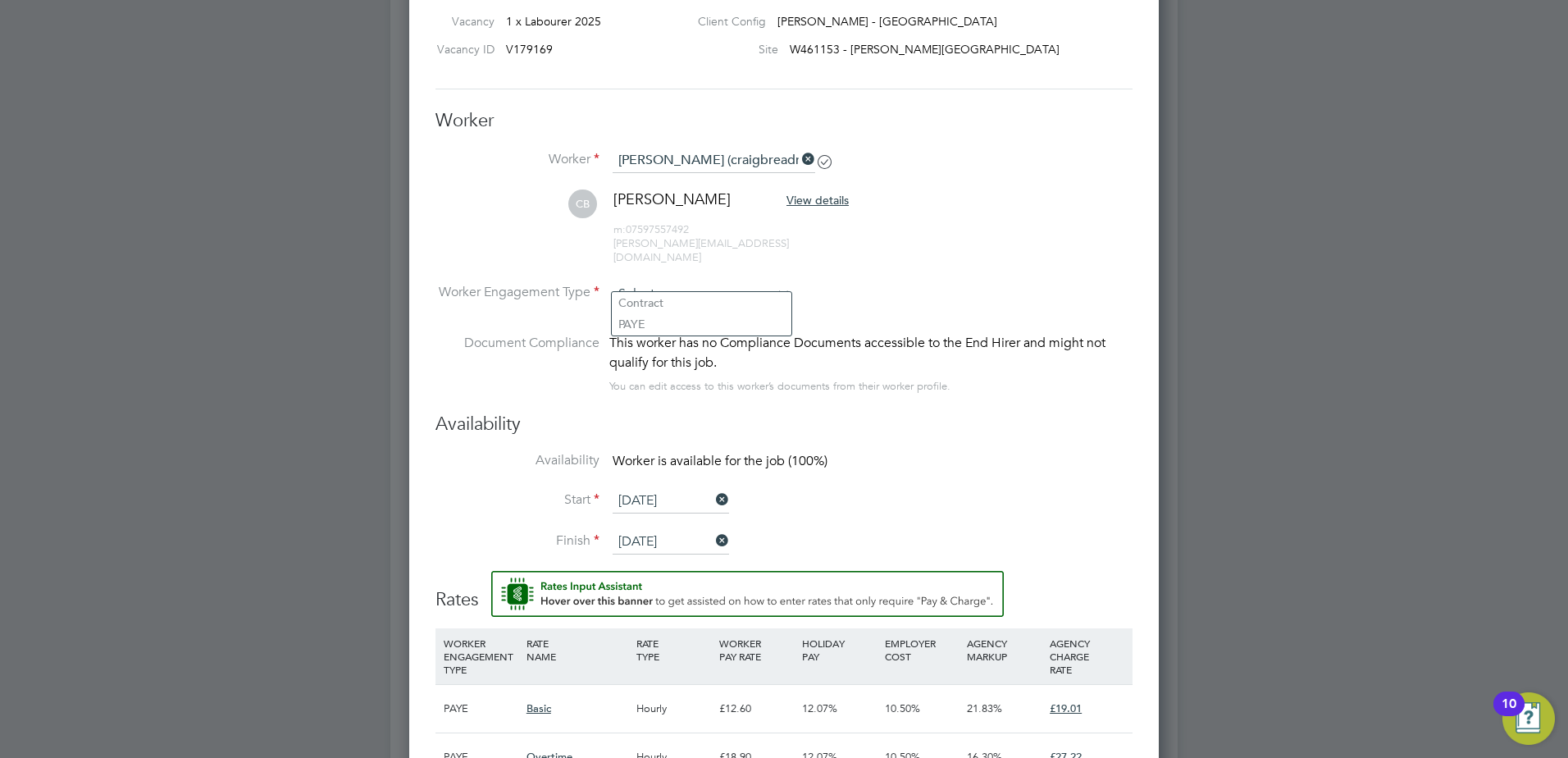
click at [703, 282] on input at bounding box center [701, 295] width 178 height 25
click at [697, 305] on li "Contract" at bounding box center [702, 302] width 179 height 21
type input "Contract"
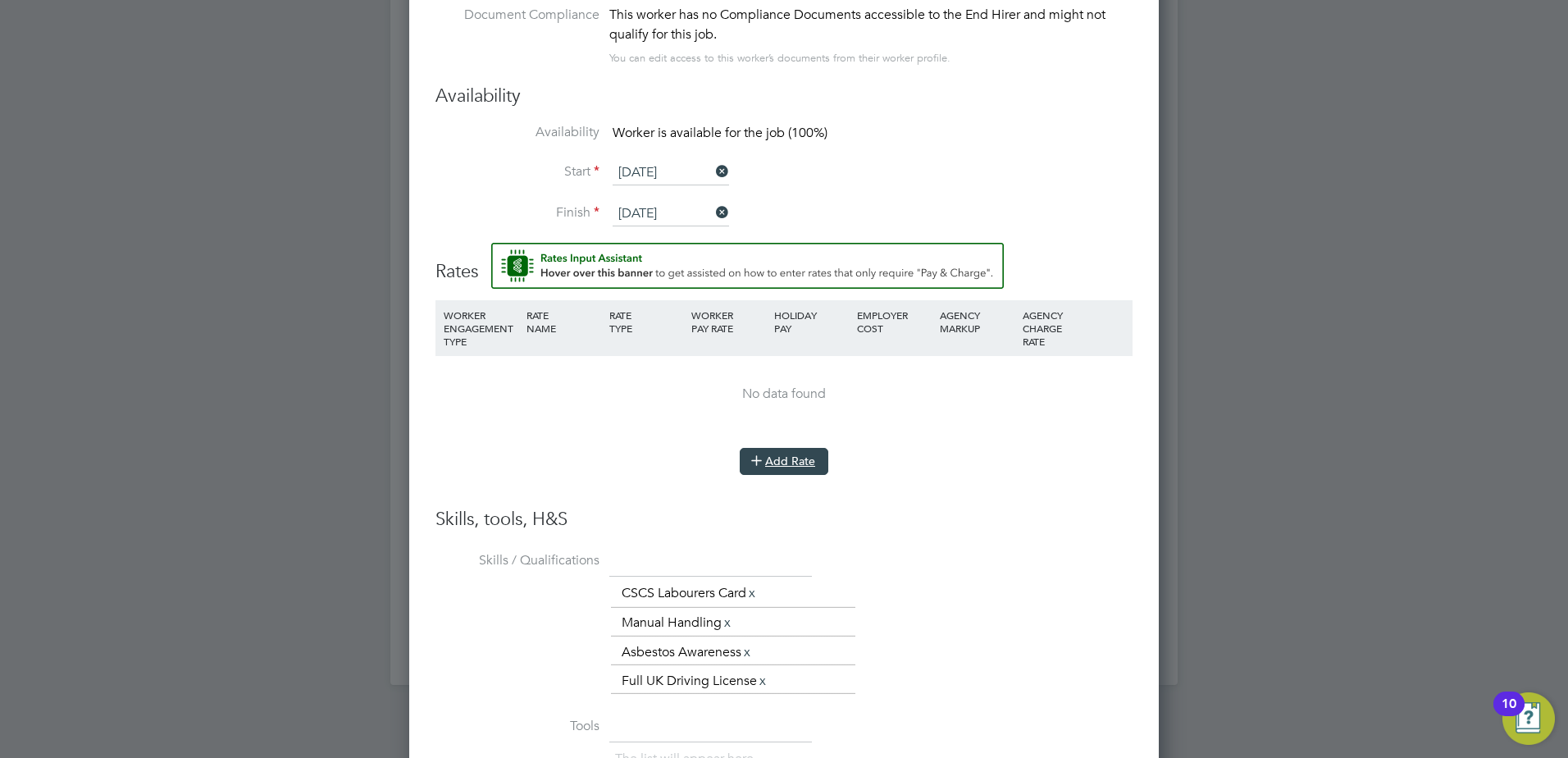
click at [775, 451] on button "Add Rate" at bounding box center [784, 461] width 89 height 27
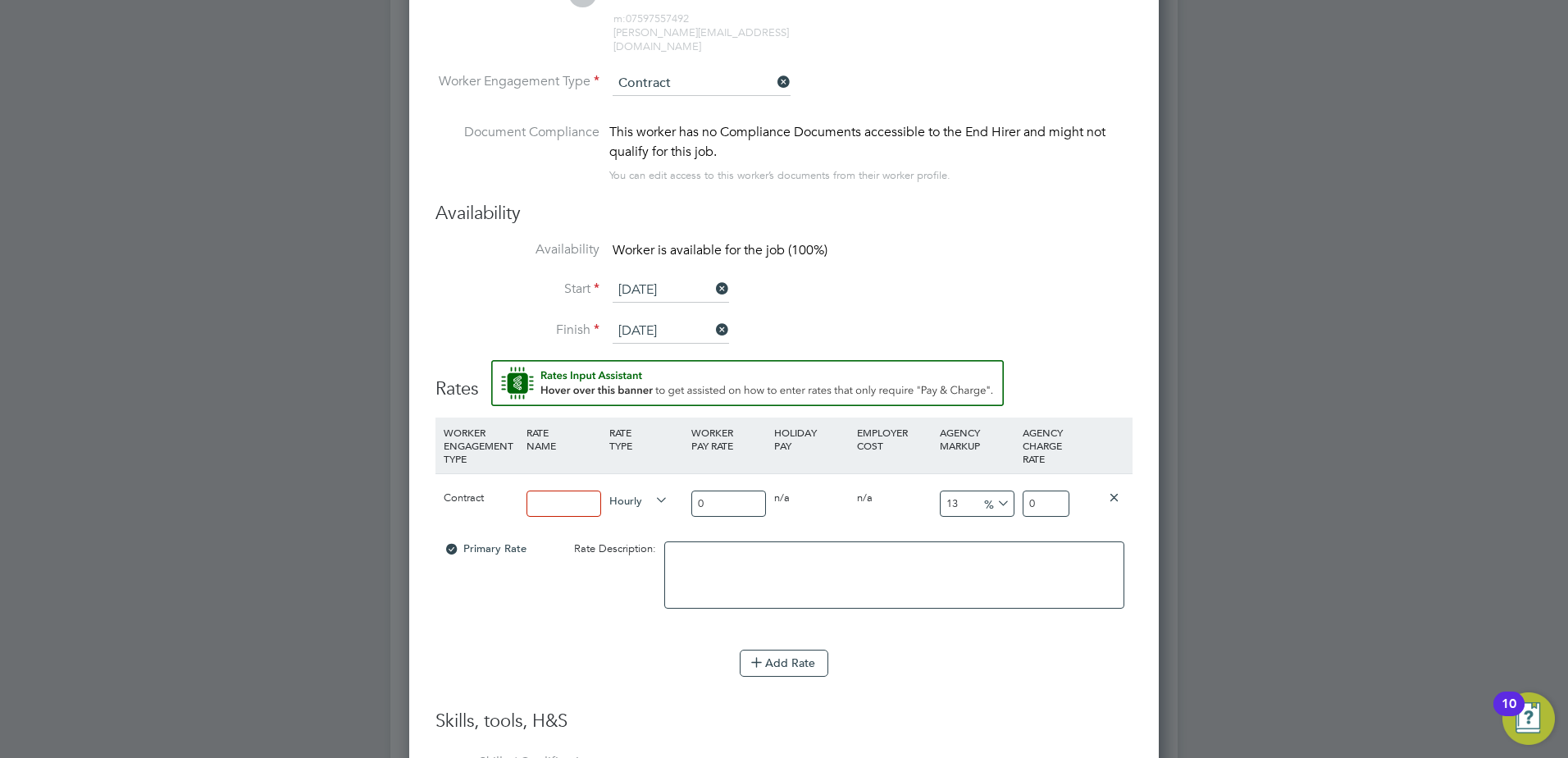
click at [571, 490] on input at bounding box center [564, 503] width 74 height 27
click at [546, 490] on input at bounding box center [564, 503] width 74 height 27
click at [567, 491] on input at bounding box center [564, 503] width 74 height 27
click at [1039, 709] on h3 "Skills, tools, H&S" at bounding box center [784, 721] width 697 height 24
drag, startPoint x: 577, startPoint y: 471, endPoint x: 514, endPoint y: 482, distance: 64.0
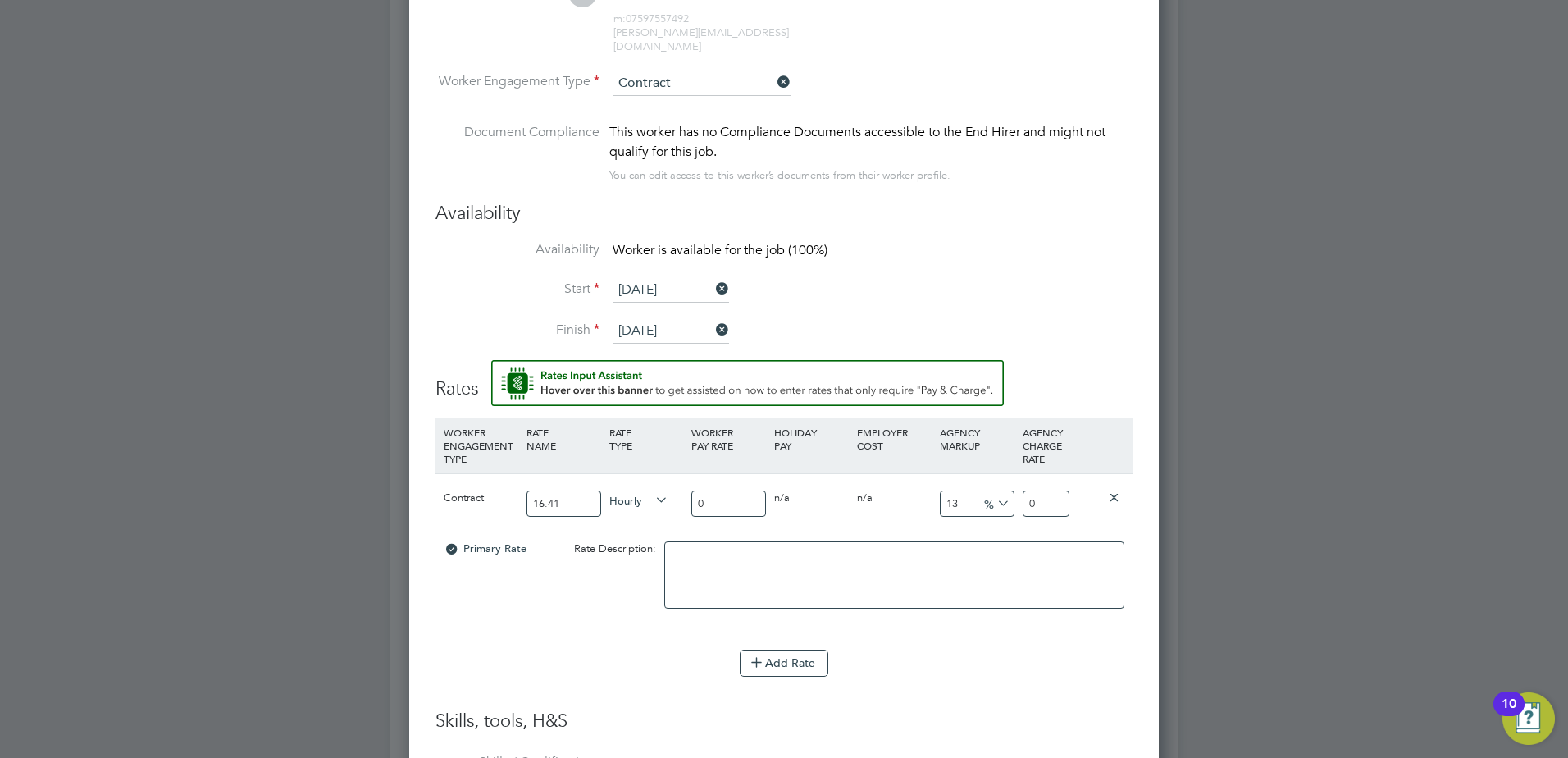
click at [495, 478] on div "Contract 16.41 Hourly 0 0 n/a 0 n/a 13 0 % 0" at bounding box center [784, 503] width 697 height 61
drag, startPoint x: 553, startPoint y: 486, endPoint x: 561, endPoint y: 485, distance: 8.1
click at [554, 490] on input "16.41" at bounding box center [564, 503] width 74 height 27
drag, startPoint x: 542, startPoint y: 492, endPoint x: 518, endPoint y: 492, distance: 24.0
click at [518, 492] on div "Contract 16.41 Hourly 0 0 n/a 0 n/a 13 0 % 0" at bounding box center [784, 503] width 697 height 61
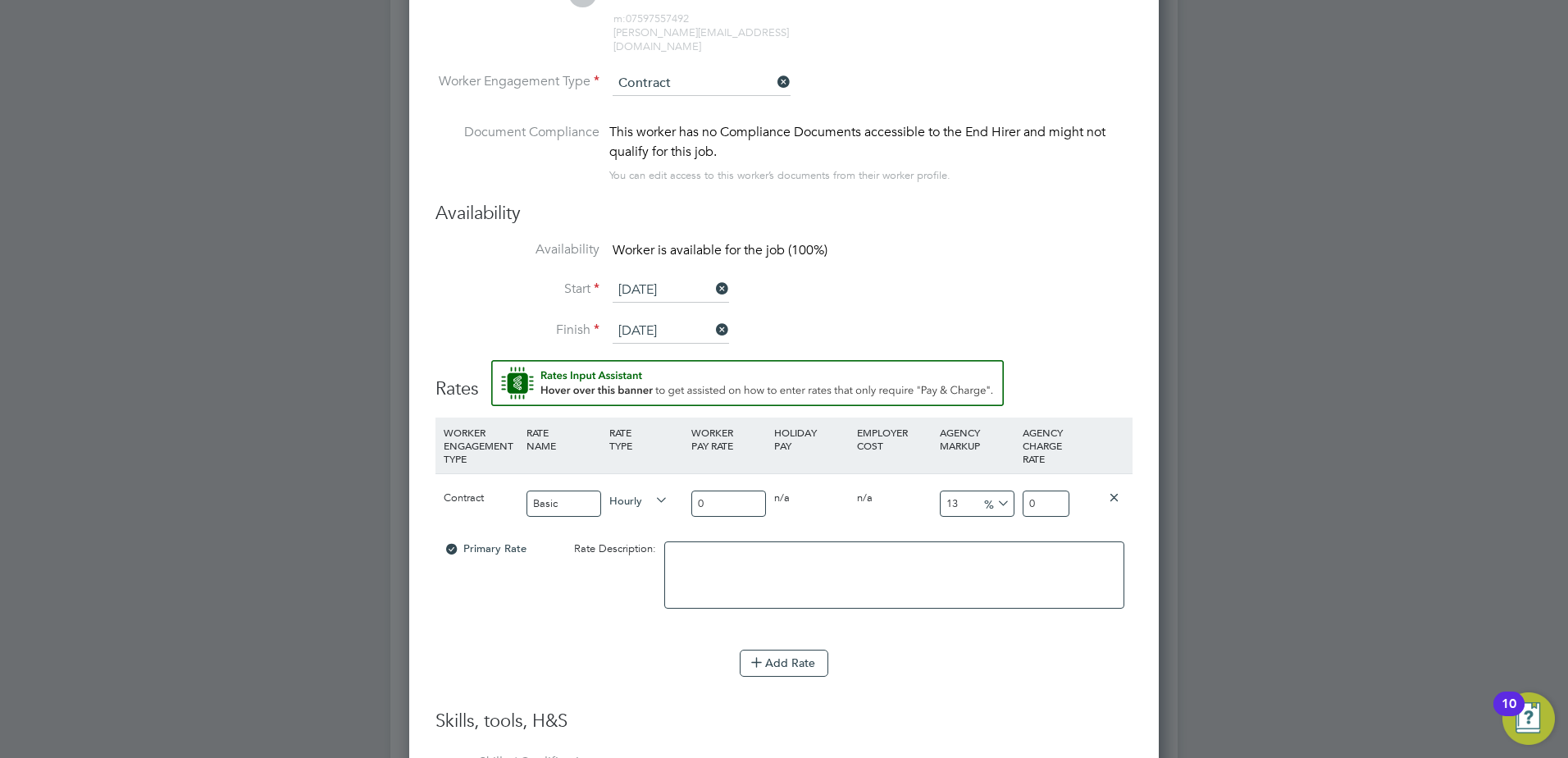
type input "Basic"
click at [709, 490] on input "0" at bounding box center [729, 503] width 74 height 27
drag, startPoint x: 712, startPoint y: 493, endPoint x: 690, endPoint y: 495, distance: 22.1
click at [690, 495] on div "0" at bounding box center [729, 503] width 83 height 60
type input "1"
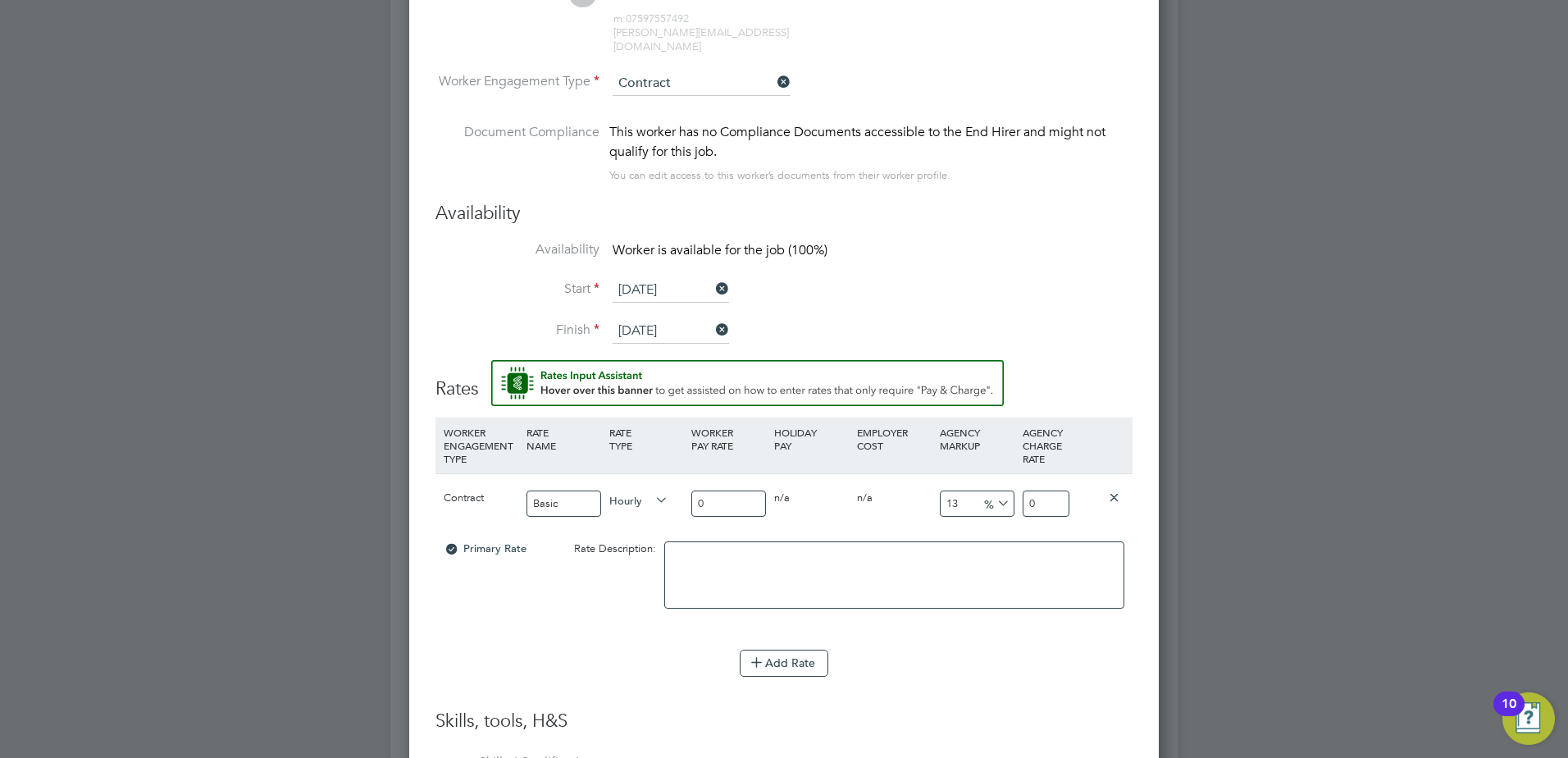
type input "1.13"
type input "16"
type input "18.08"
type input "16.4"
type input "18.532"
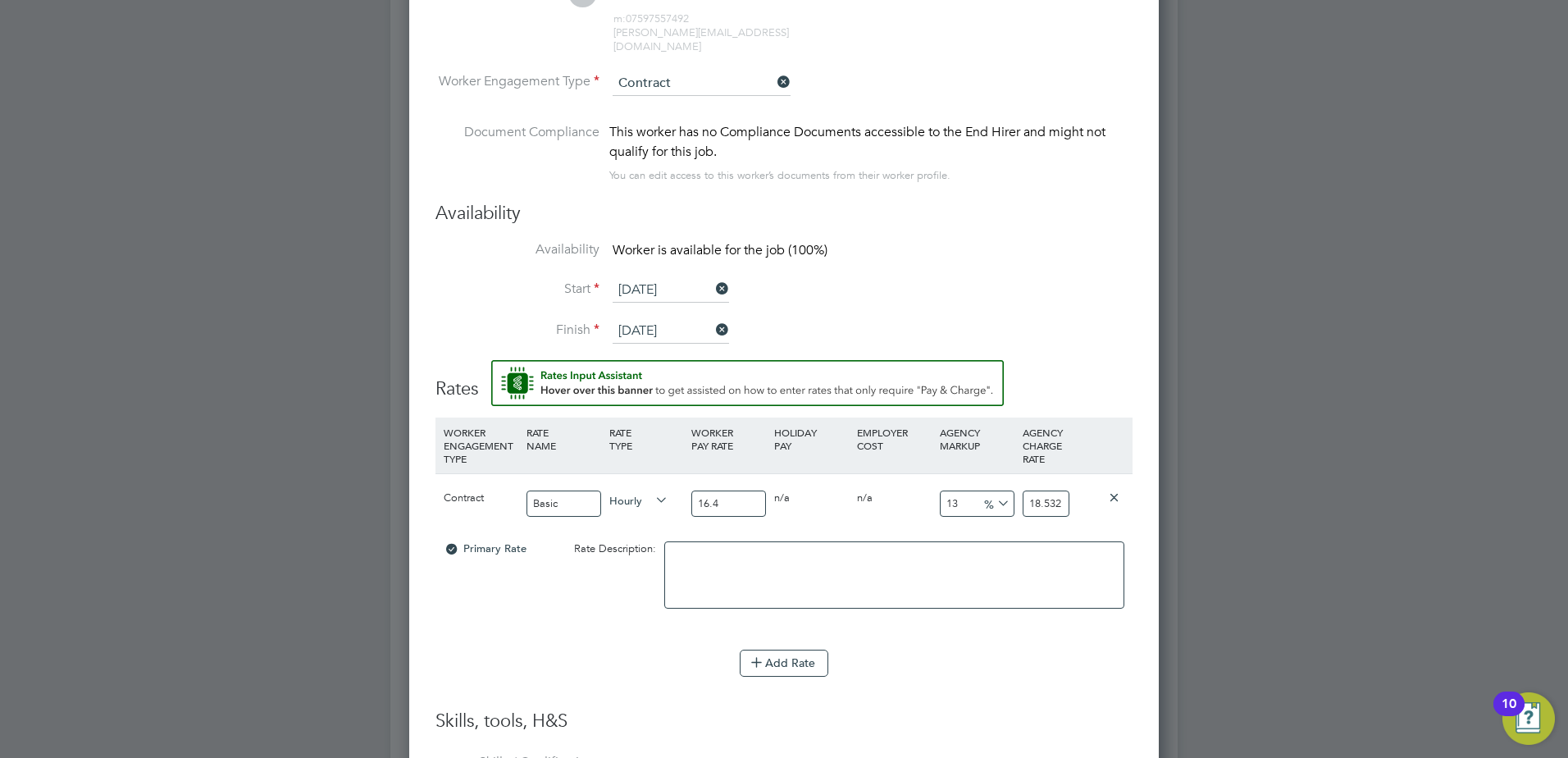
type input "16.41"
type input "18.5433"
type input "16.41"
drag, startPoint x: 1032, startPoint y: 486, endPoint x: 1092, endPoint y: 477, distance: 60.7
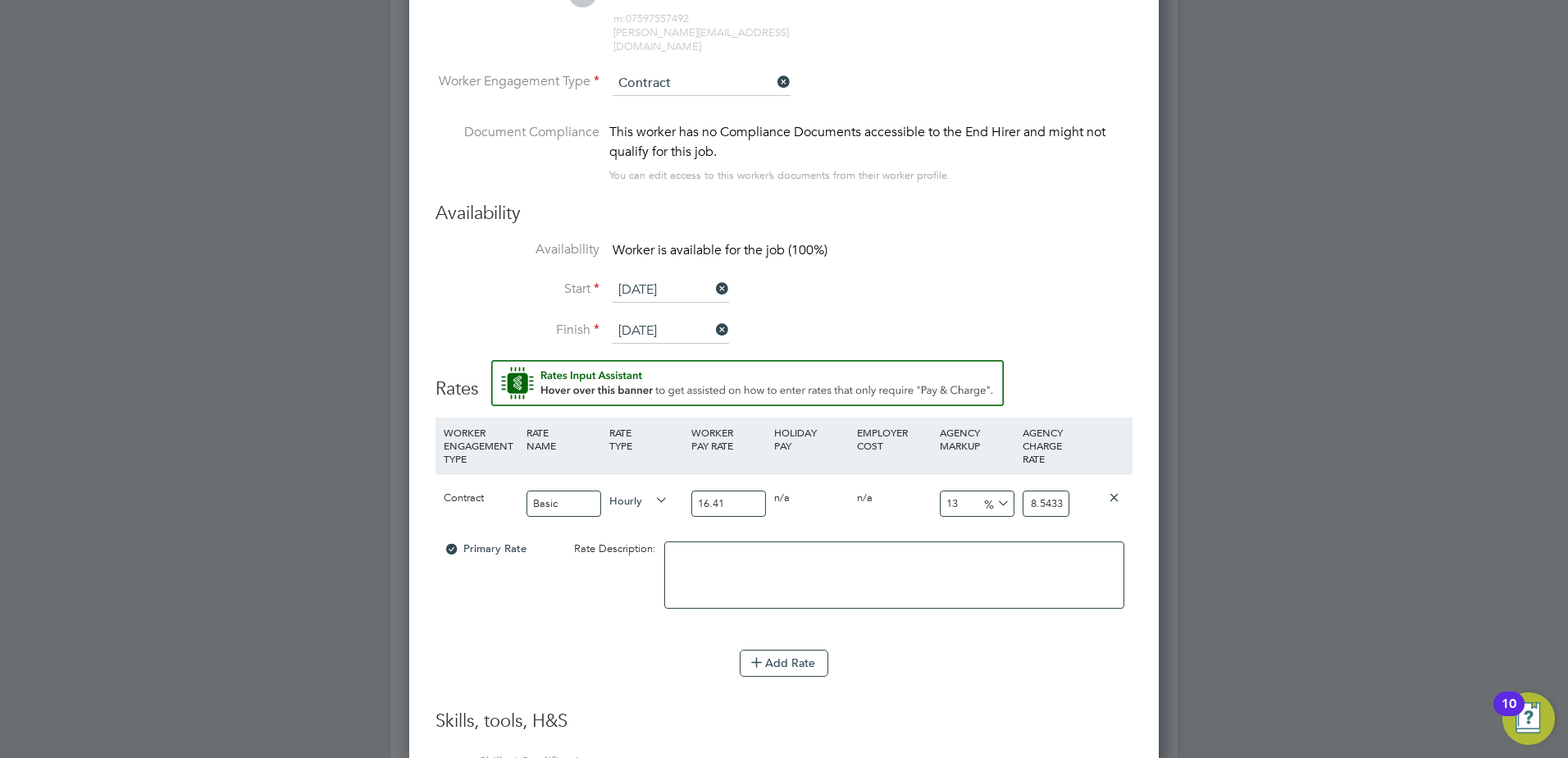
click at [1092, 477] on div "Contract Basic Hourly 16.41 0 n/a 0 n/a 13 2.1333 % 18.5433" at bounding box center [784, 503] width 697 height 61
type input "-93.9061547836685"
type input "1"
type input "15.783059110298598"
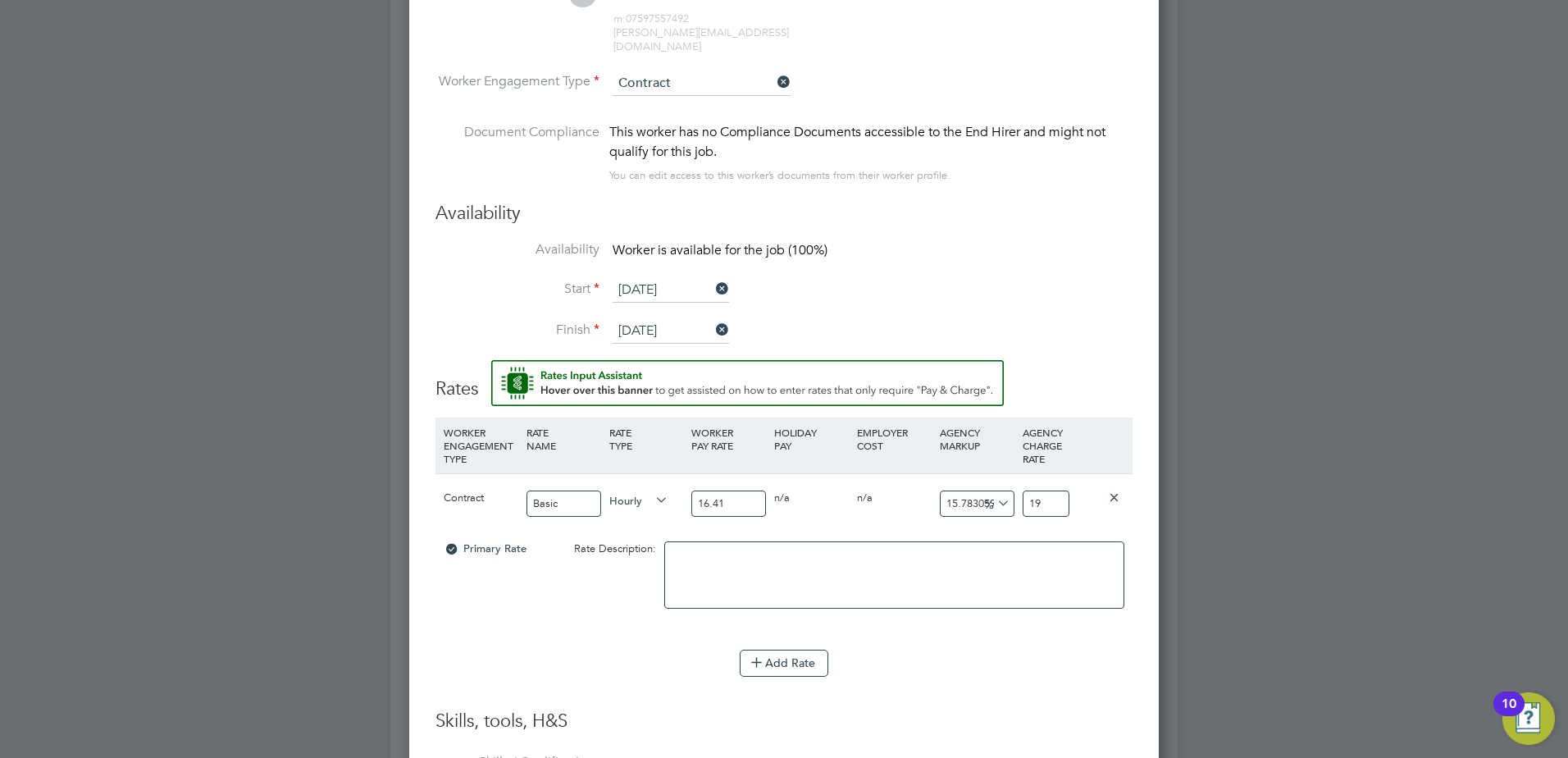
type input "19.0"
type input "15.843997562461913"
type input "19.01"
click at [1068, 709] on h3 "Skills, tools, H&S" at bounding box center [784, 721] width 697 height 24
click at [805, 650] on button "Add Rate" at bounding box center [784, 663] width 89 height 27
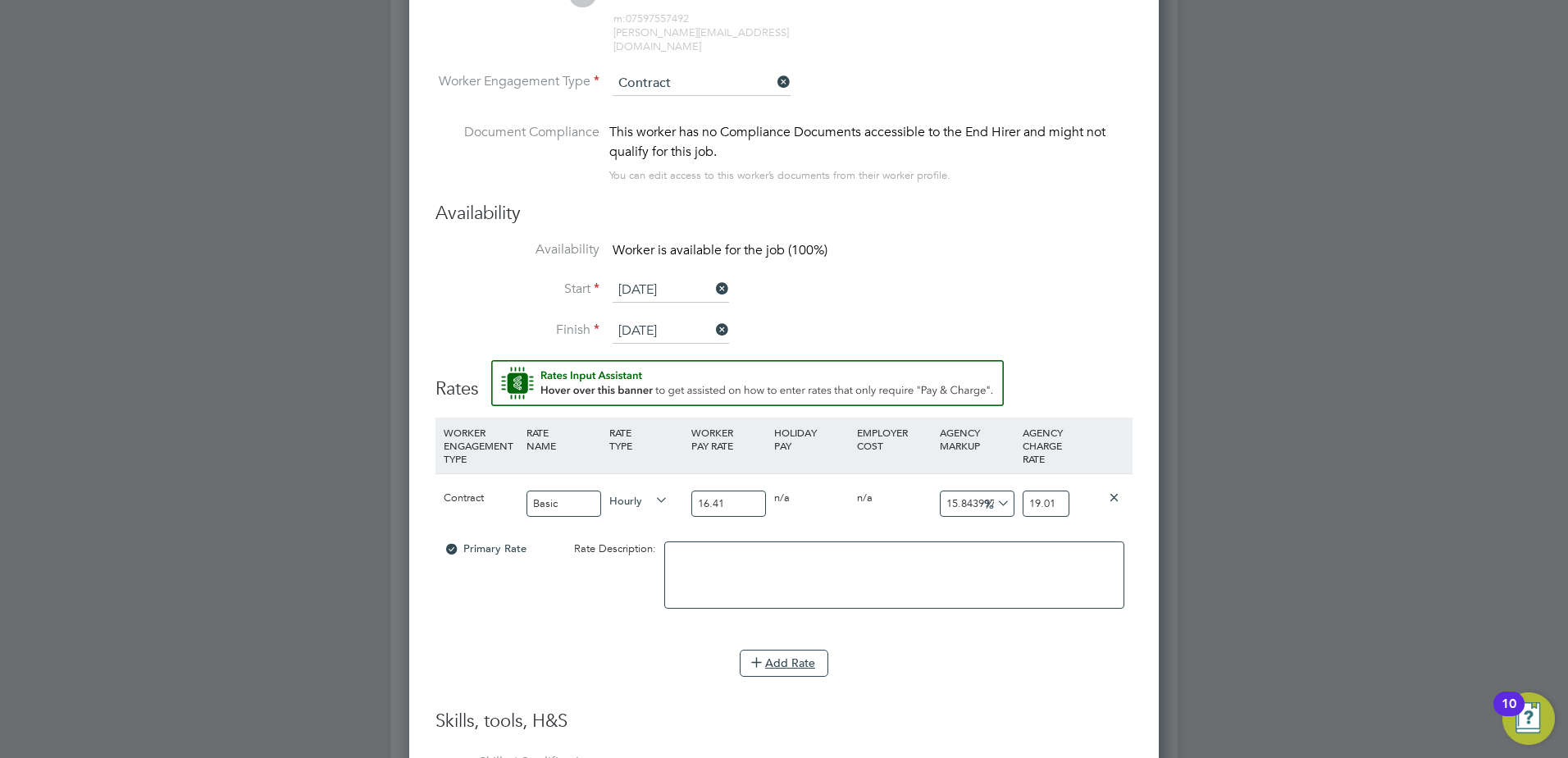
scroll to position [1780, 751]
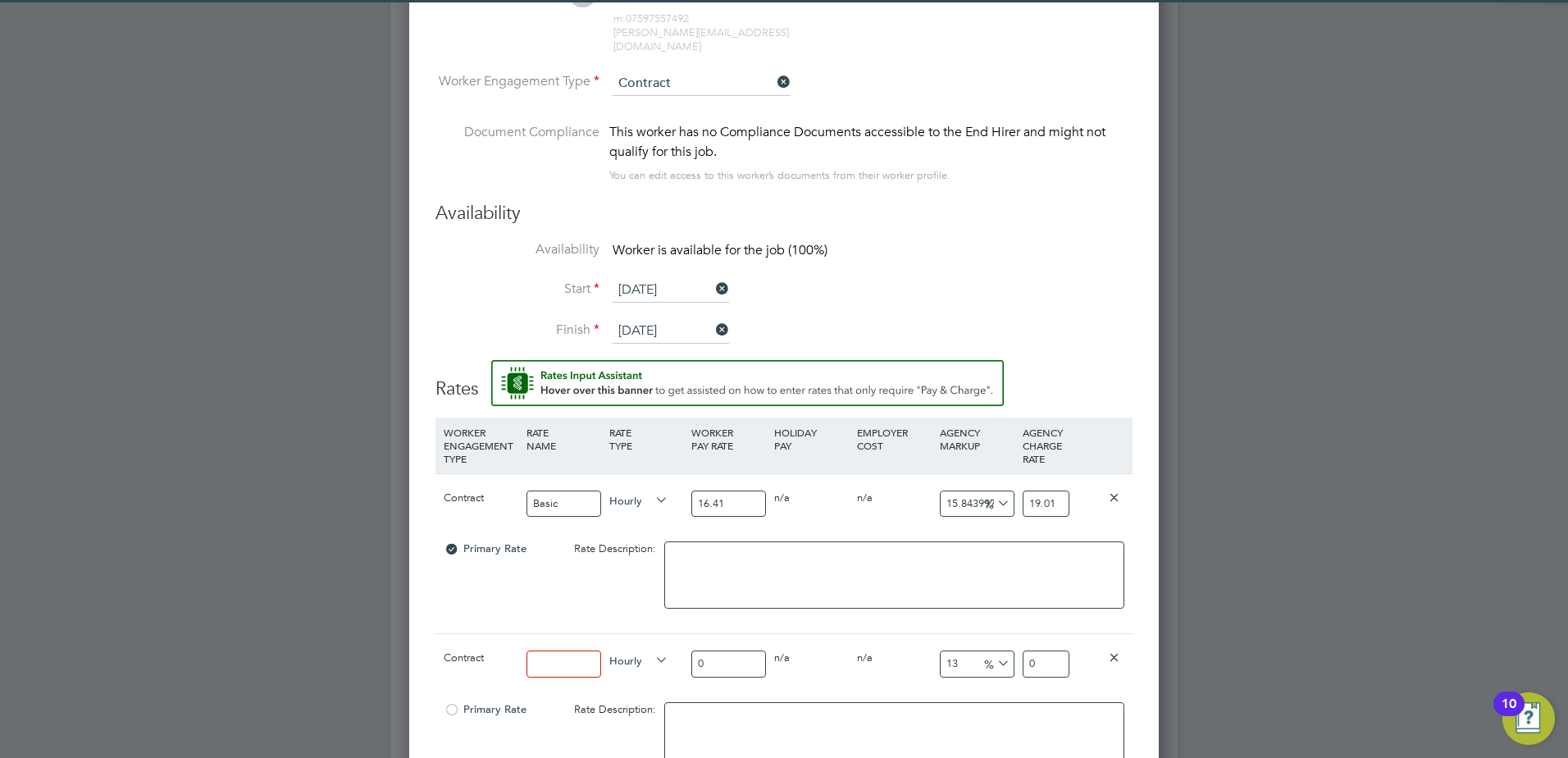
click at [552, 650] on input at bounding box center [564, 664] width 74 height 27
type input "Overtime"
click at [747, 650] on input "0" at bounding box center [729, 664] width 74 height 27
type input "0"
drag, startPoint x: 717, startPoint y: 651, endPoint x: 702, endPoint y: 656, distance: 15.8
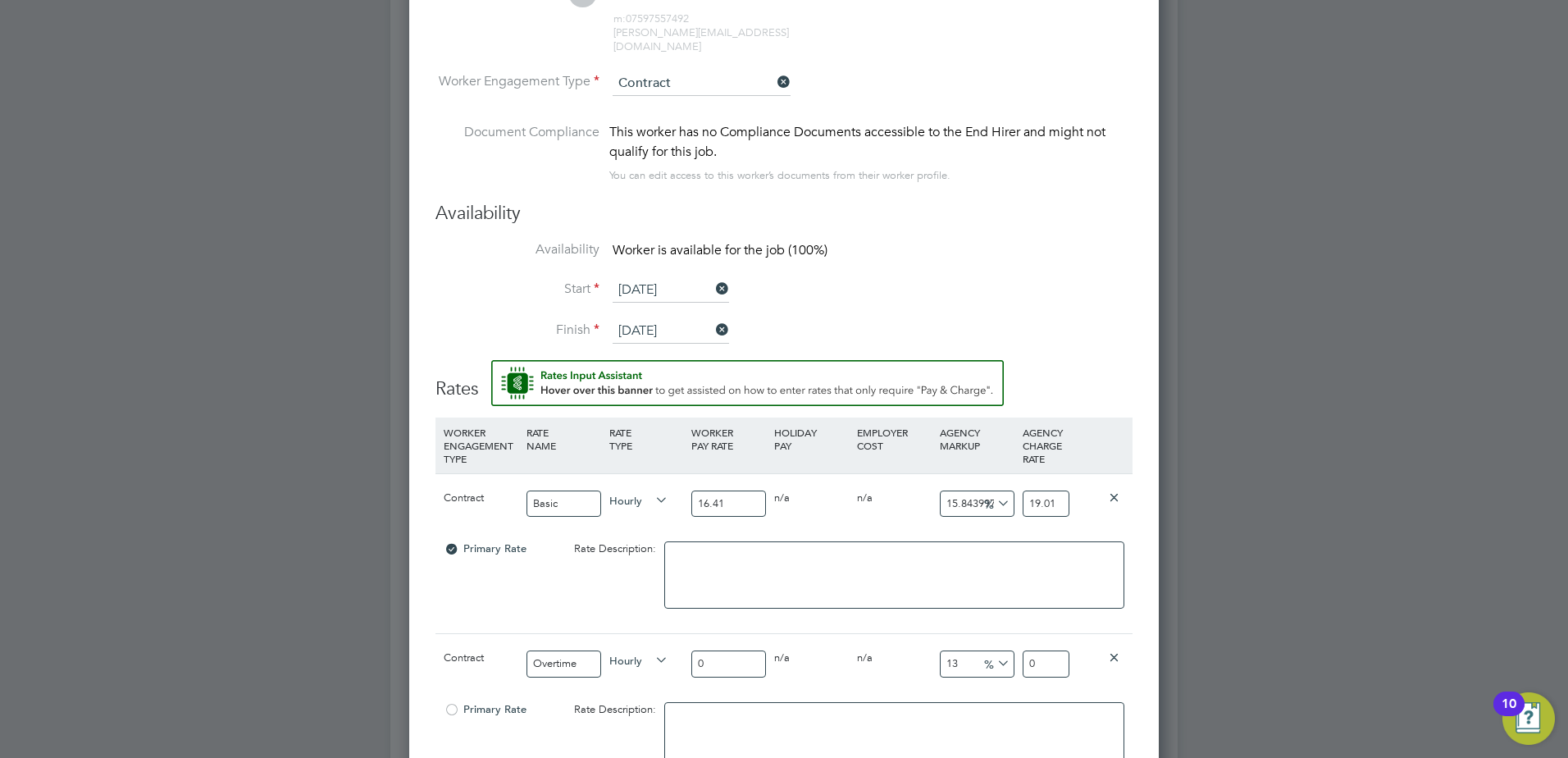
click at [702, 656] on input "0" at bounding box center [729, 664] width 74 height 27
type input "2"
type input "2.26"
type input "24"
type input "27.12"
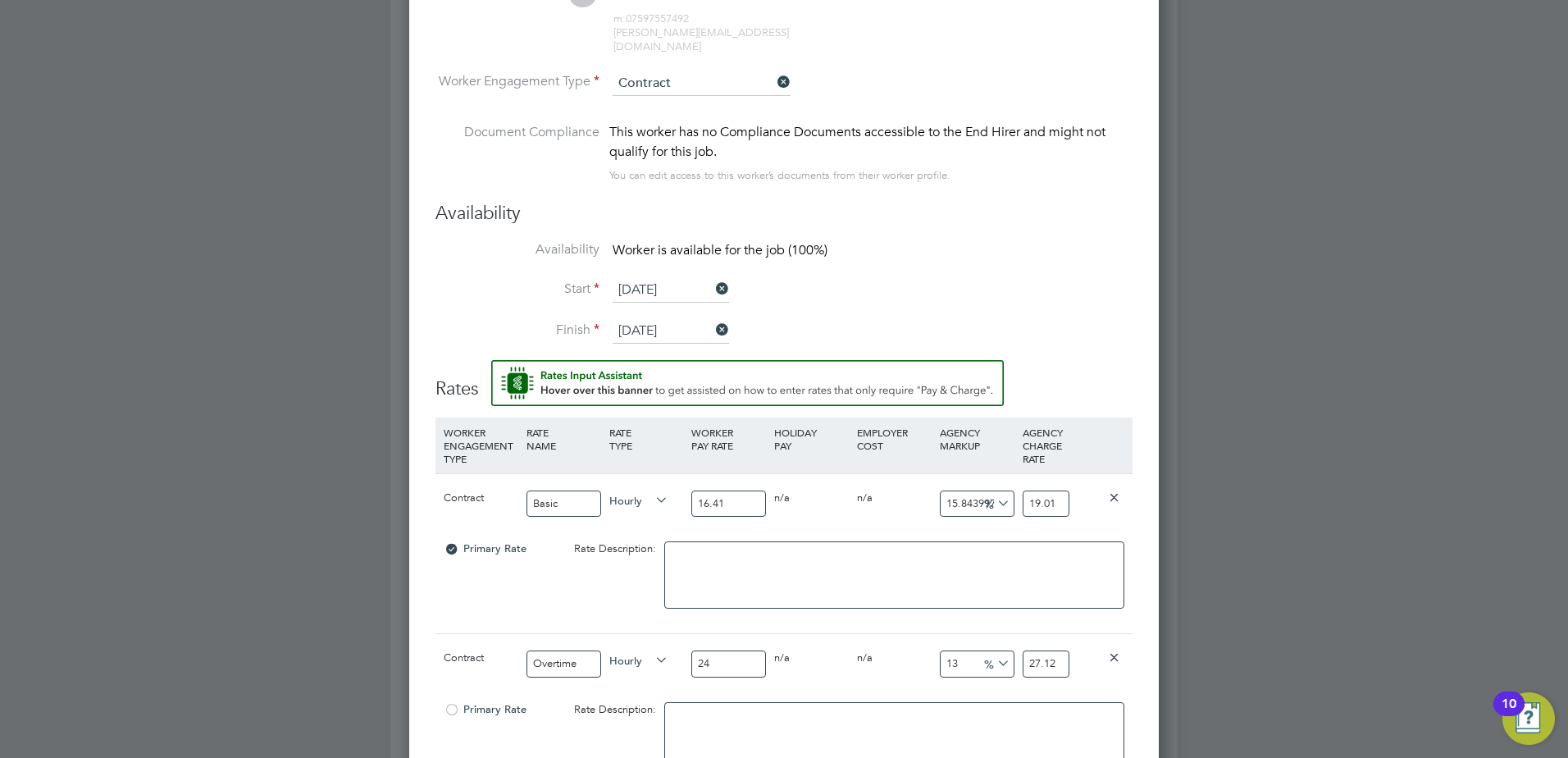
type input "24.6"
type input "27.798"
type input "24.62"
type input "27.8206"
type input "24.62"
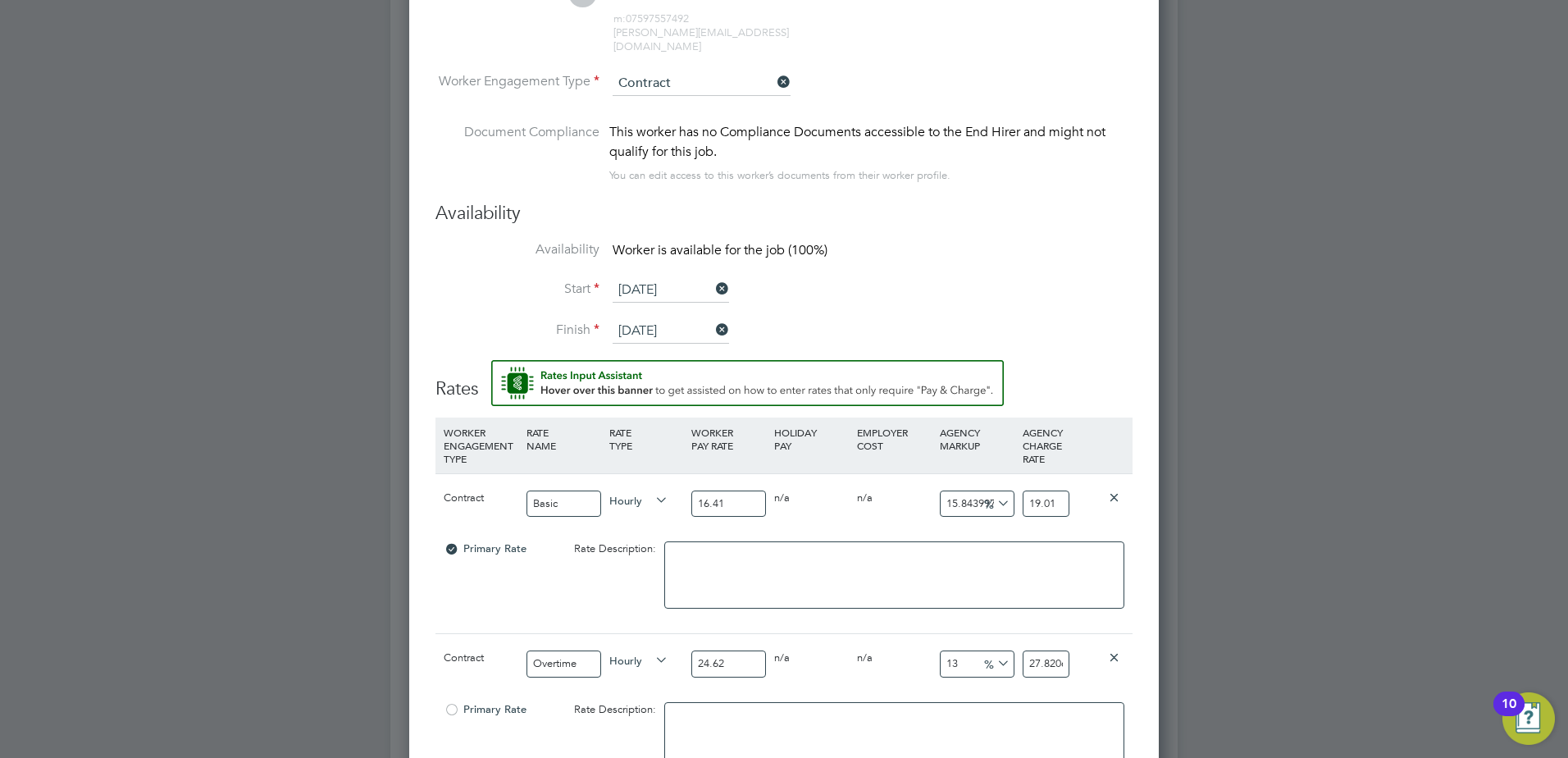
click at [1031, 650] on input "27.8206" at bounding box center [1045, 664] width 47 height 27
drag, startPoint x: 1029, startPoint y: 648, endPoint x: 1086, endPoint y: 644, distance: 57.1
click at [1086, 644] on div "Contract Overtime Hourly 24.62 0 n/a 0 n/a 13 3.2006 % 27.8206" at bounding box center [784, 664] width 697 height 61
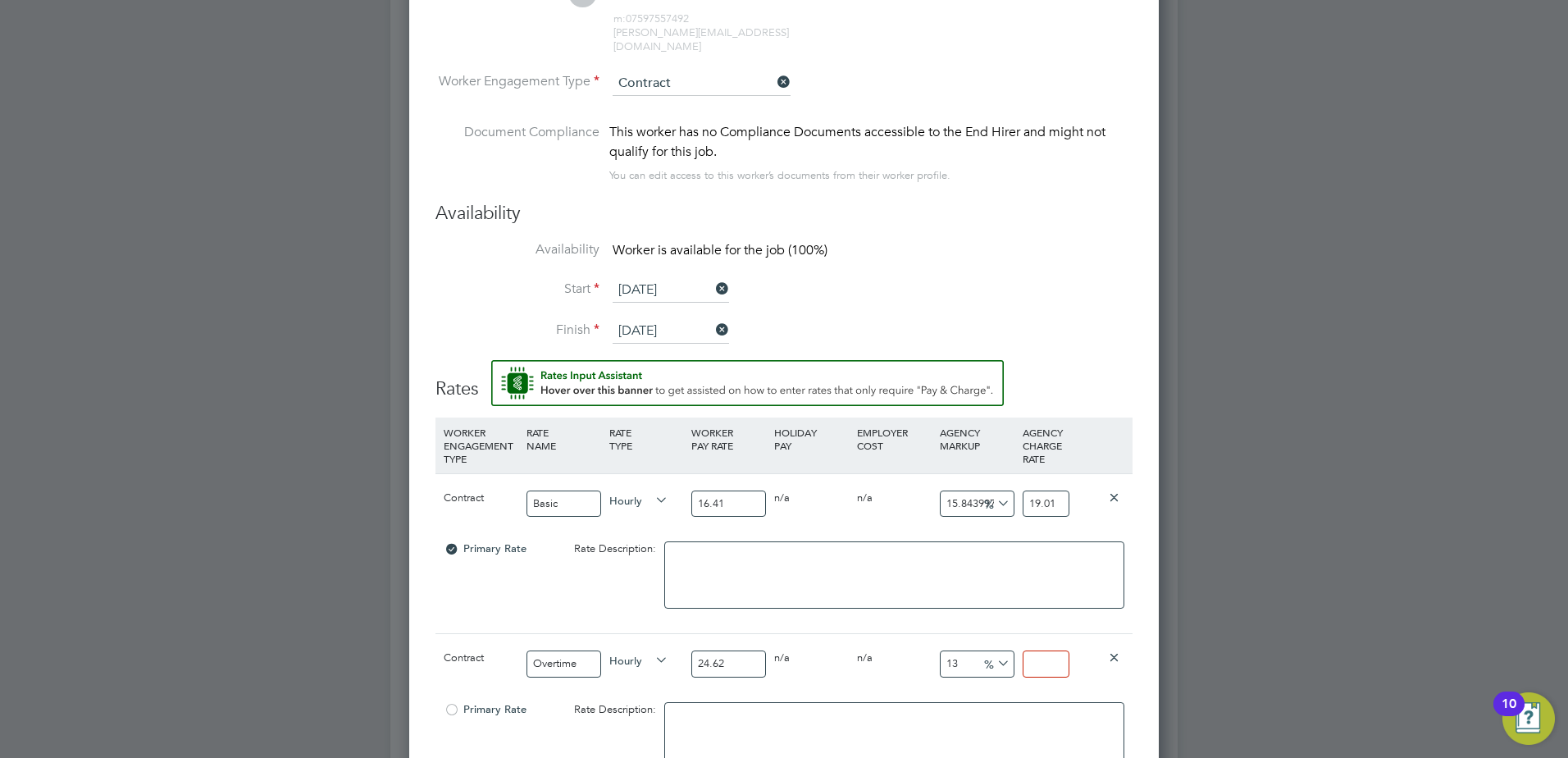
type input "-91.87652315190901"
type input "2"
type input "9.66693744922827"
type input "27"
type input "10.479285134037369"
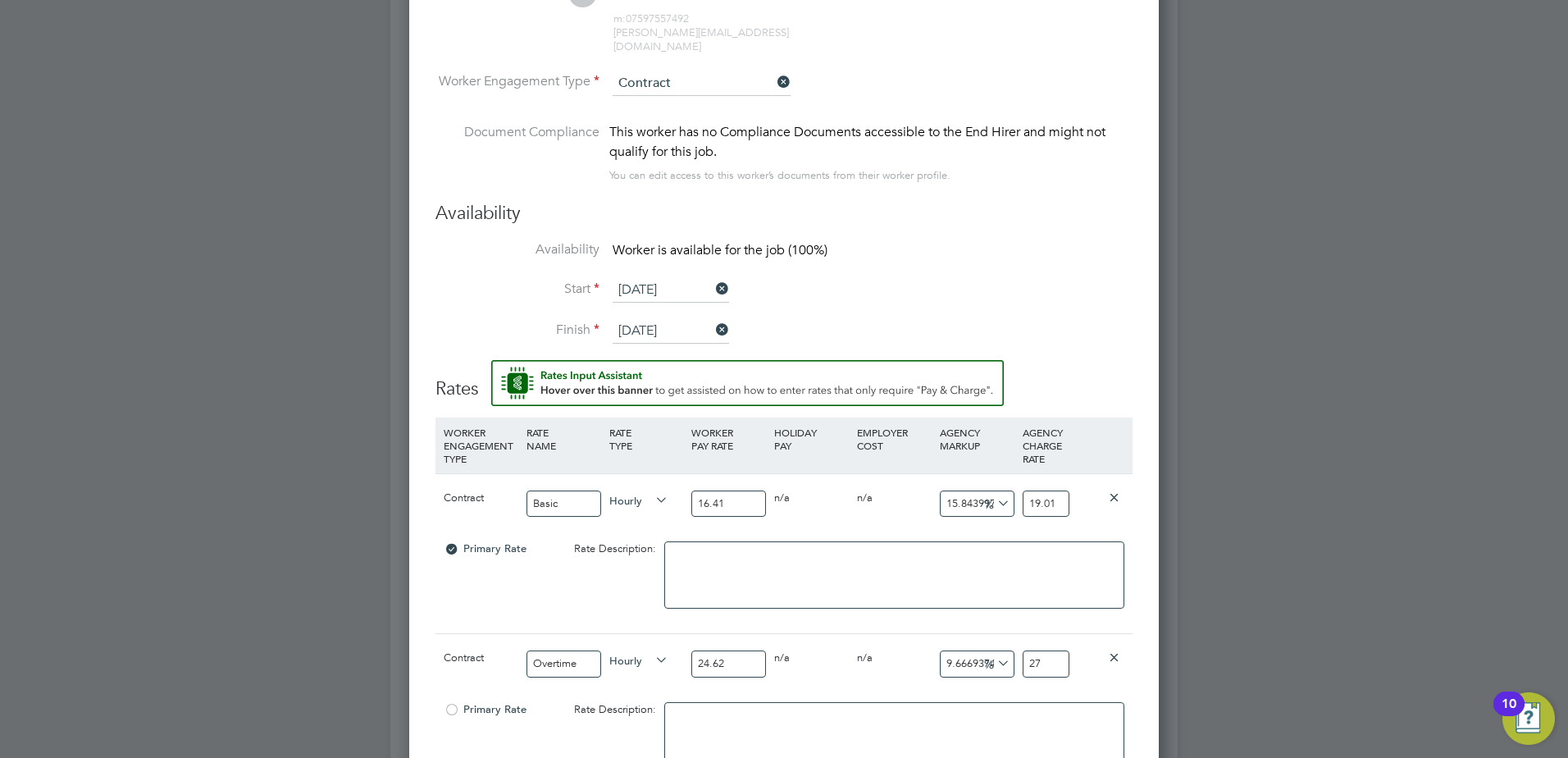
type input "27.2"
type input "10.560519902518278"
type input "27.22"
click at [1114, 294] on li "Start [DATE]" at bounding box center [784, 298] width 697 height 41
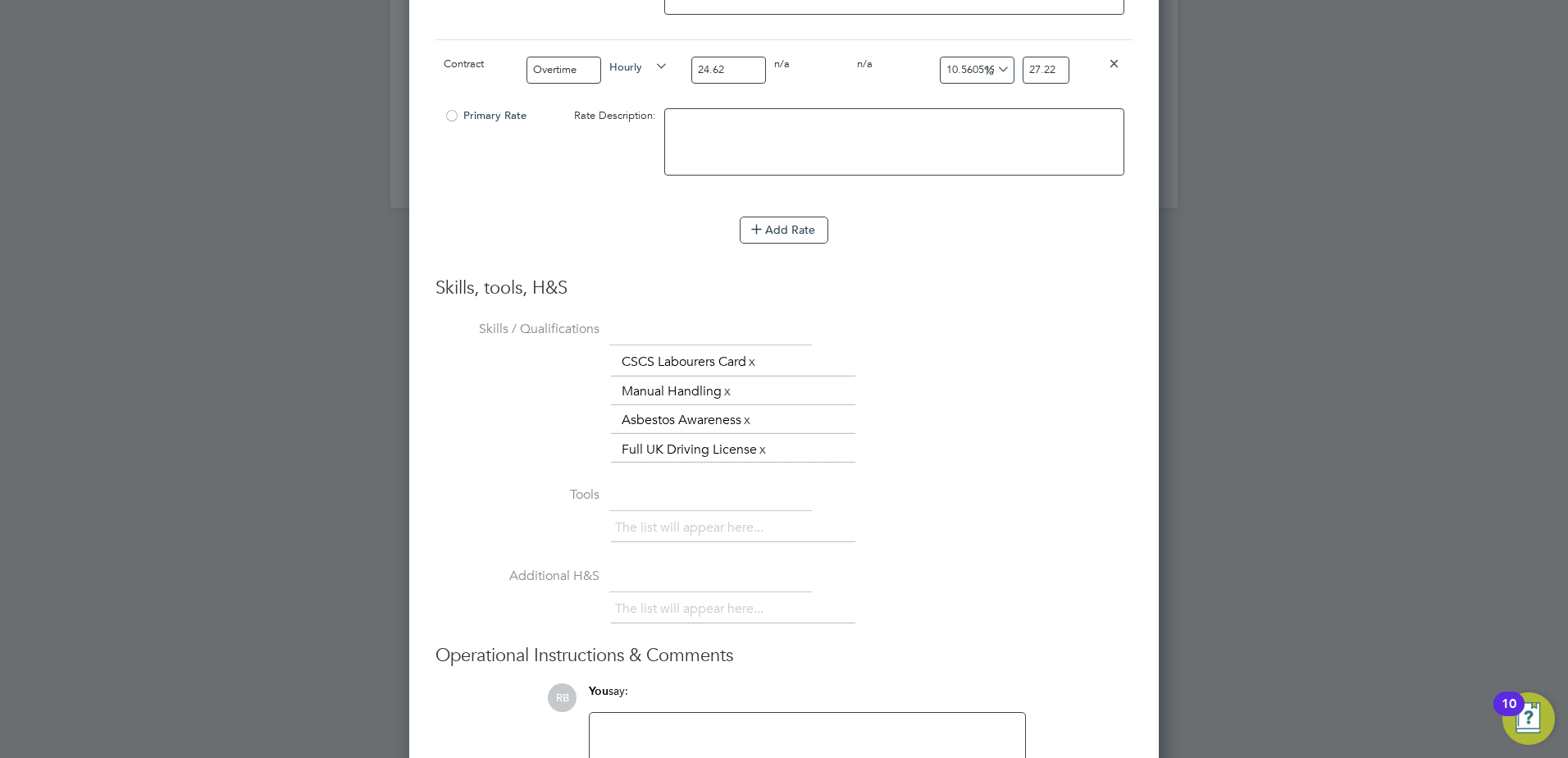
scroll to position [2150, 0]
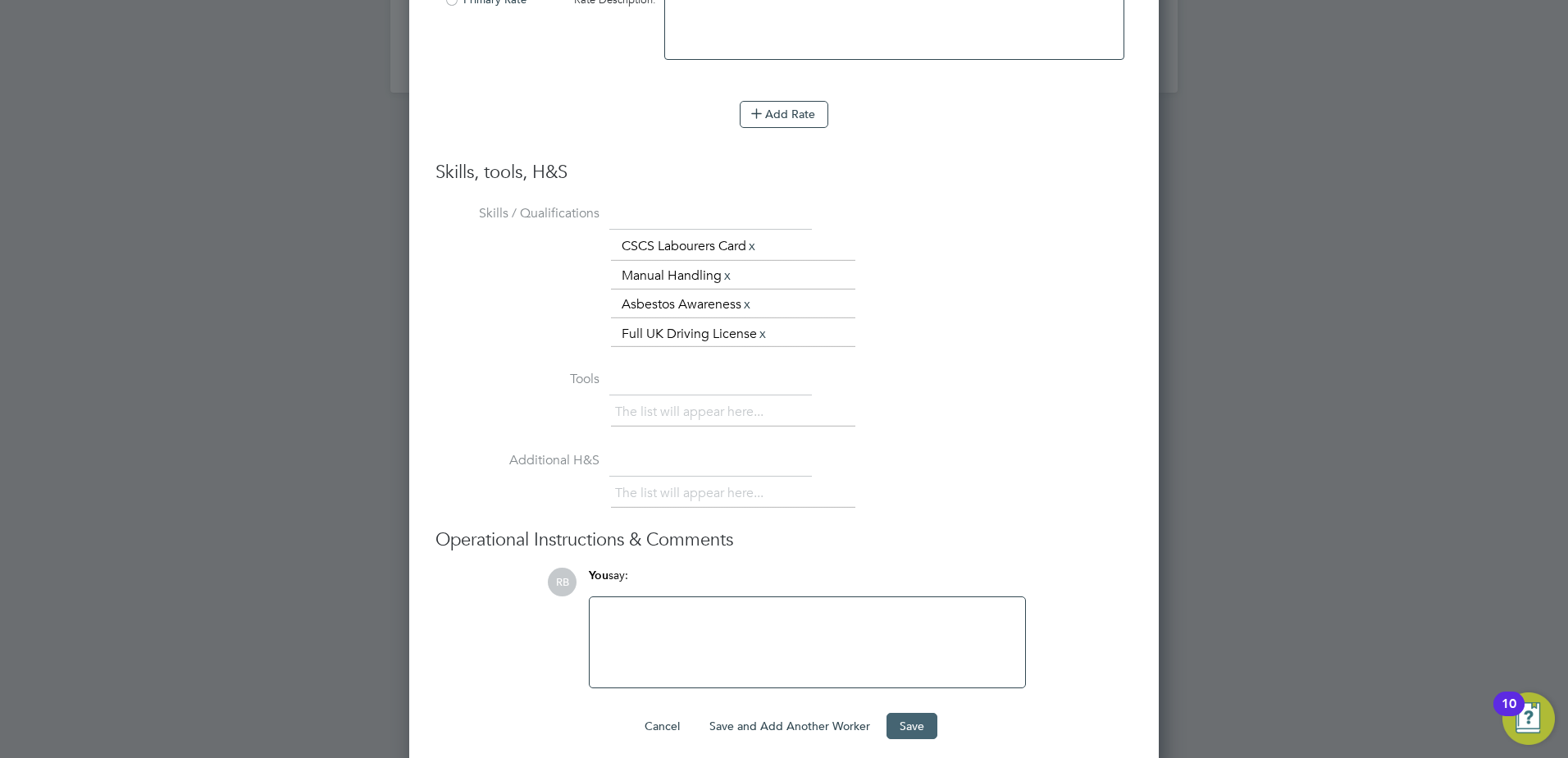
click at [906, 712] on button "Save" at bounding box center [912, 726] width 51 height 27
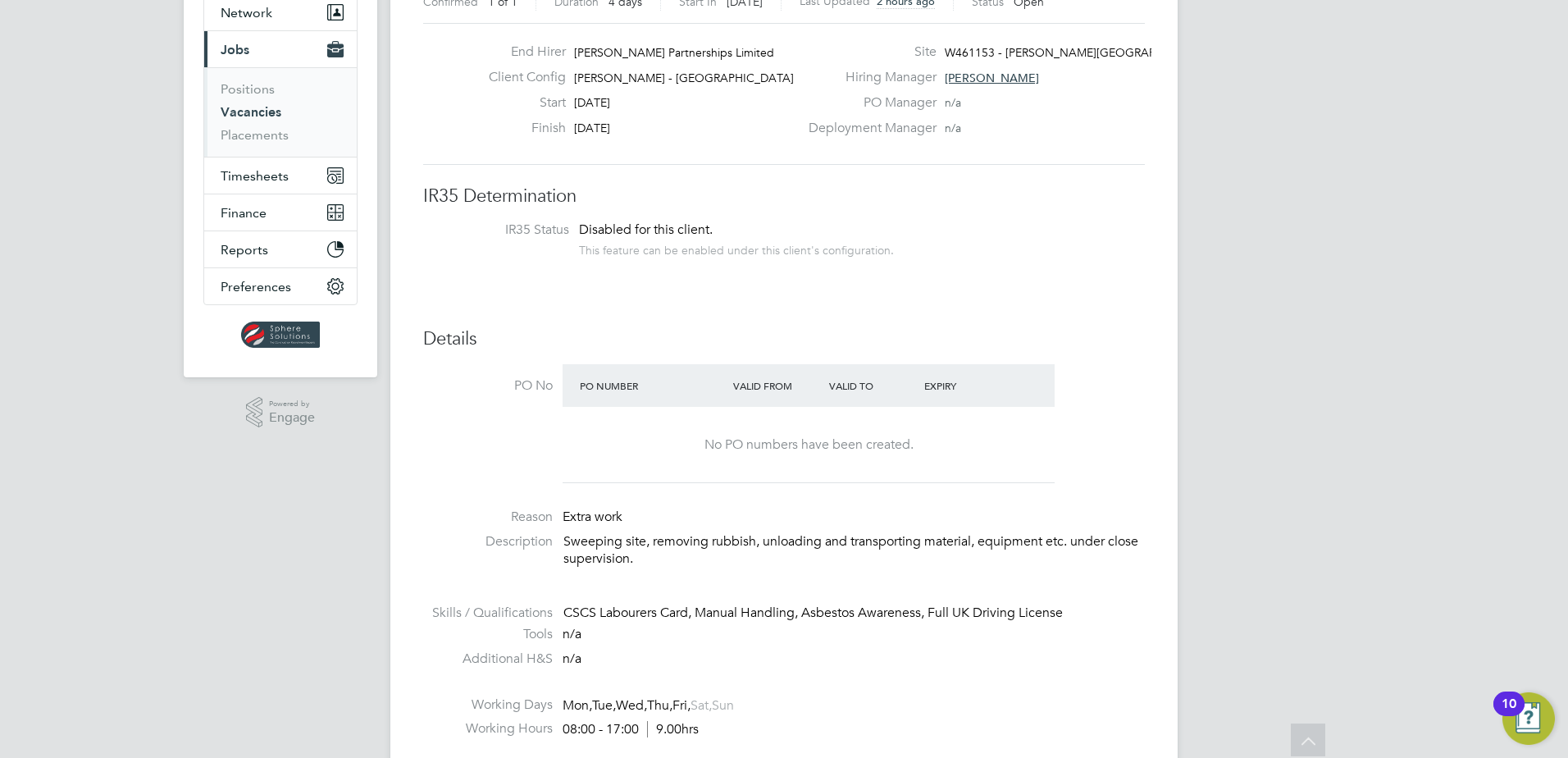
scroll to position [0, 0]
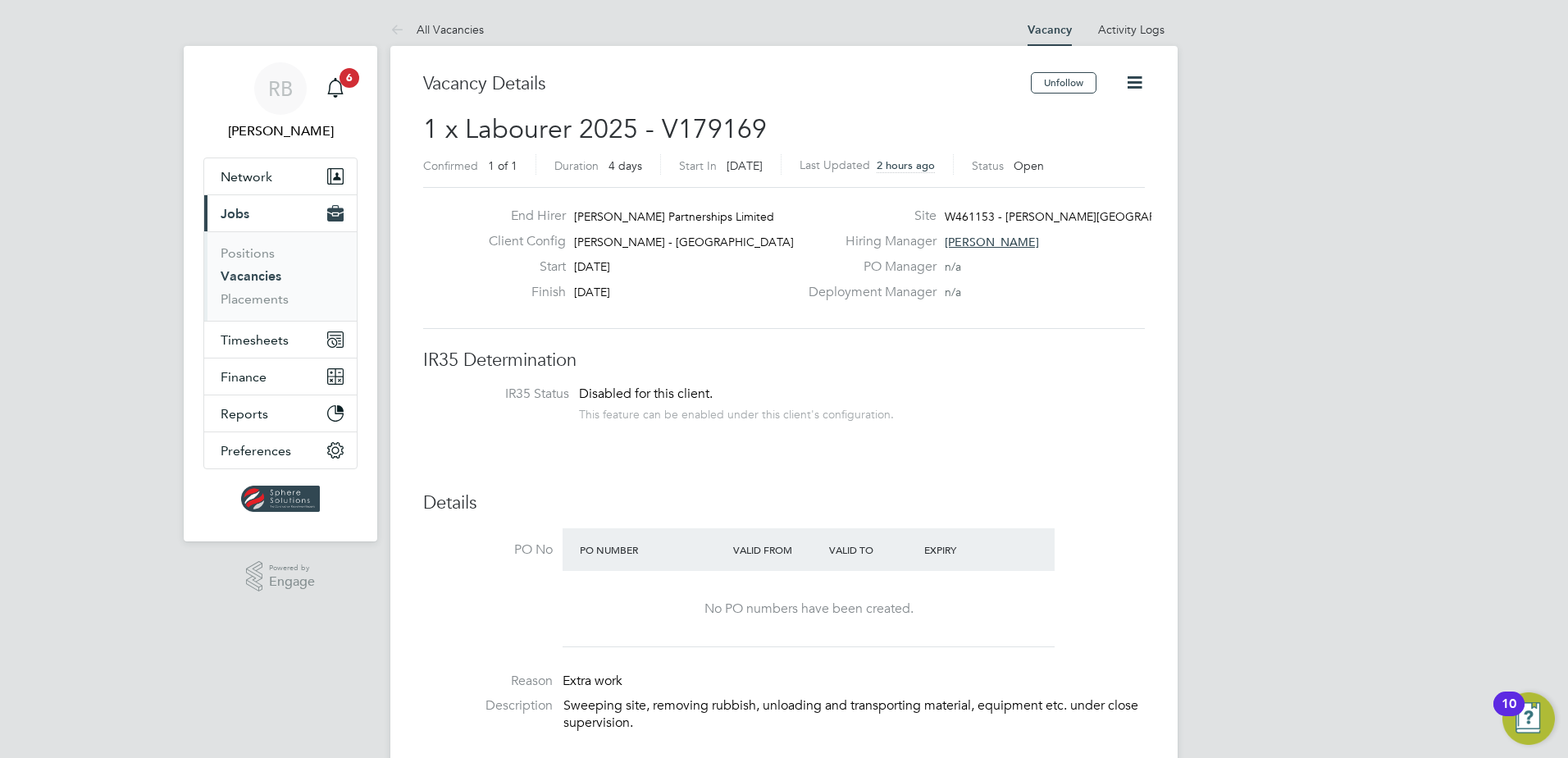
click at [1135, 76] on icon at bounding box center [1134, 82] width 20 height 20
click at [1108, 319] on div "End Hirer [PERSON_NAME] Partnerships Limited Client Config [PERSON_NAME] - [GEO…" at bounding box center [784, 257] width 722 height 142
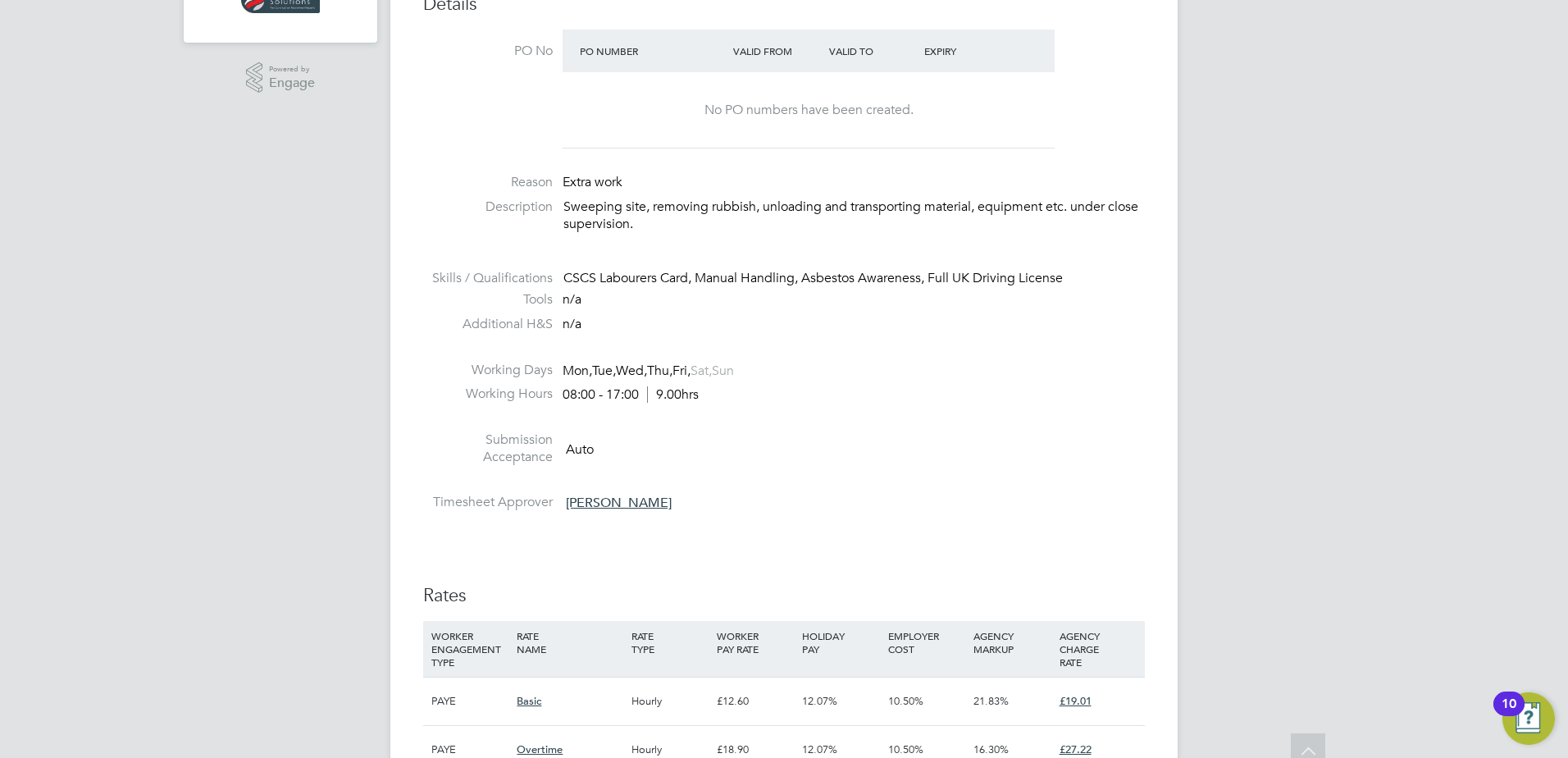
scroll to position [1066, 0]
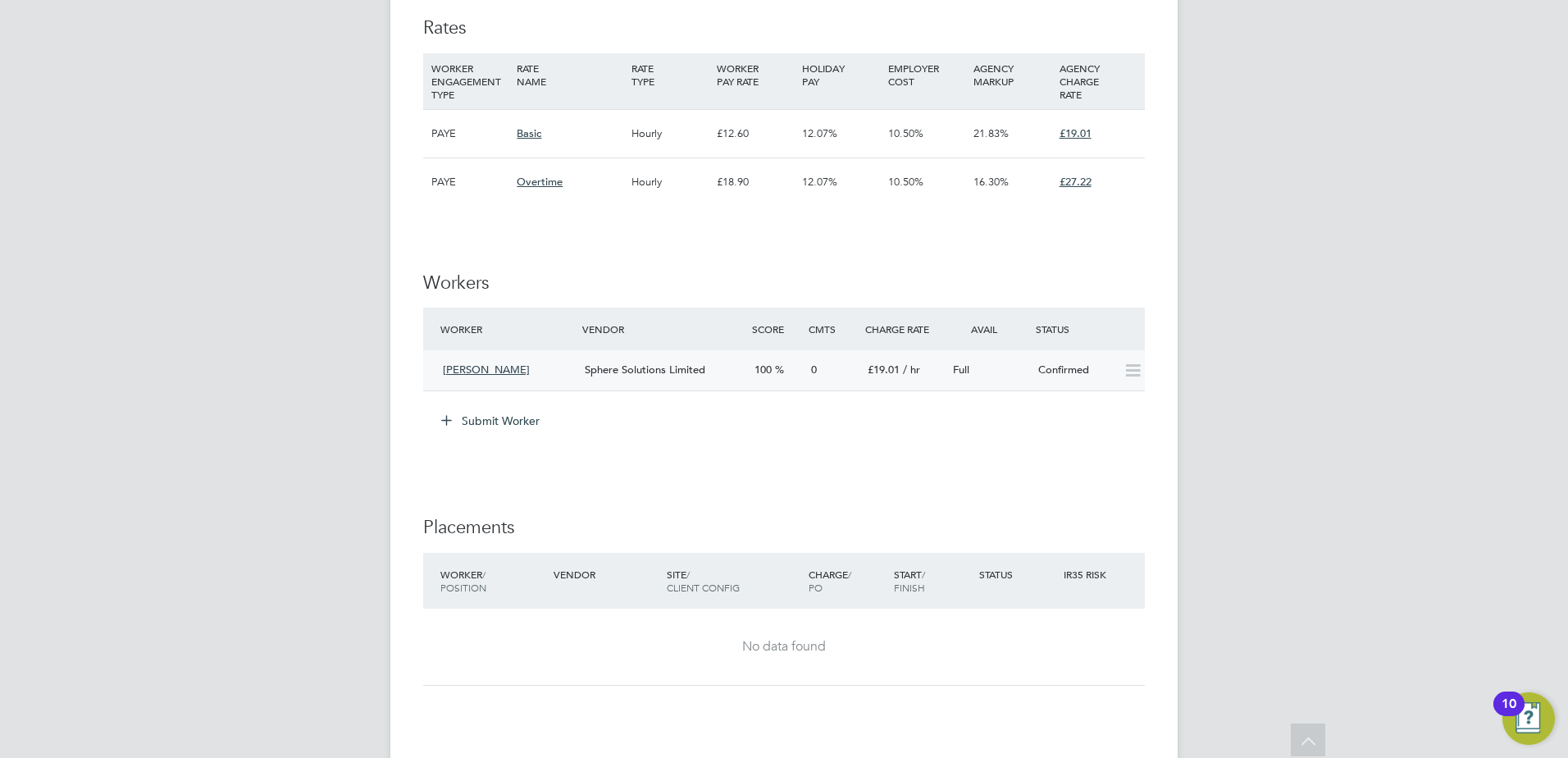
click at [1009, 377] on div "Full" at bounding box center [988, 370] width 85 height 27
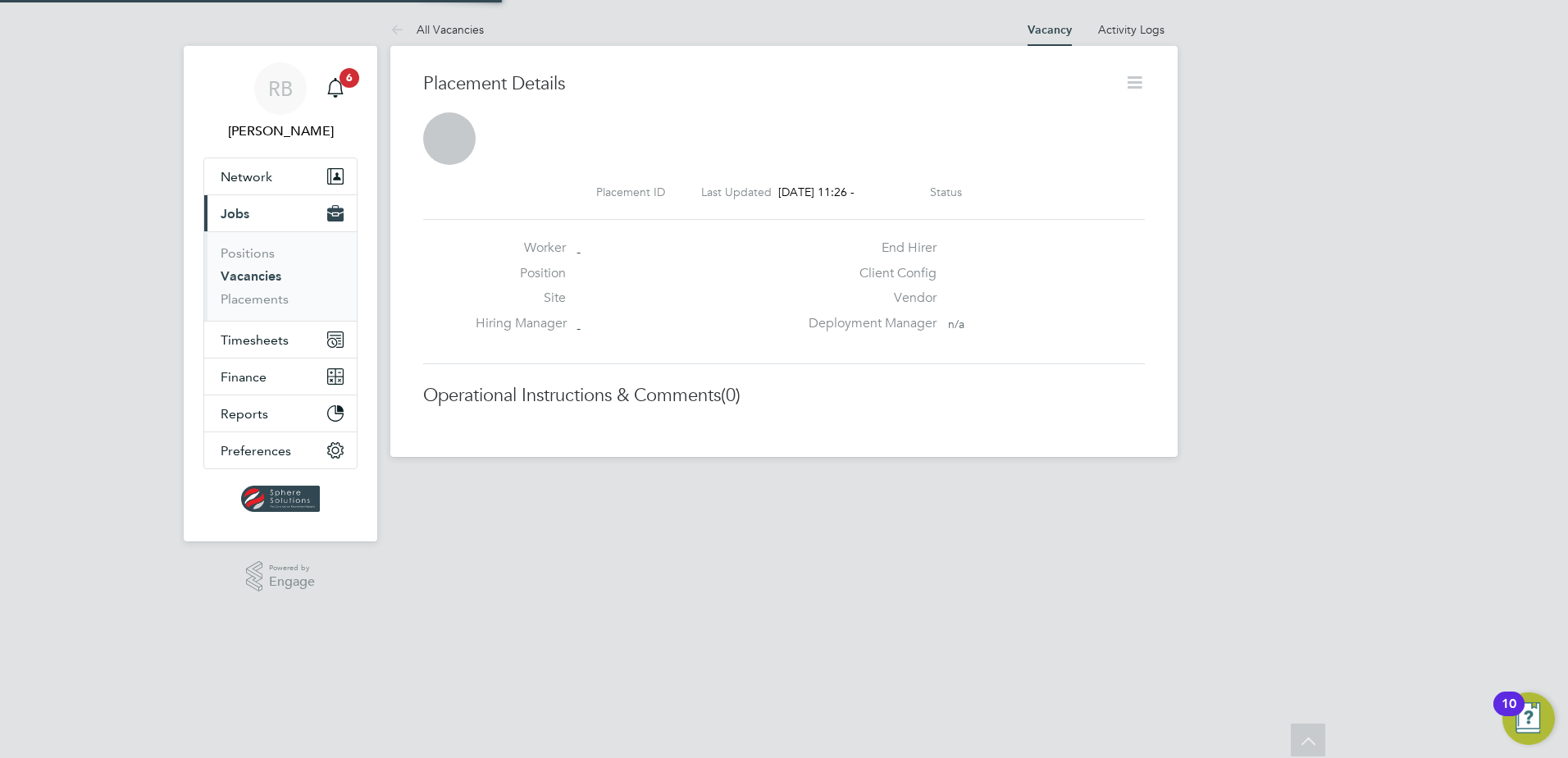
scroll to position [9, 9]
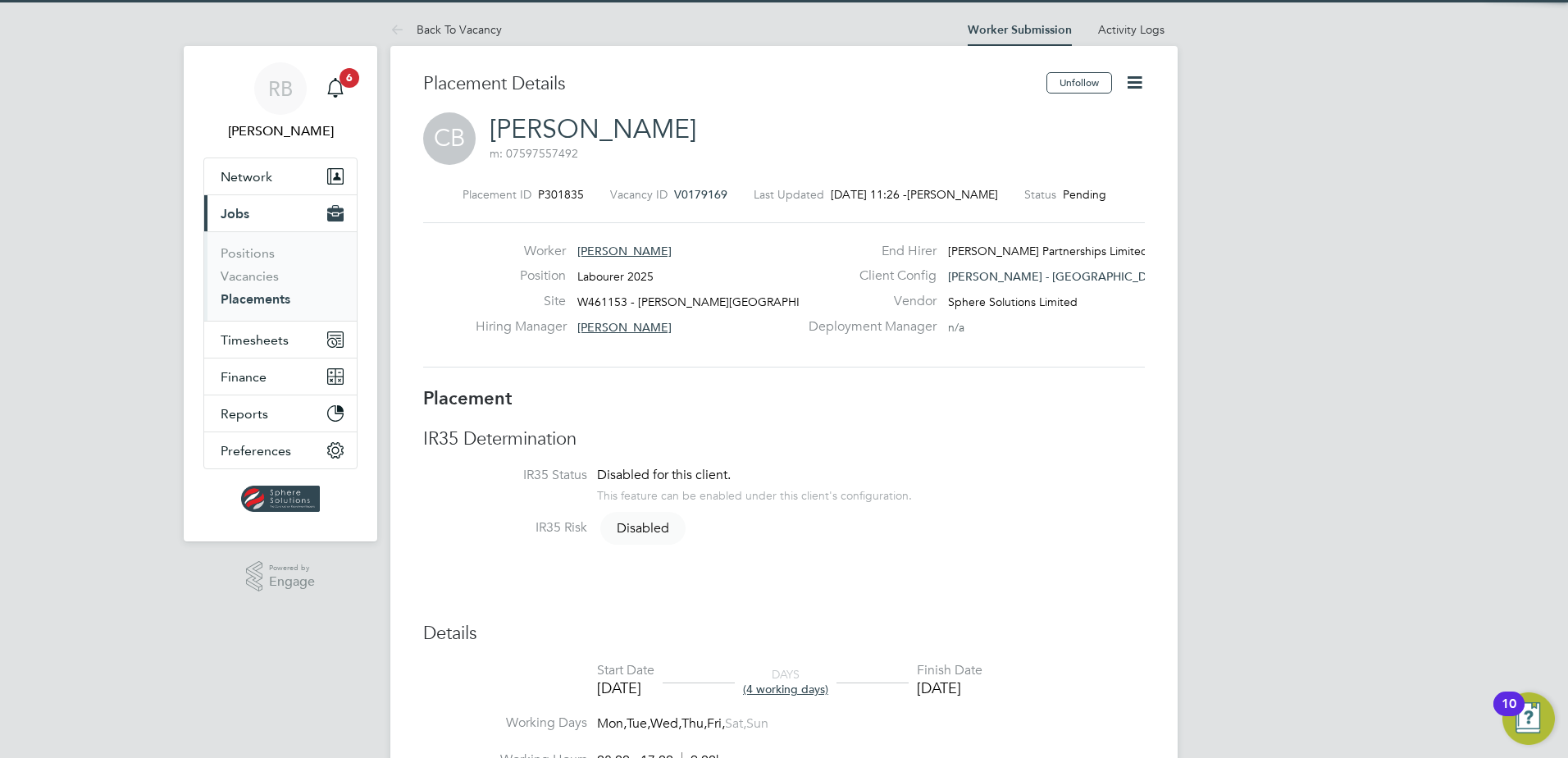
click at [1136, 79] on icon at bounding box center [1134, 82] width 20 height 20
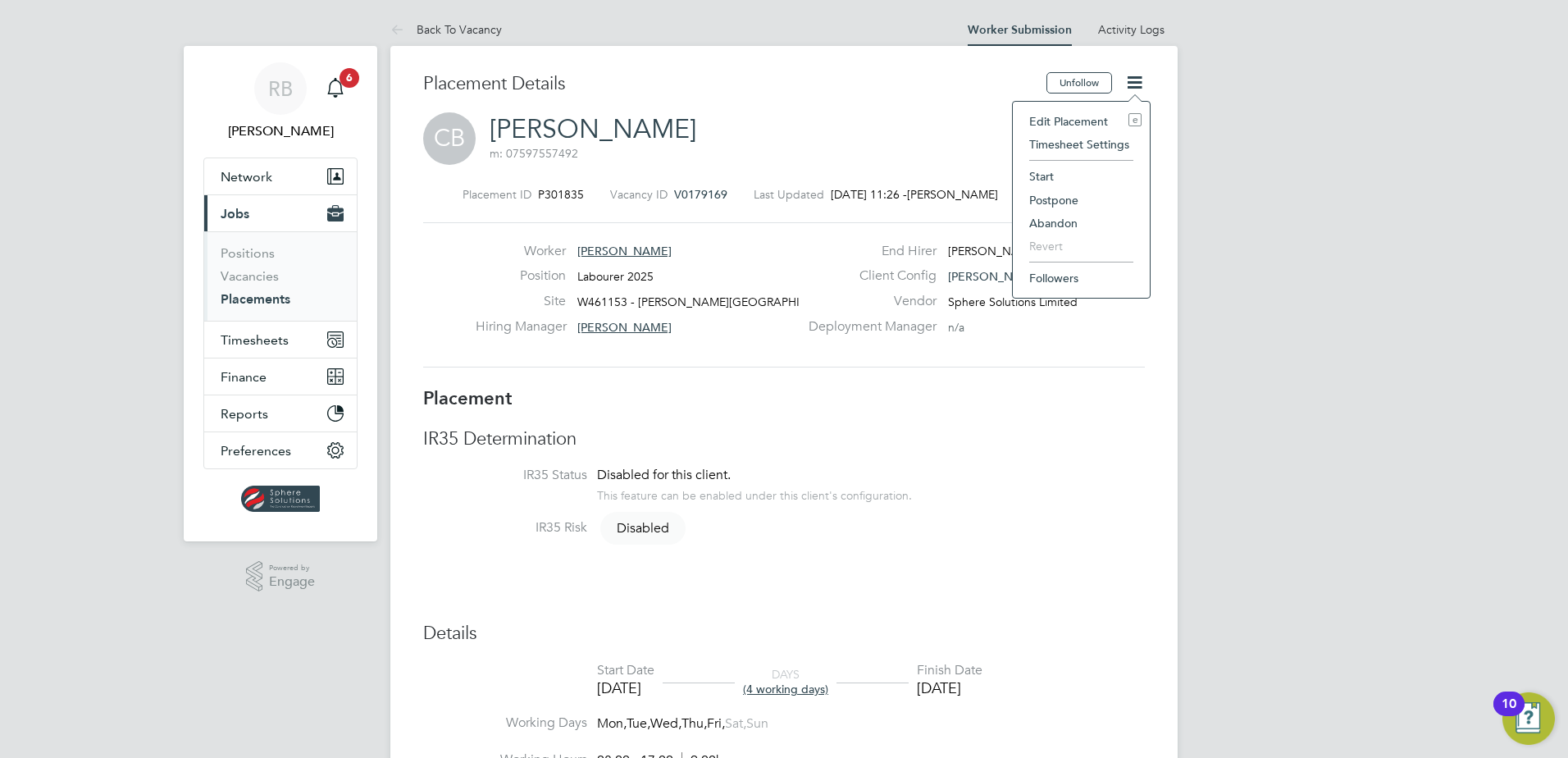
click at [1065, 179] on li "Start" at bounding box center [1082, 176] width 120 height 23
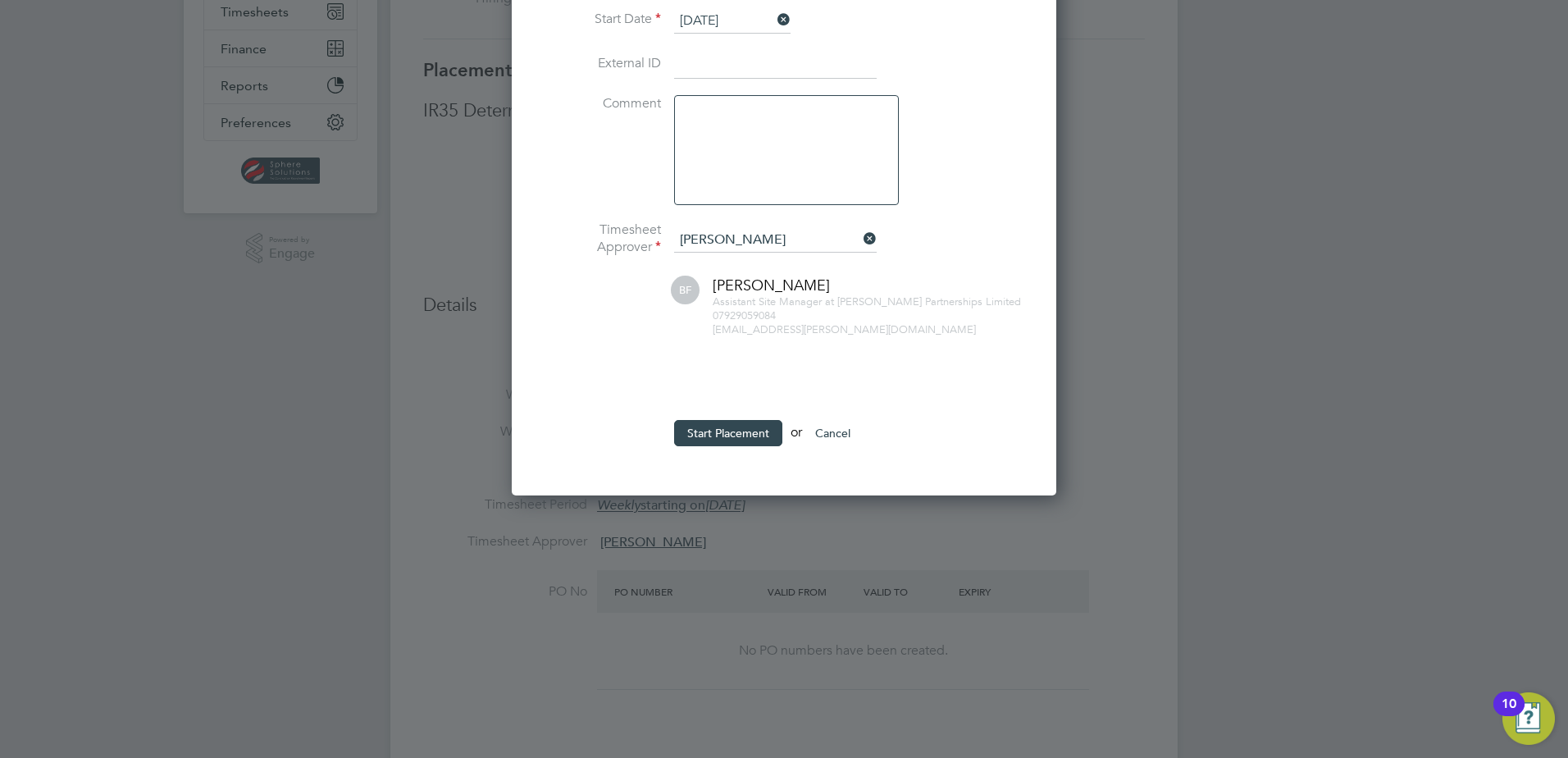
click at [732, 411] on ul "Reason Confirmed with worker Start Date [DATE] External ID Comment Timesheet Ap…" at bounding box center [784, 215] width 492 height 495
click at [731, 431] on button "Start Placement" at bounding box center [729, 433] width 109 height 27
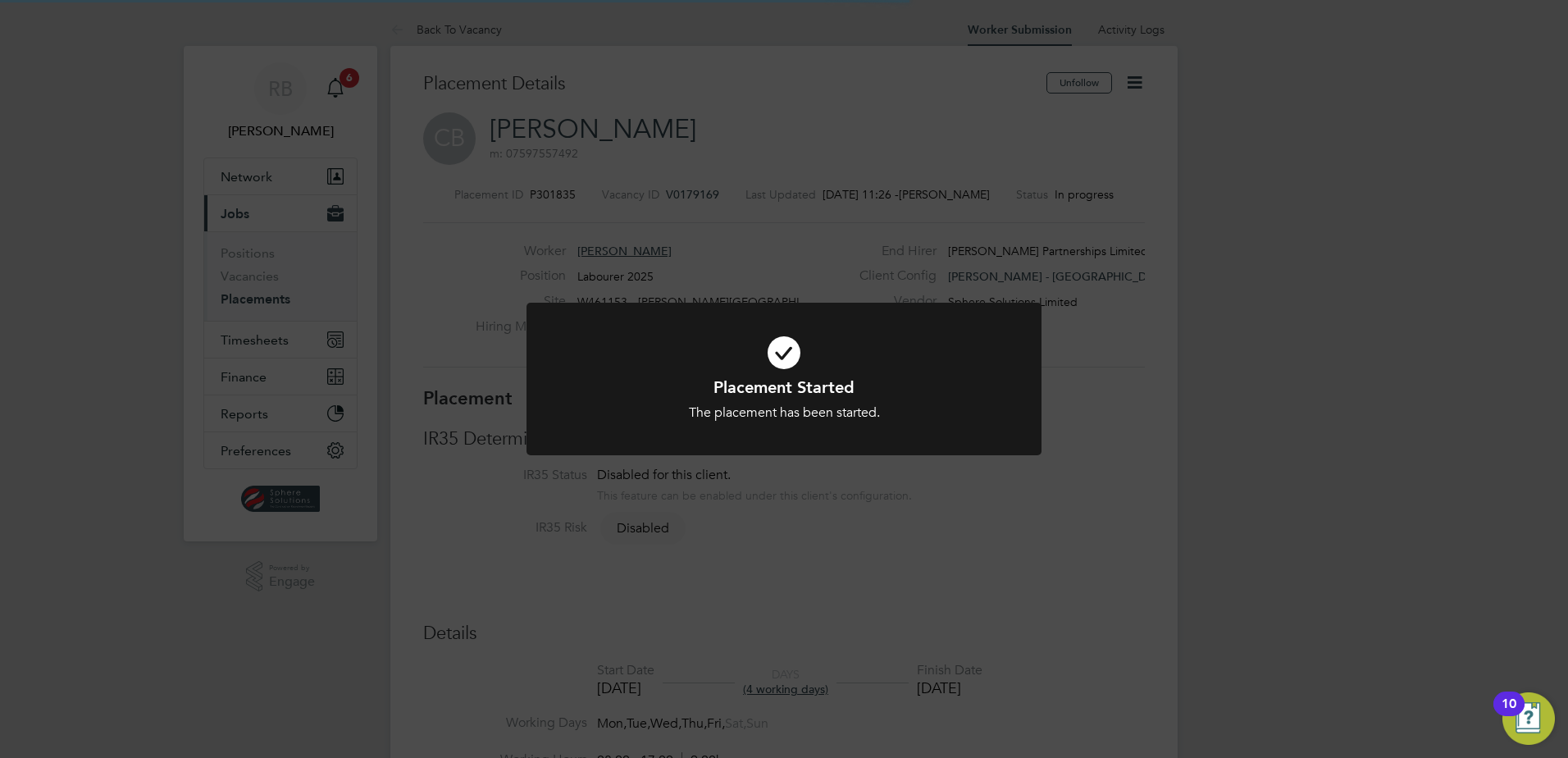
click at [1099, 441] on div "Placement Started The placement has been started. Cancel Okay" at bounding box center [784, 379] width 1568 height 758
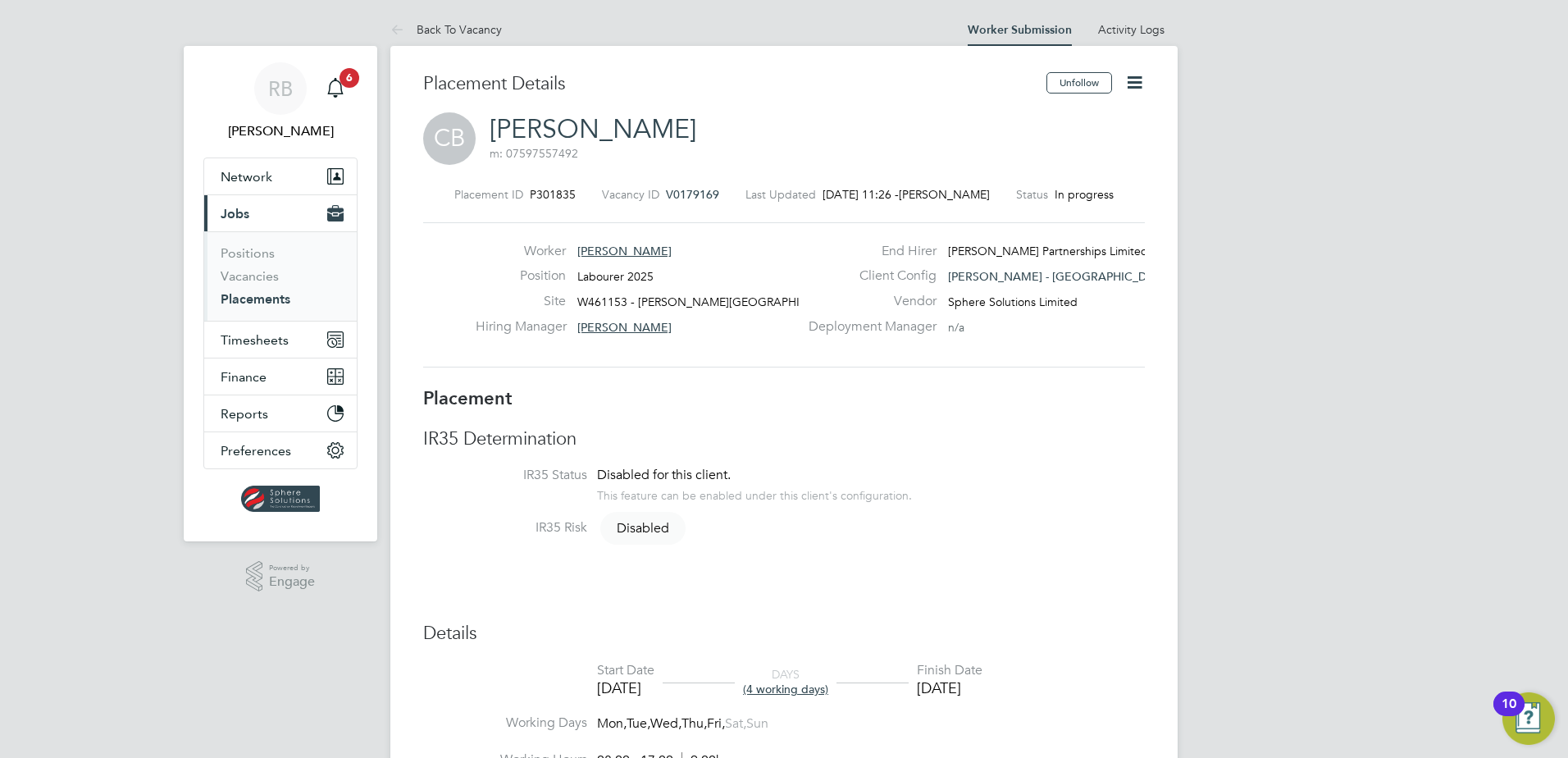
scroll to position [27, 324]
